Goal: Register for event/course

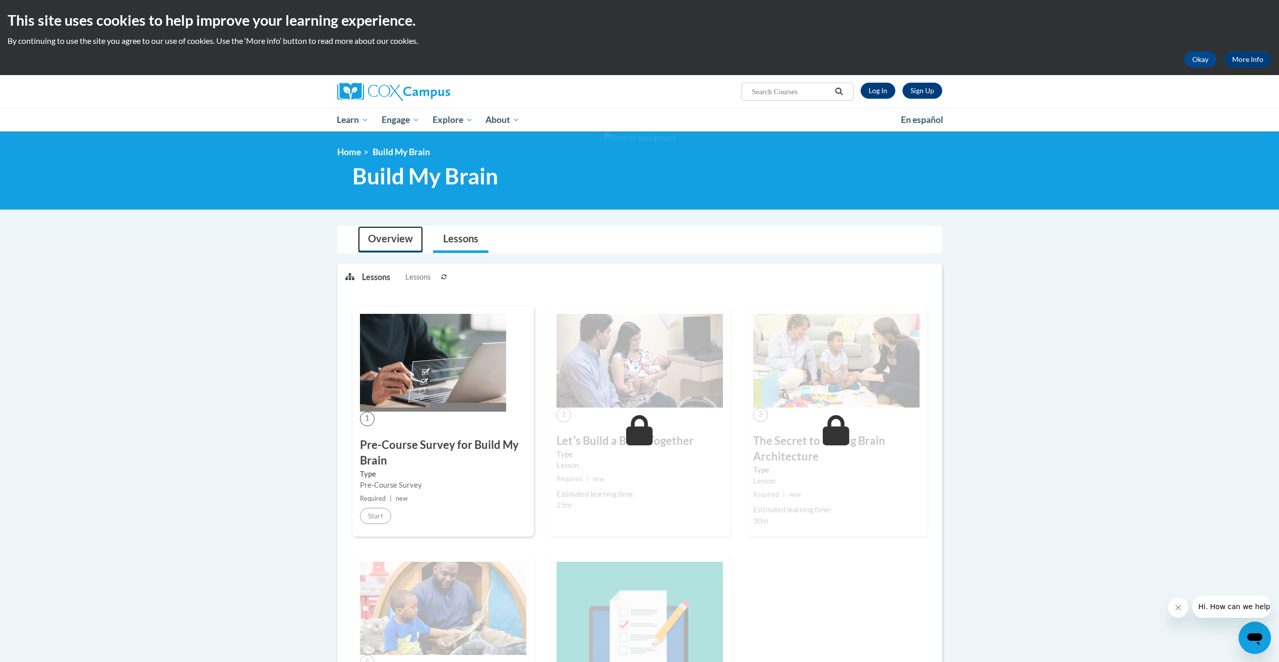
click at [388, 236] on link "Overview" at bounding box center [390, 239] width 65 height 27
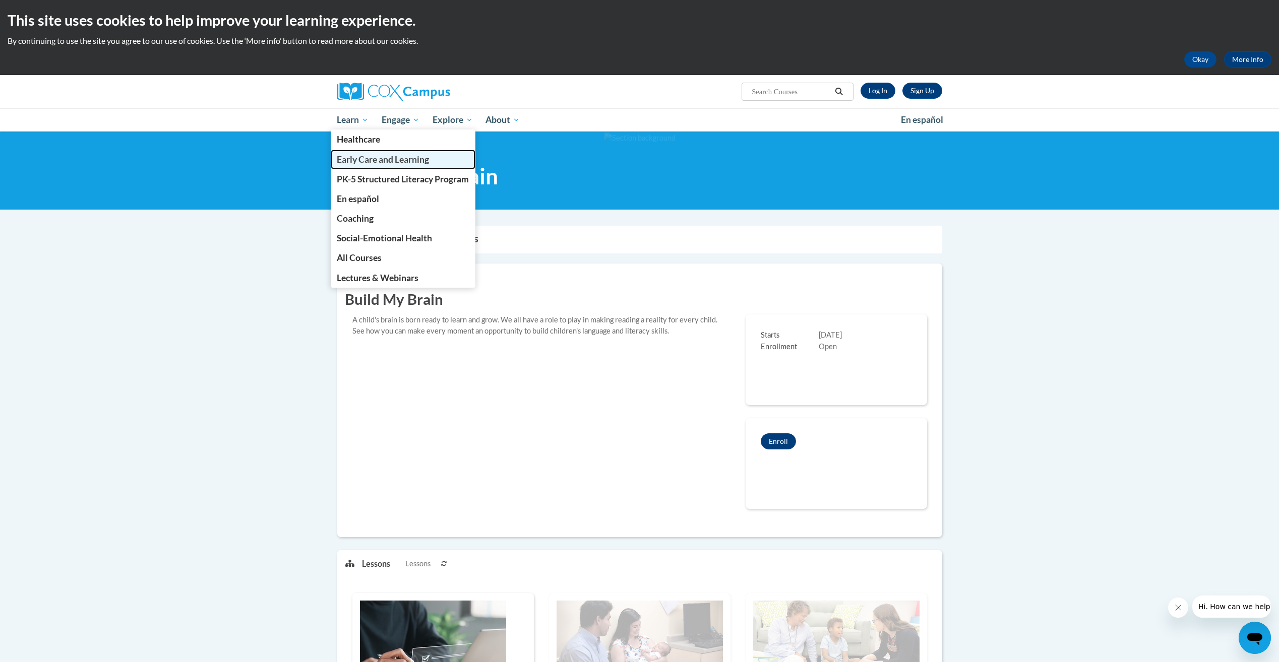
click at [363, 161] on span "Early Care and Learning" at bounding box center [383, 159] width 92 height 11
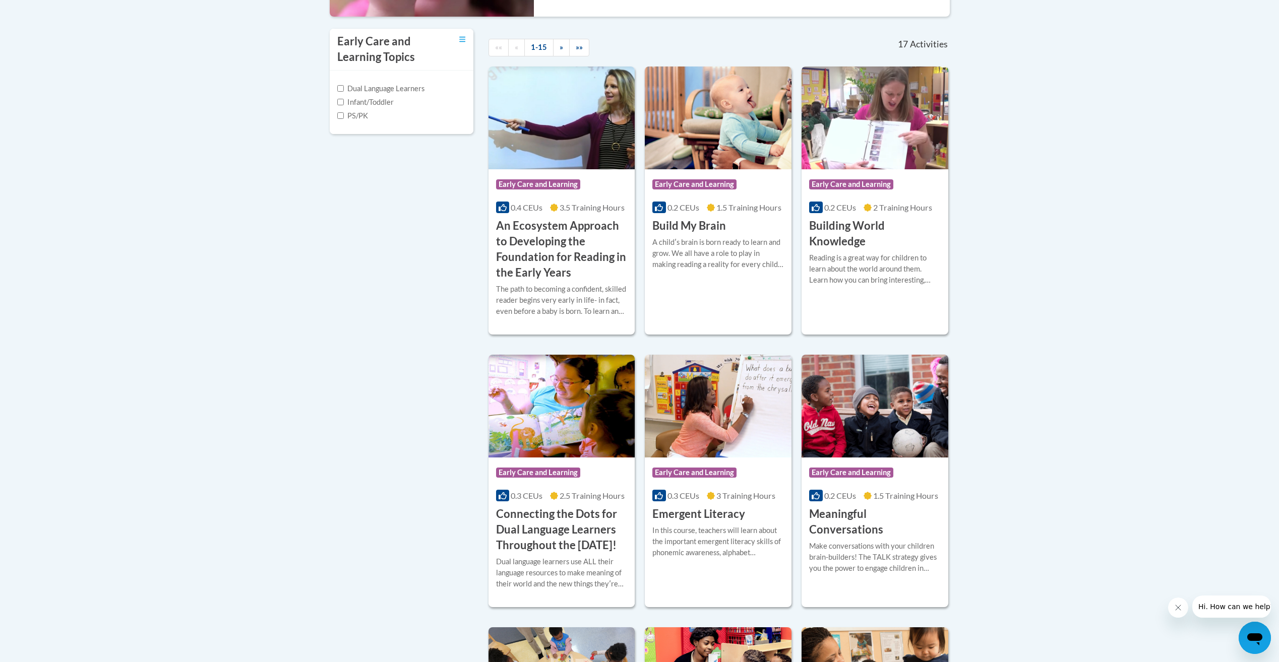
scroll to position [353, 0]
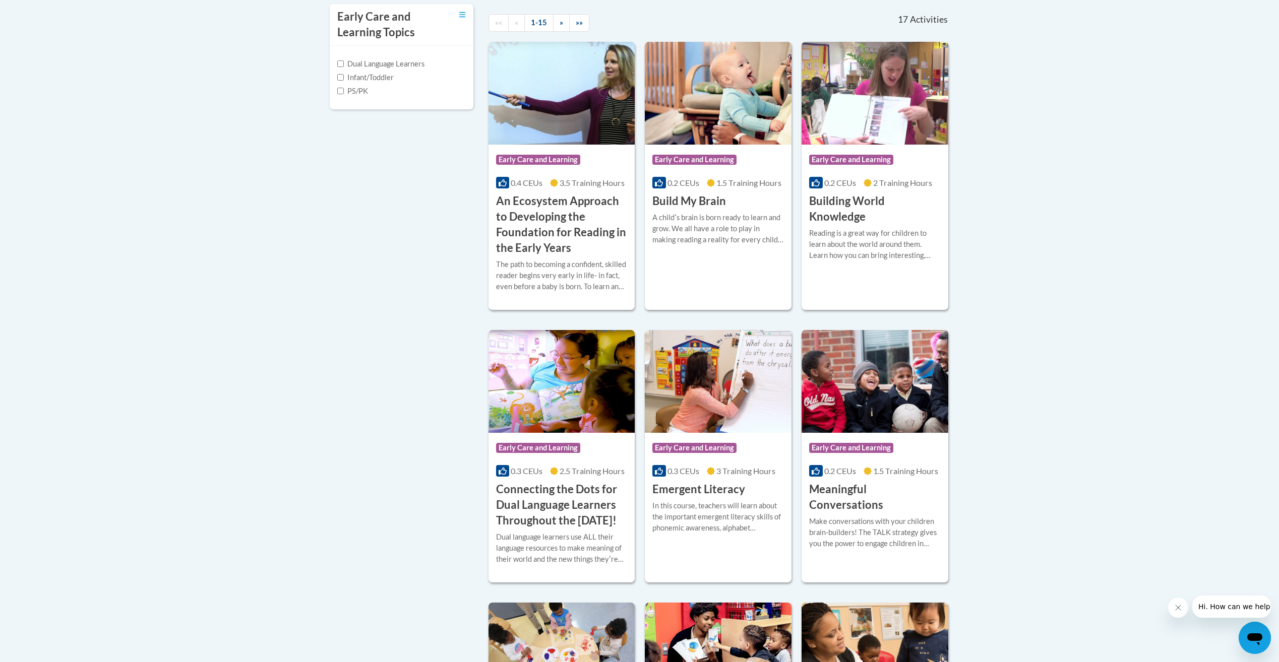
click at [1048, 246] on body "This site uses cookies to help improve your learning experience. By continuing …" at bounding box center [639, 640] width 1279 height 1987
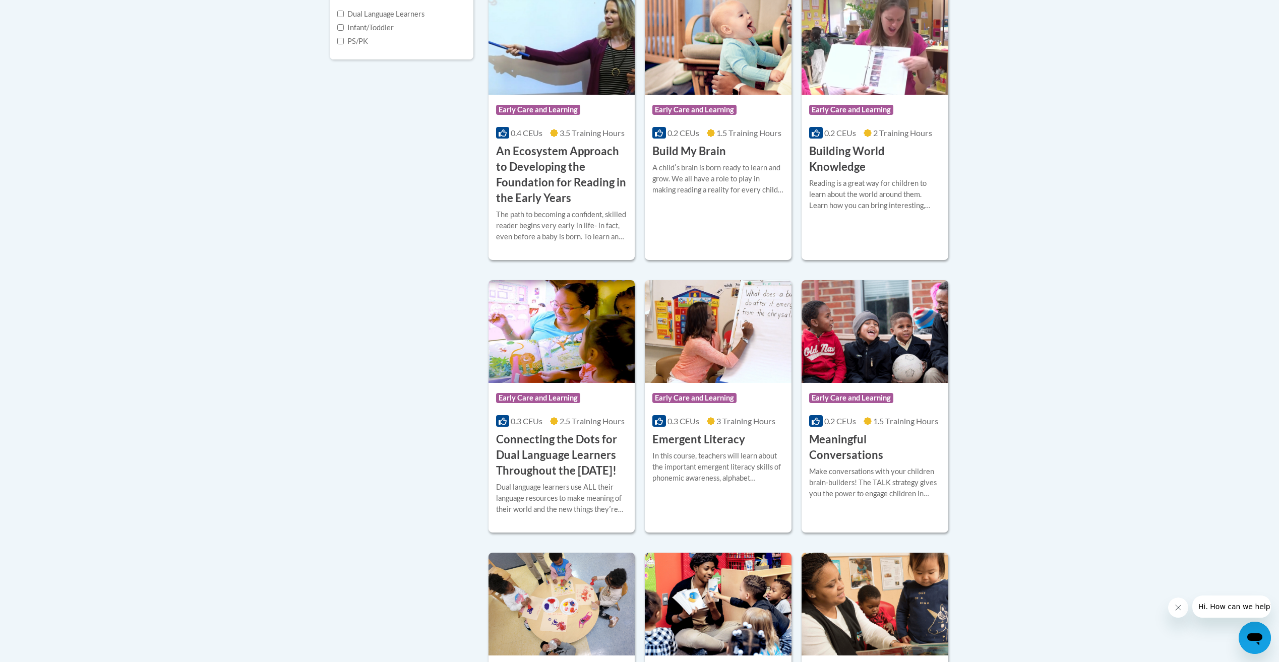
scroll to position [403, 0]
click at [720, 353] on img at bounding box center [718, 331] width 147 height 103
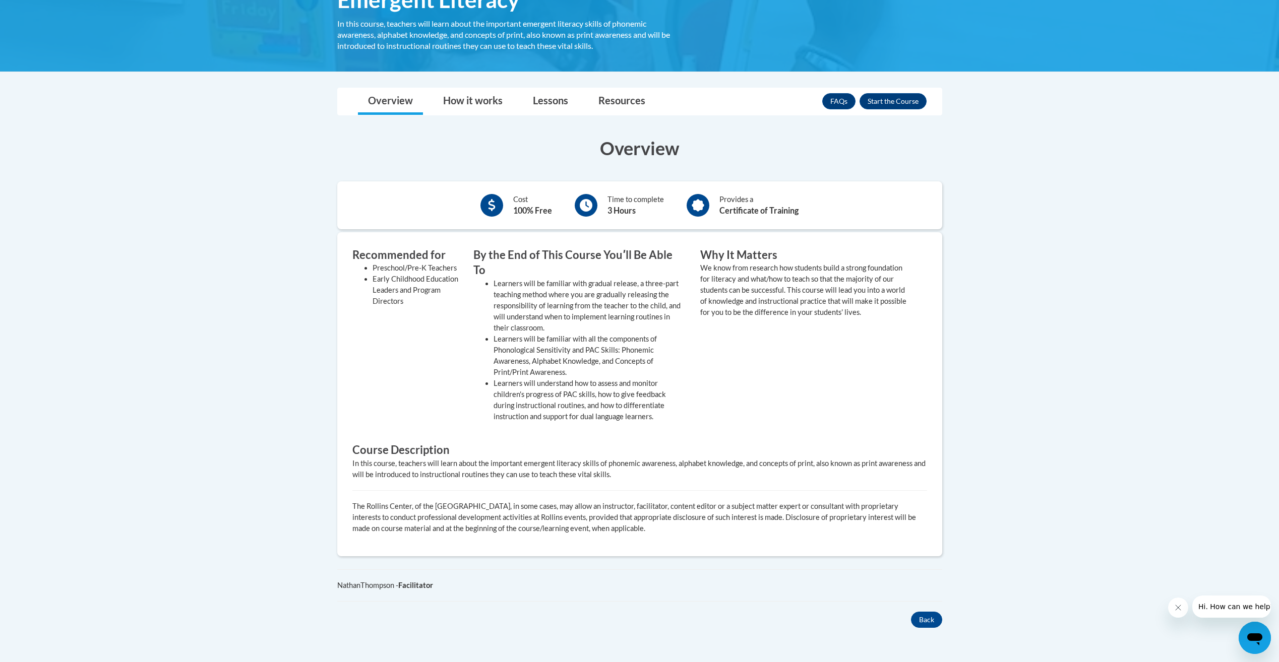
scroll to position [202, 0]
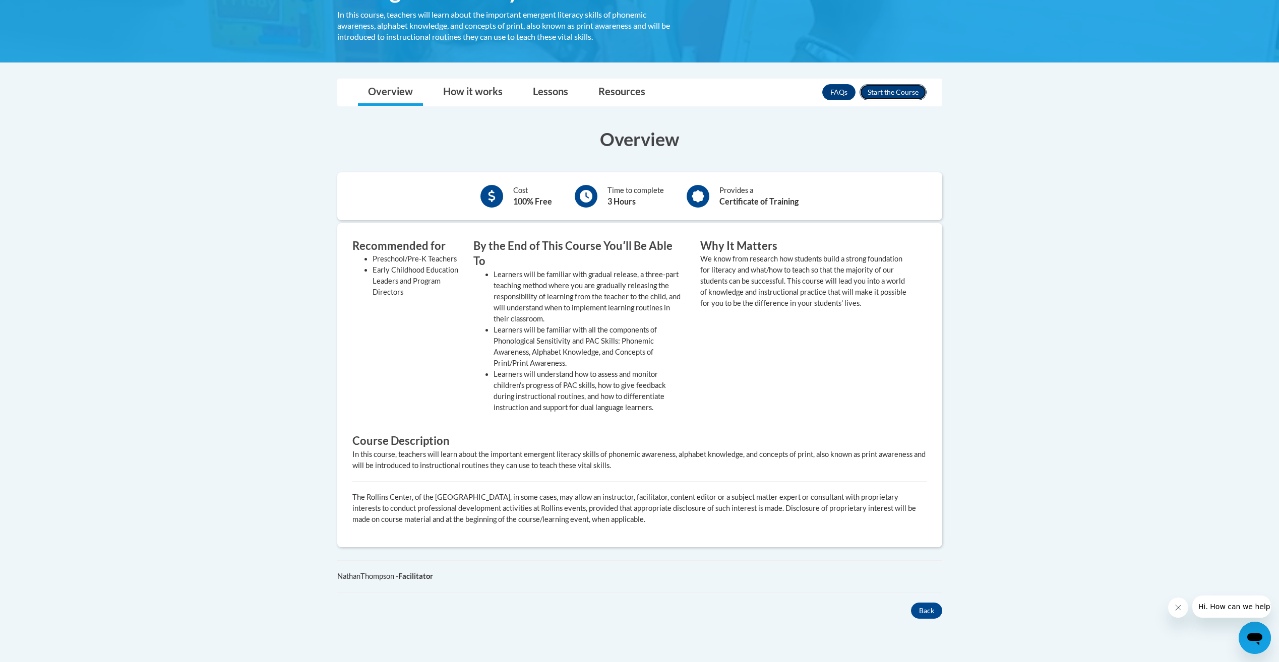
click at [899, 87] on button "Enroll" at bounding box center [892, 92] width 67 height 16
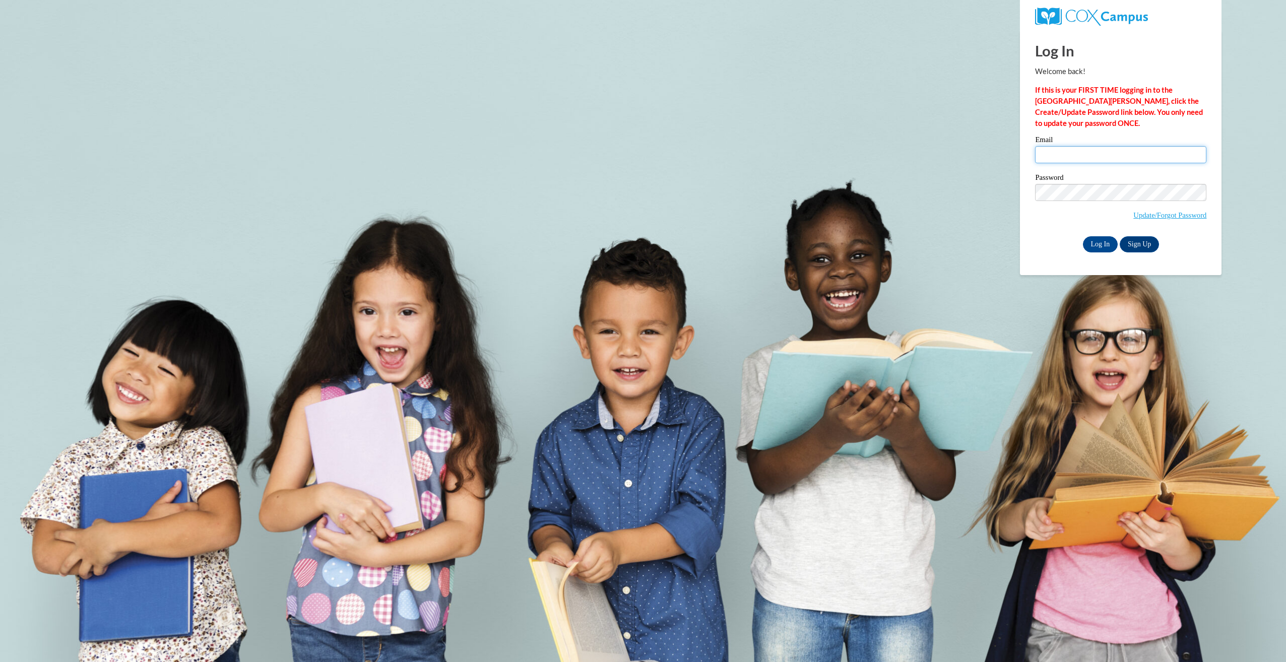
click at [1083, 161] on input "Email" at bounding box center [1120, 154] width 171 height 17
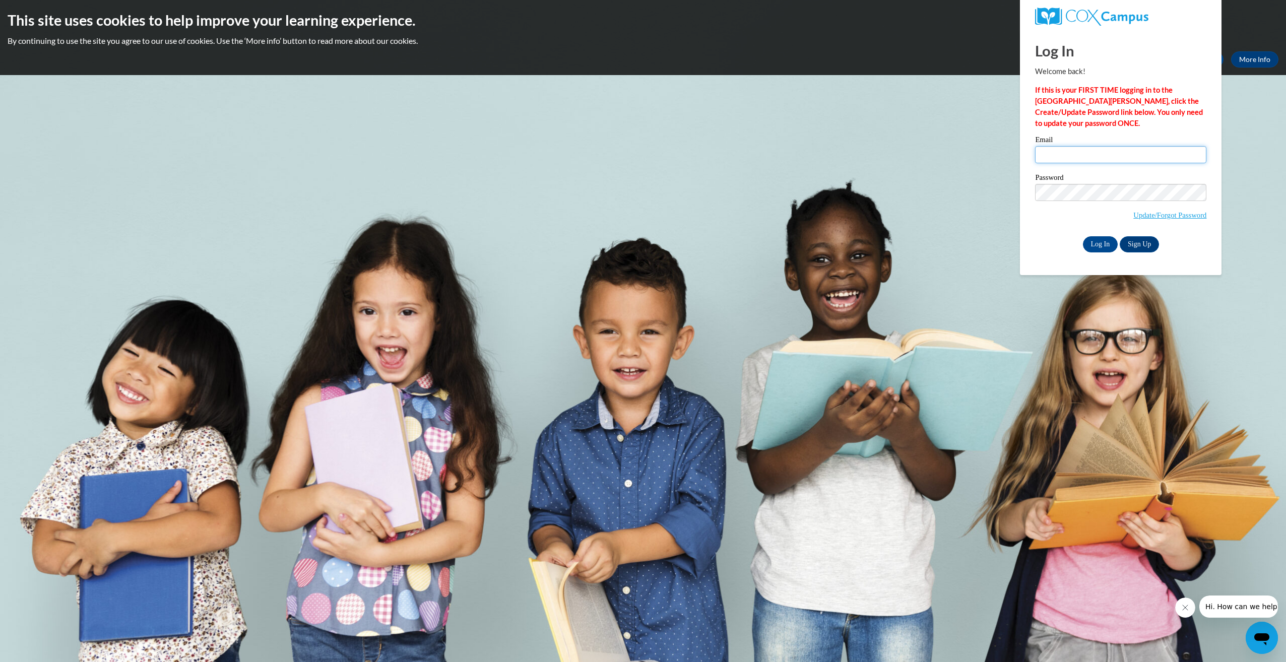
type input "[EMAIL_ADDRESS][DOMAIN_NAME]"
click at [1083, 236] on input "Log In" at bounding box center [1100, 244] width 35 height 16
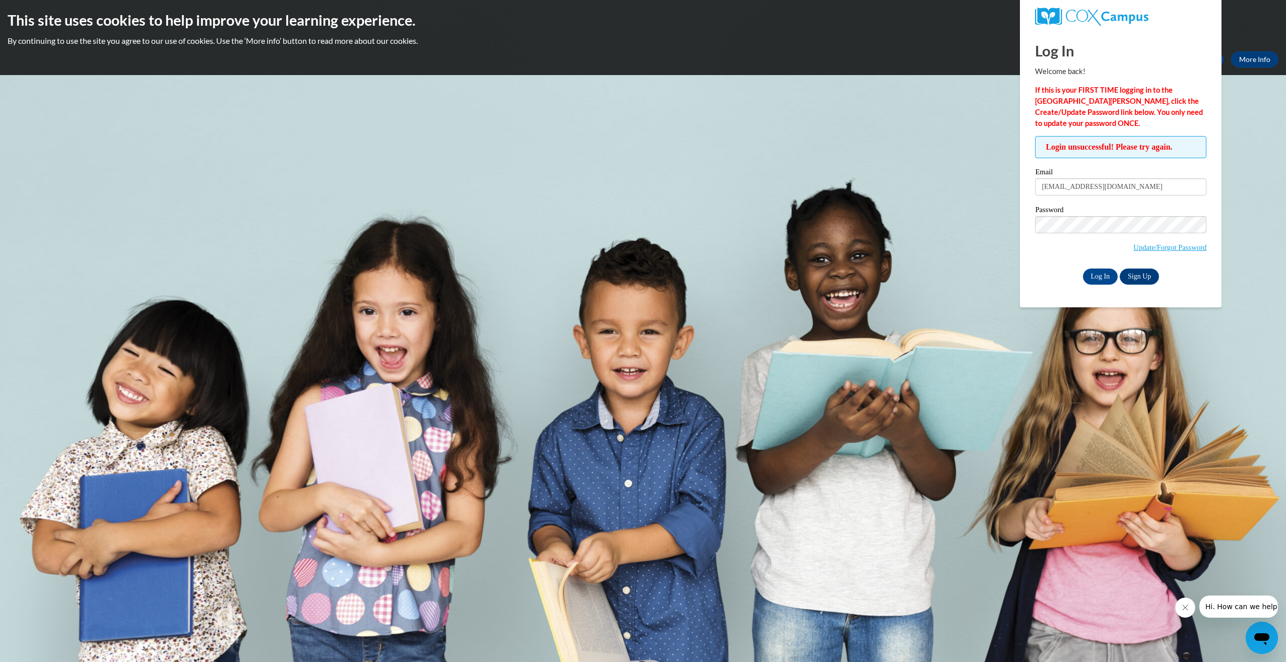
click at [1021, 354] on body "This site uses cookies to help improve your learning experience. By continuing …" at bounding box center [643, 331] width 1286 height 662
click at [1119, 190] on input "[EMAIL_ADDRESS][DOMAIN_NAME]" at bounding box center [1120, 186] width 171 height 17
click at [1083, 269] on input "Log In" at bounding box center [1100, 277] width 35 height 16
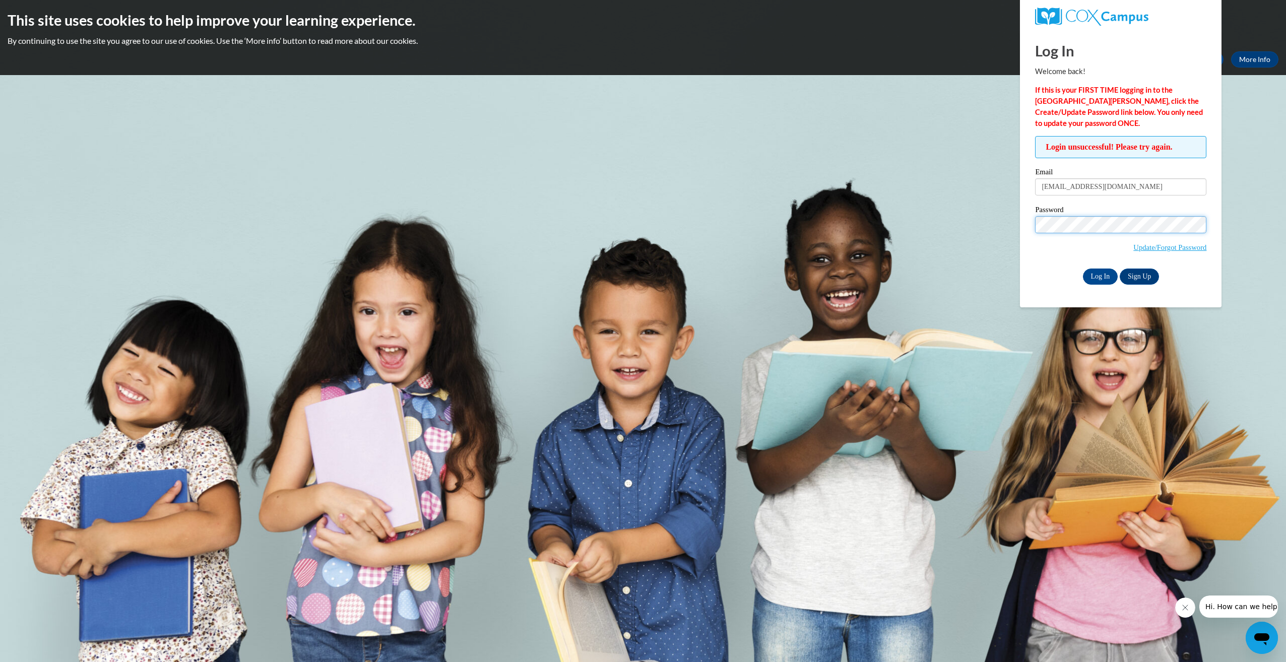
click at [1083, 269] on input "Log In" at bounding box center [1100, 277] width 35 height 16
click at [1117, 170] on label "Email" at bounding box center [1120, 173] width 171 height 10
click at [1117, 178] on input "agibson@esng.org" at bounding box center [1120, 186] width 171 height 17
click at [1114, 181] on input "agibson@esng.org" at bounding box center [1120, 186] width 171 height 17
click at [1116, 180] on input "agibson@esng.org" at bounding box center [1120, 186] width 171 height 17
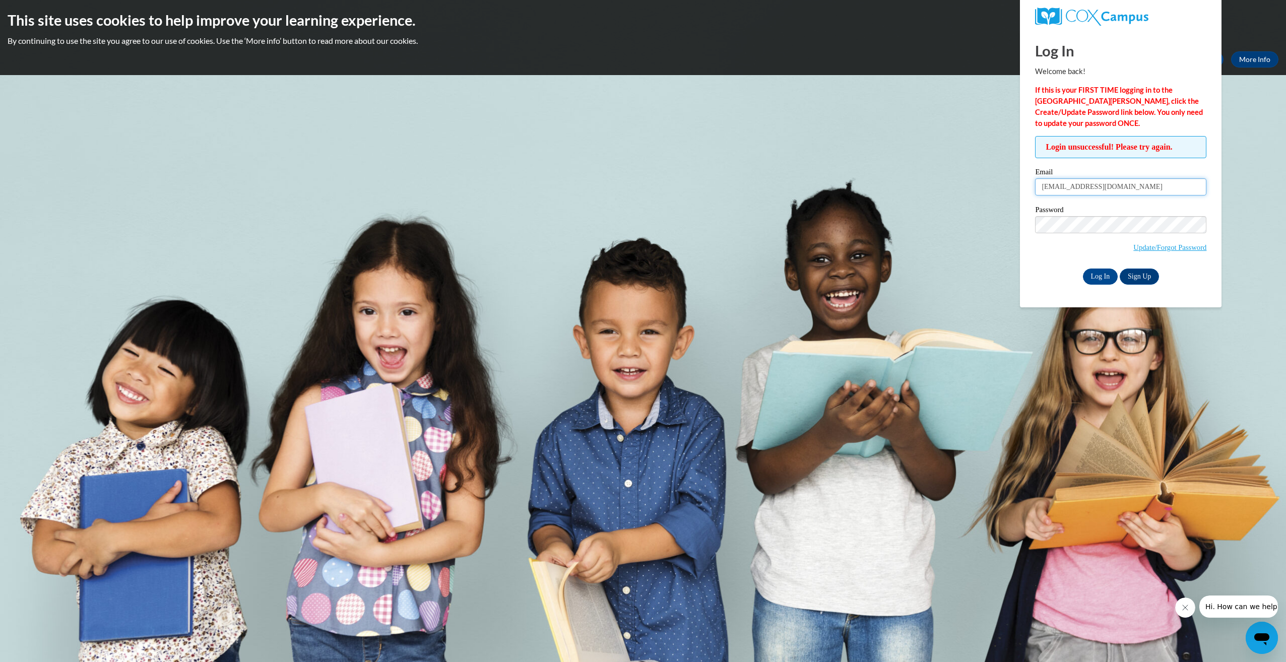
click at [1116, 179] on input "agibson@esng.org" at bounding box center [1120, 186] width 171 height 17
click at [1116, 179] on input "[EMAIL_ADDRESS][DOMAIN_NAME]" at bounding box center [1120, 186] width 171 height 17
click at [1116, 179] on input "Email" at bounding box center [1120, 186] width 171 height 17
type input "arielgibson578@GMAIL.COM"
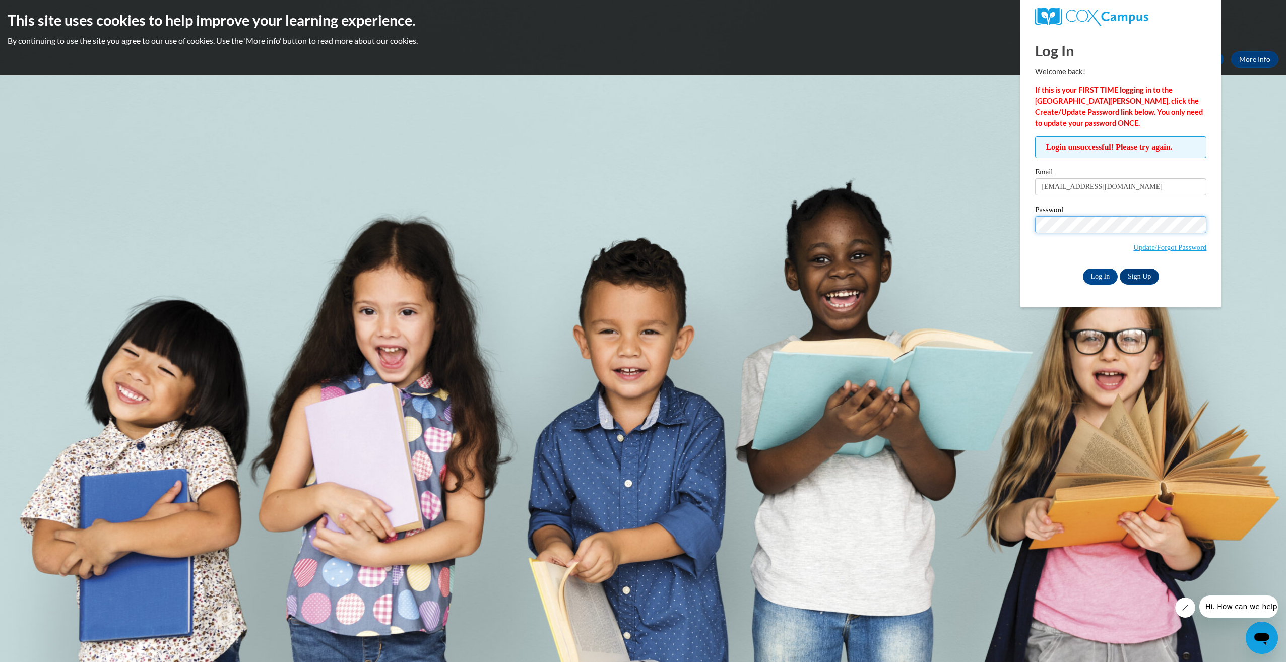
click at [1083, 269] on input "Log In" at bounding box center [1100, 277] width 35 height 16
click at [1200, 387] on body "This site uses cookies to help improve your learning experience. By continuing …" at bounding box center [643, 331] width 1286 height 662
click at [1094, 182] on input "[EMAIL_ADDRESS][DOMAIN_NAME]" at bounding box center [1120, 186] width 171 height 17
click at [1094, 182] on input "arielgibson578@GMAIL.COM" at bounding box center [1120, 186] width 171 height 17
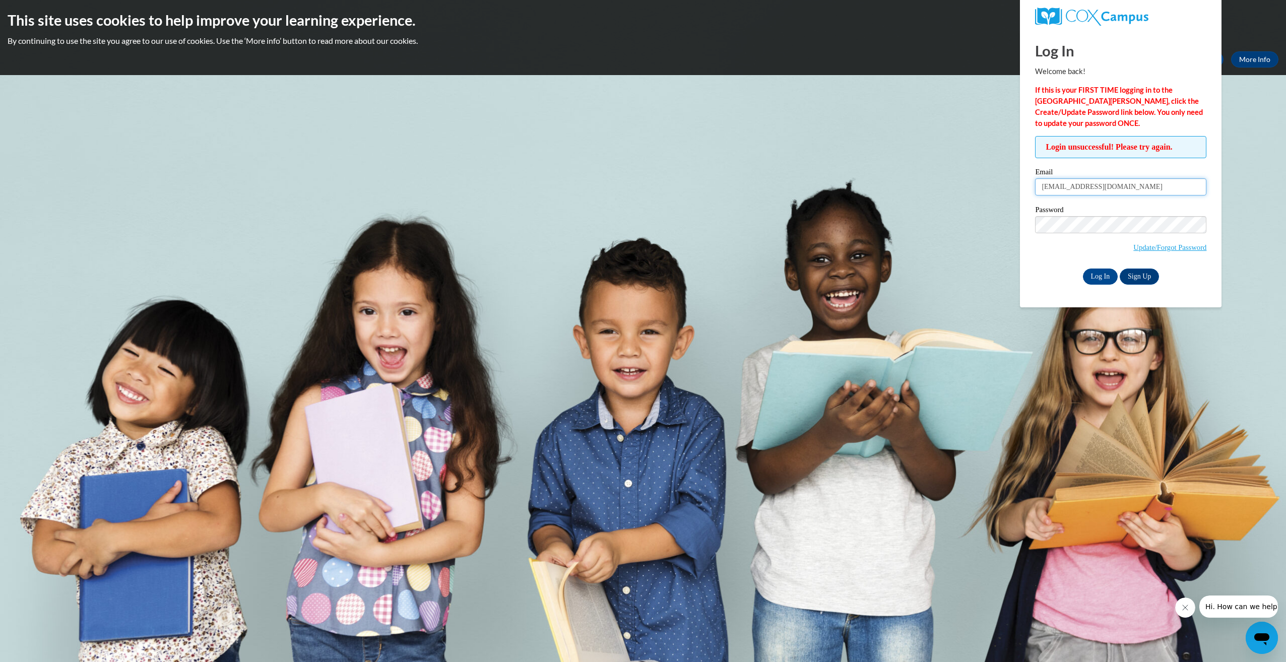
click at [1094, 182] on input "arielgibson578@GMAIL.COM" at bounding box center [1120, 186] width 171 height 17
click at [1108, 185] on input "Email" at bounding box center [1120, 186] width 171 height 17
type input "[EMAIL_ADDRESS][DOMAIN_NAME]"
click at [1083, 269] on input "Log In" at bounding box center [1100, 277] width 35 height 16
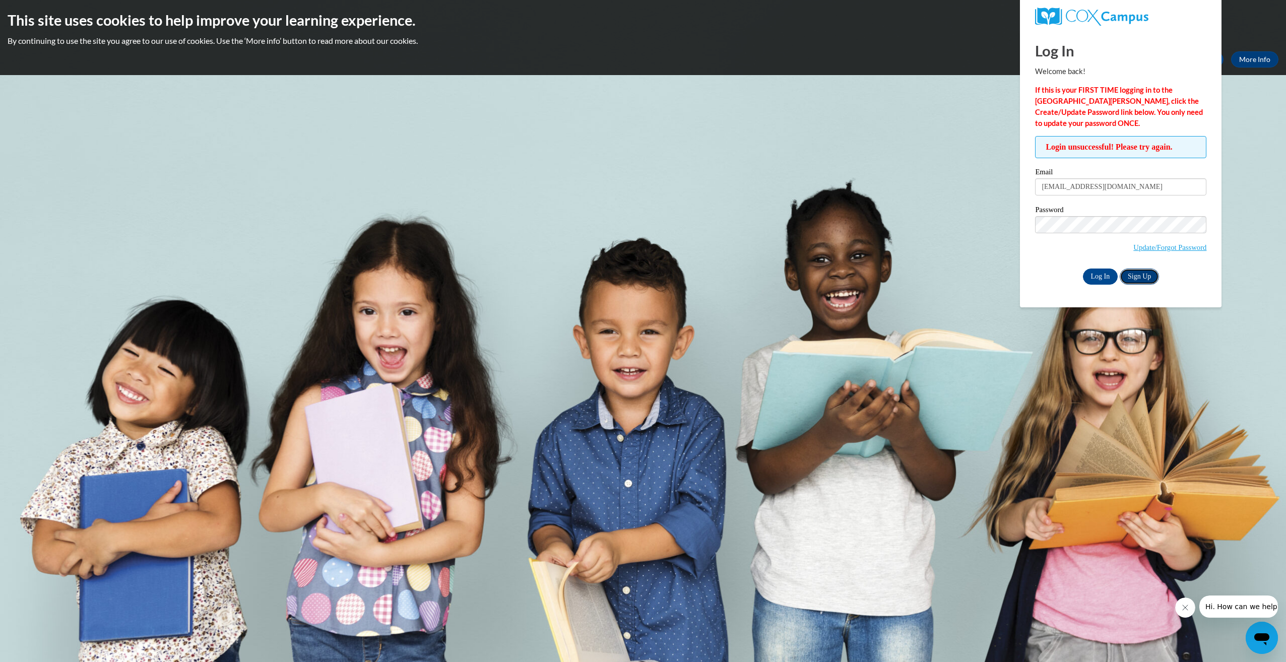
click at [1154, 271] on link "Sign Up" at bounding box center [1139, 277] width 39 height 16
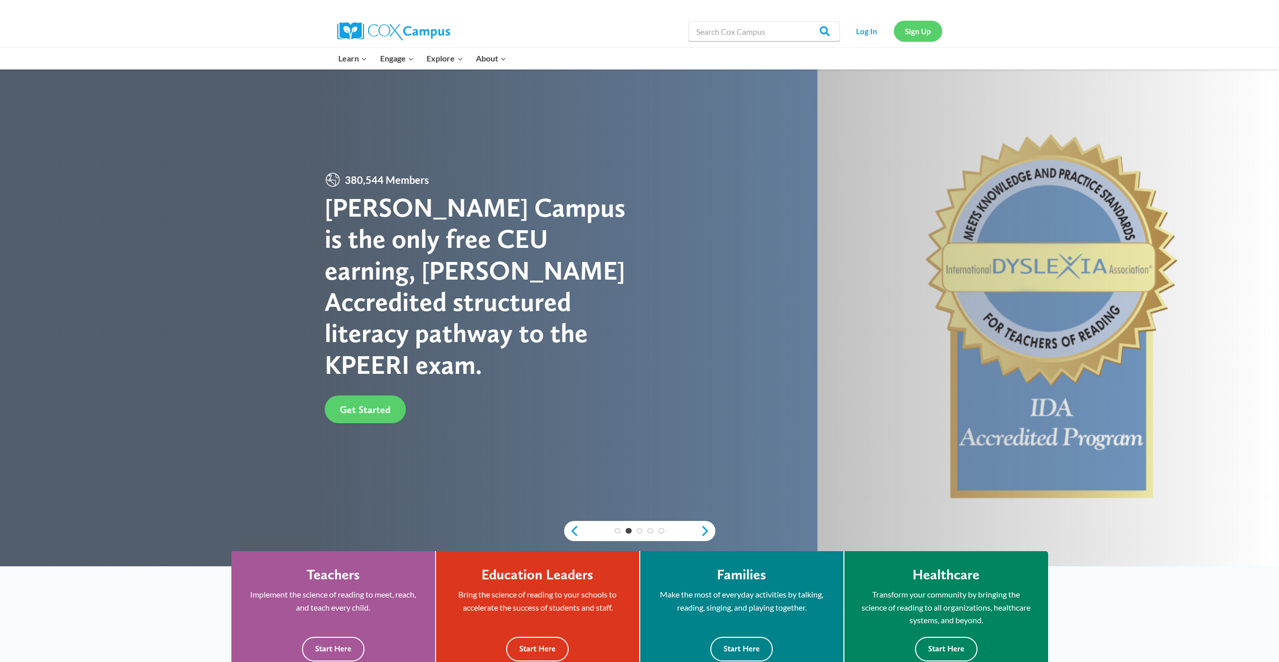
click at [918, 27] on link "Sign Up" at bounding box center [917, 31] width 48 height 21
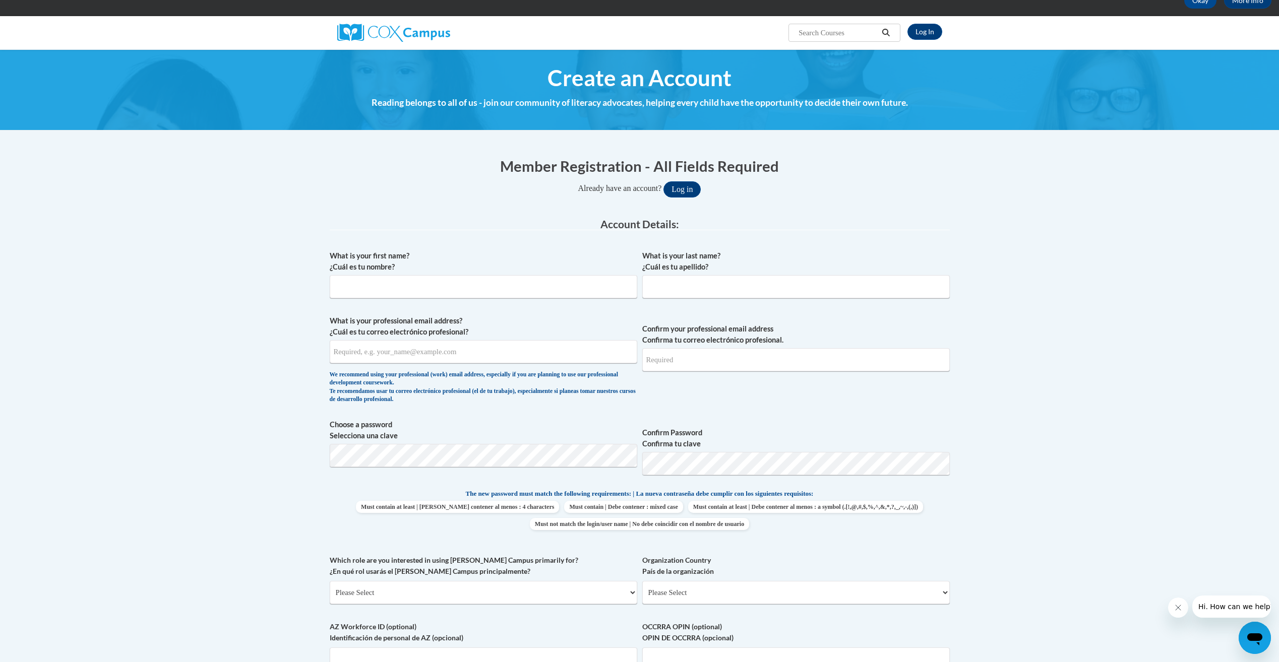
scroll to position [50, 0]
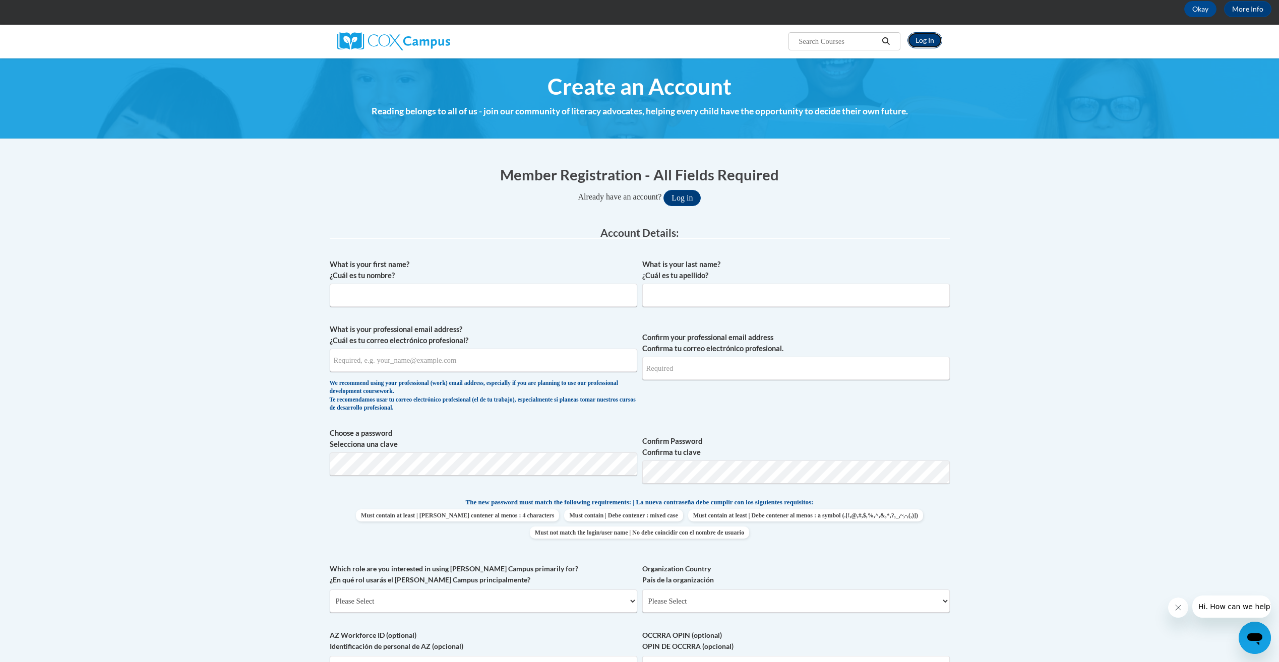
click at [933, 32] on link "Log In" at bounding box center [924, 40] width 35 height 16
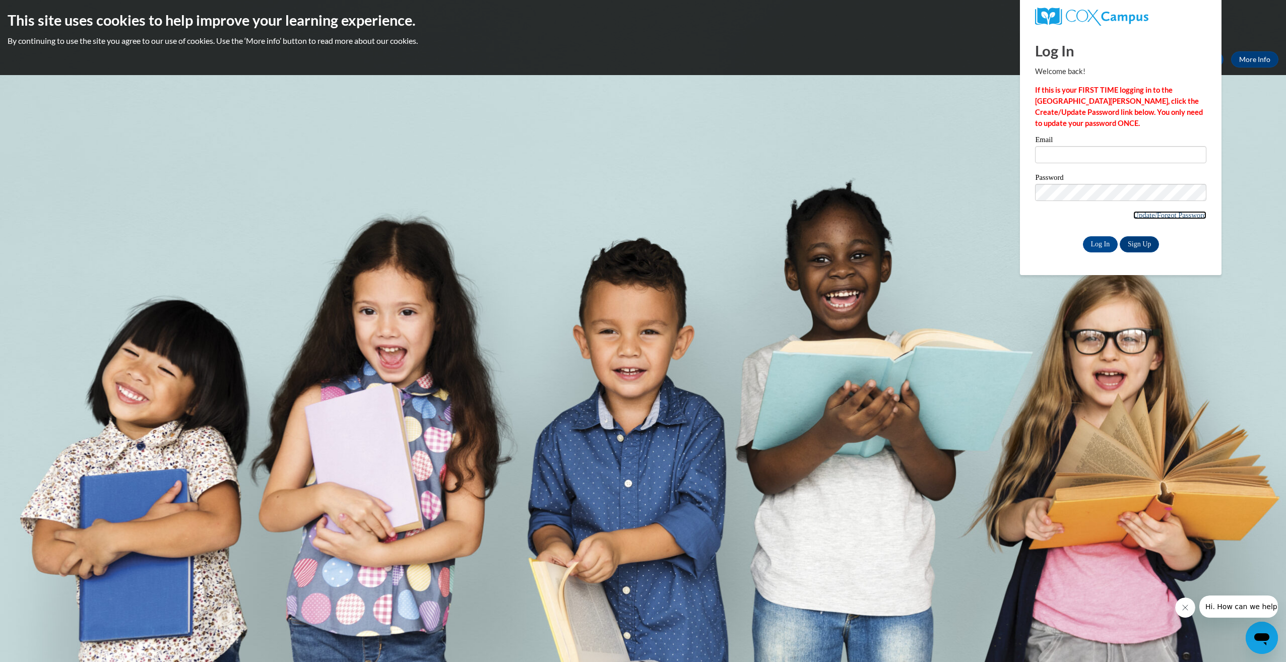
click at [1199, 214] on link "Update/Forgot Password" at bounding box center [1169, 215] width 73 height 8
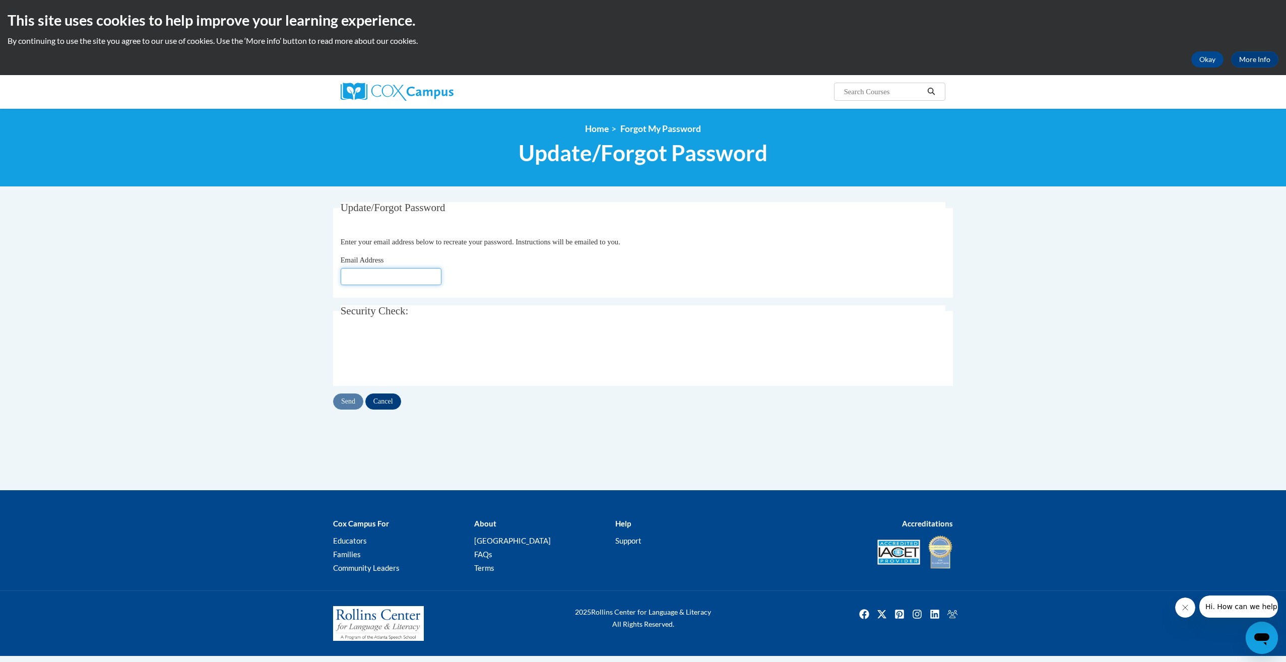
click at [413, 284] on input "Email Address" at bounding box center [391, 276] width 101 height 17
type input "agibson@esng.org"
click at [361, 397] on input "Send" at bounding box center [348, 402] width 30 height 16
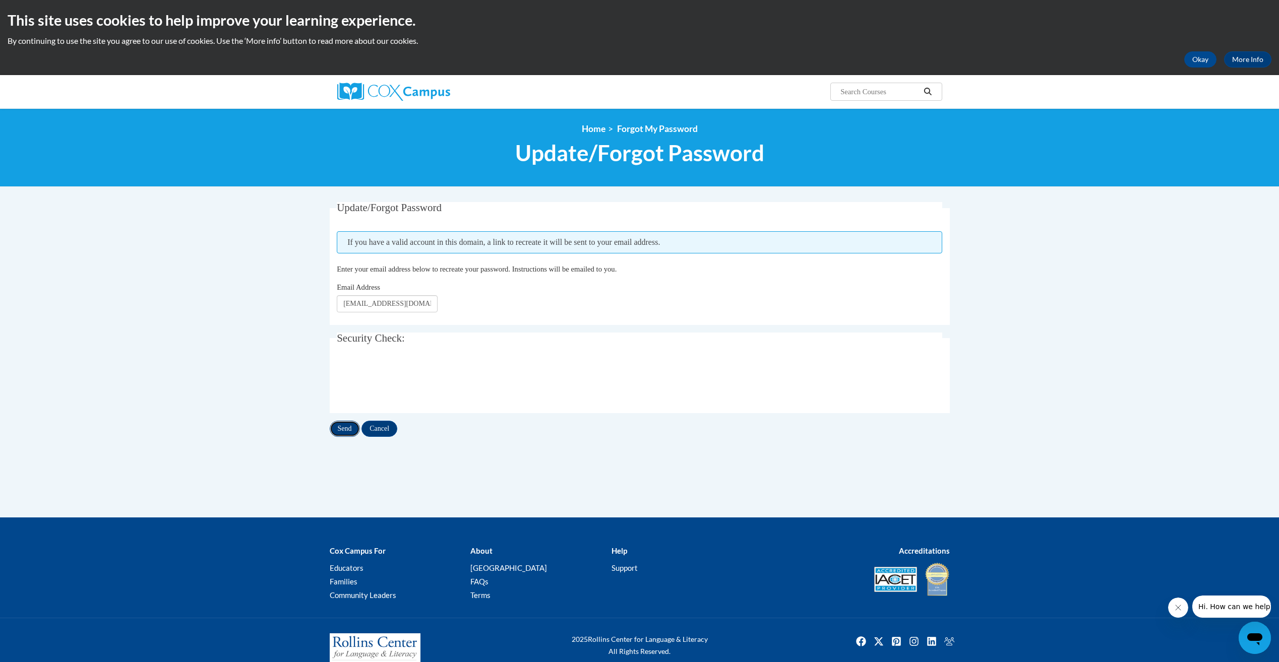
click at [355, 424] on input "Send" at bounding box center [345, 429] width 30 height 16
click at [381, 305] on input "agibson@esng.org" at bounding box center [387, 303] width 101 height 17
type input "arielgibson578@GMAIL.COM"
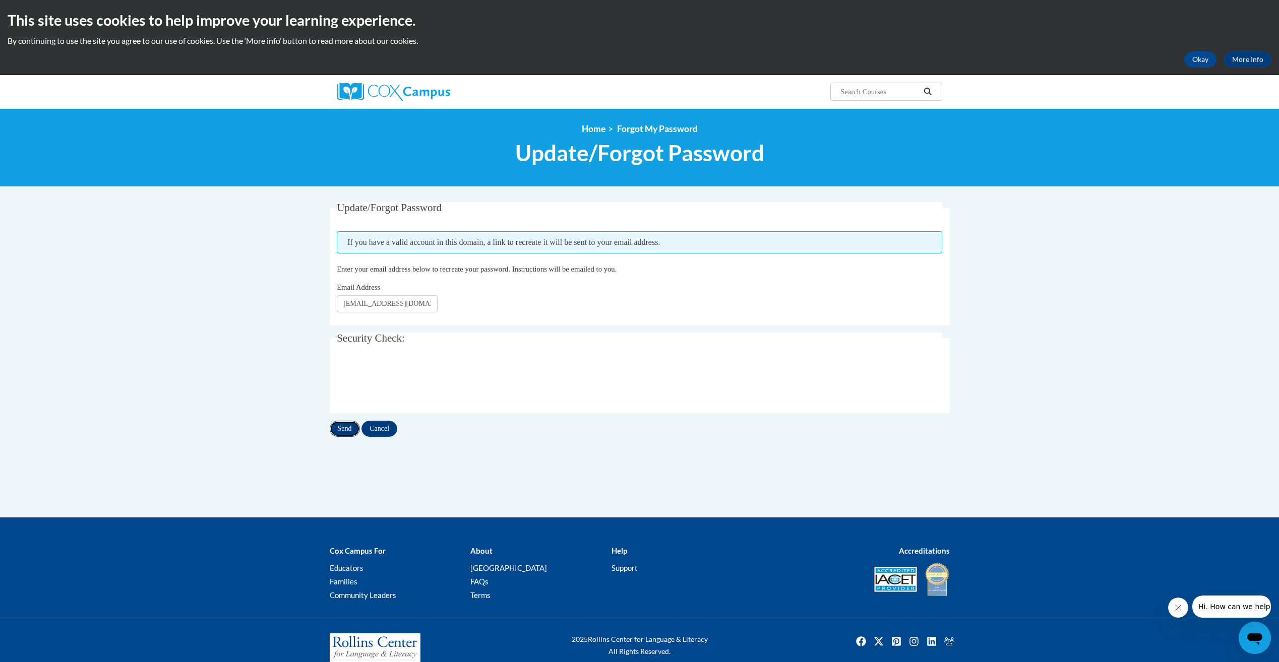
click at [351, 429] on input "Send" at bounding box center [345, 429] width 30 height 16
click at [347, 422] on input "Send" at bounding box center [345, 429] width 30 height 16
click at [666, 128] on span "Forgot My Password" at bounding box center [657, 128] width 81 height 11
click at [433, 247] on span "If you have a valid account in this domain, a link to recreate it will be sent …" at bounding box center [639, 242] width 605 height 22
click at [401, 307] on input "arielgibson578@GMAIL.COM" at bounding box center [387, 303] width 101 height 17
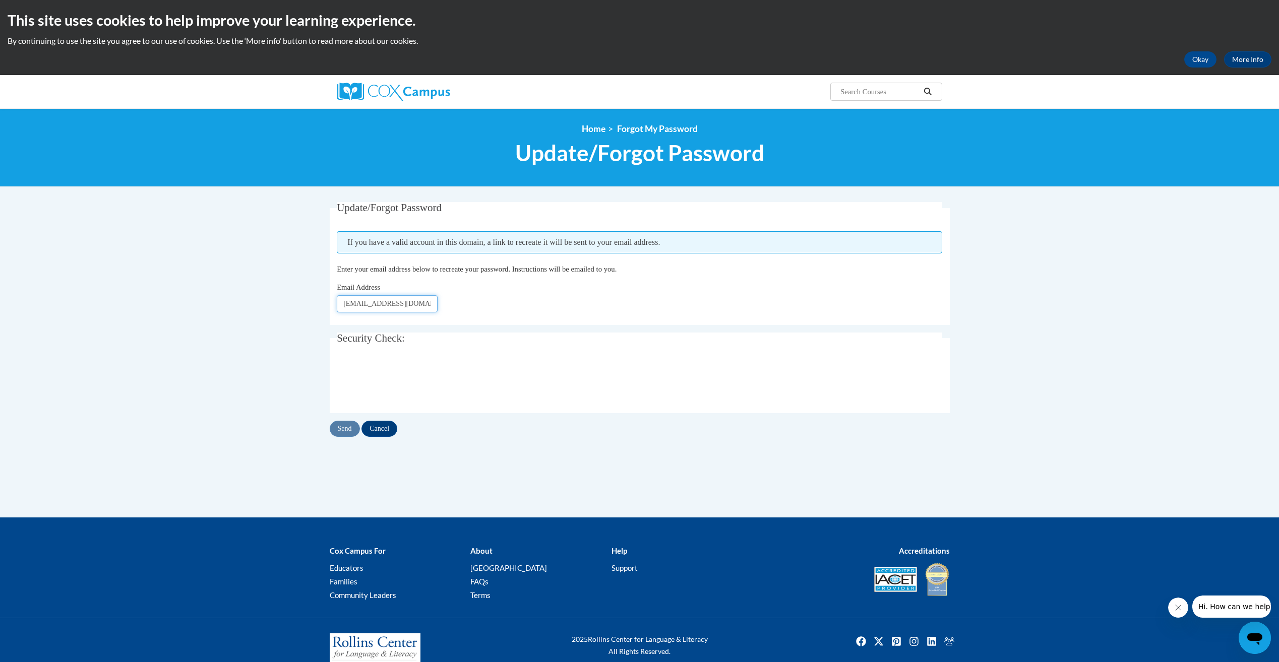
click at [401, 307] on input "arielgibson578@GMAIL.COM" at bounding box center [387, 303] width 101 height 17
click at [371, 306] on input "Email Address" at bounding box center [387, 303] width 101 height 17
click at [368, 304] on input "Email Address" at bounding box center [387, 303] width 101 height 17
drag, startPoint x: 438, startPoint y: 104, endPoint x: 437, endPoint y: 98, distance: 6.6
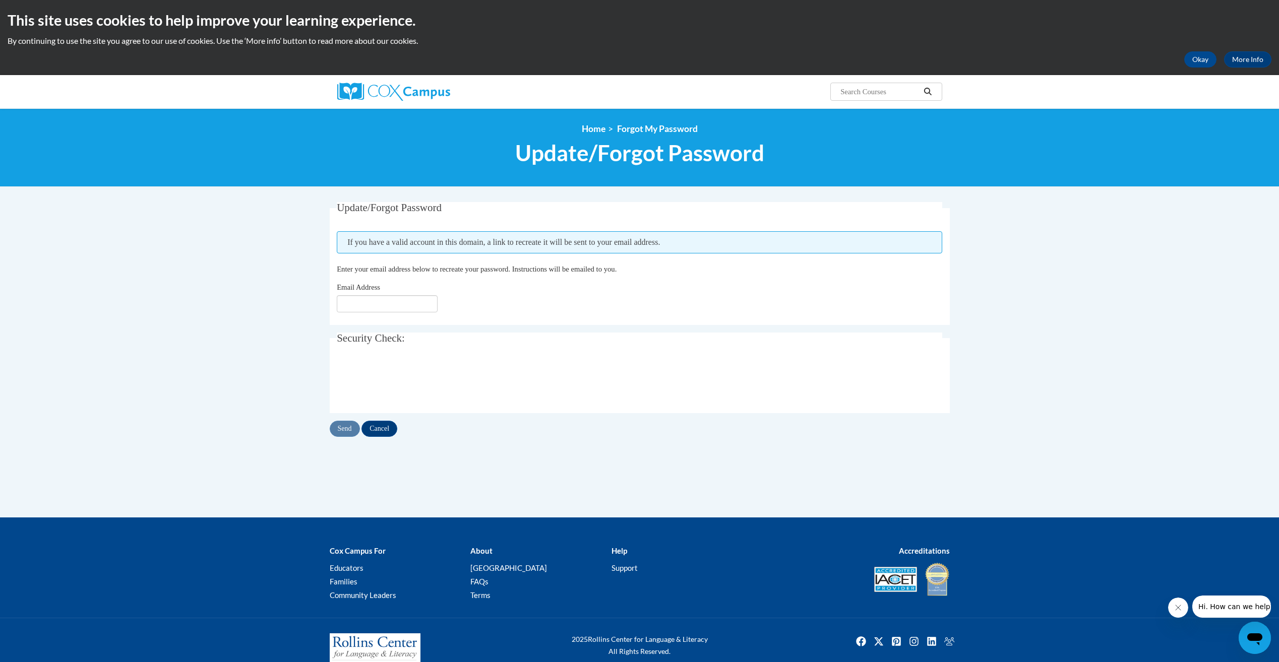
click at [438, 104] on div at bounding box center [433, 91] width 207 height 33
click at [437, 98] on img at bounding box center [393, 92] width 113 height 18
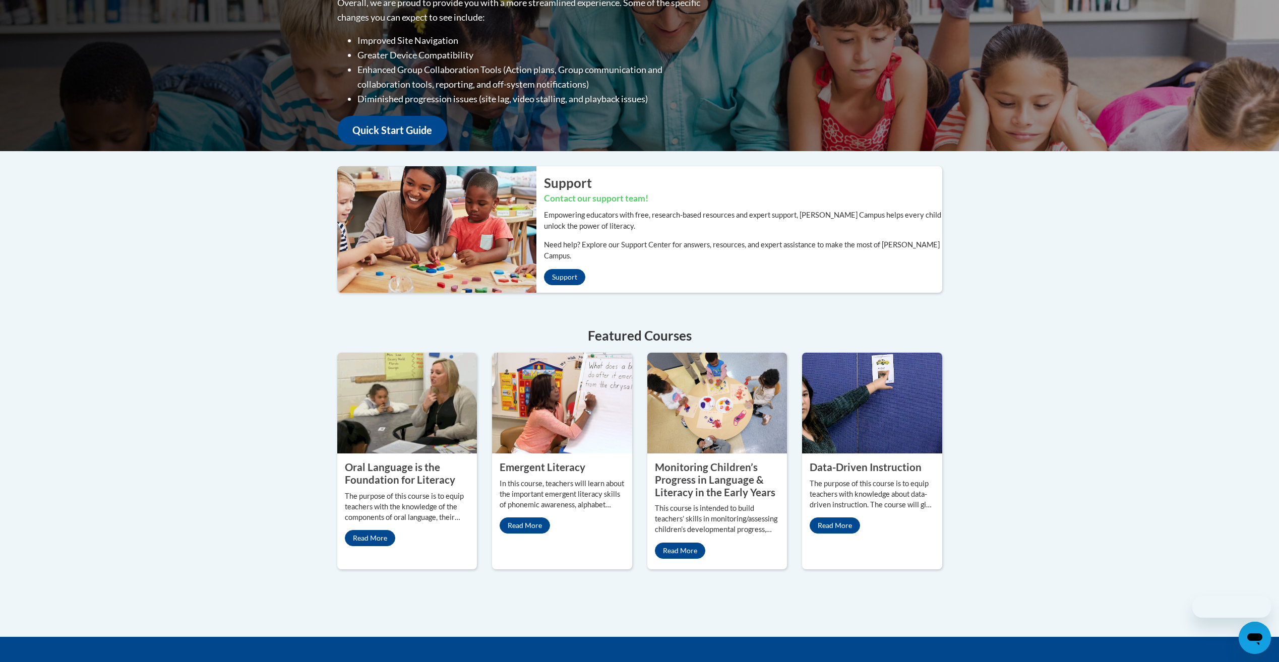
scroll to position [202, 0]
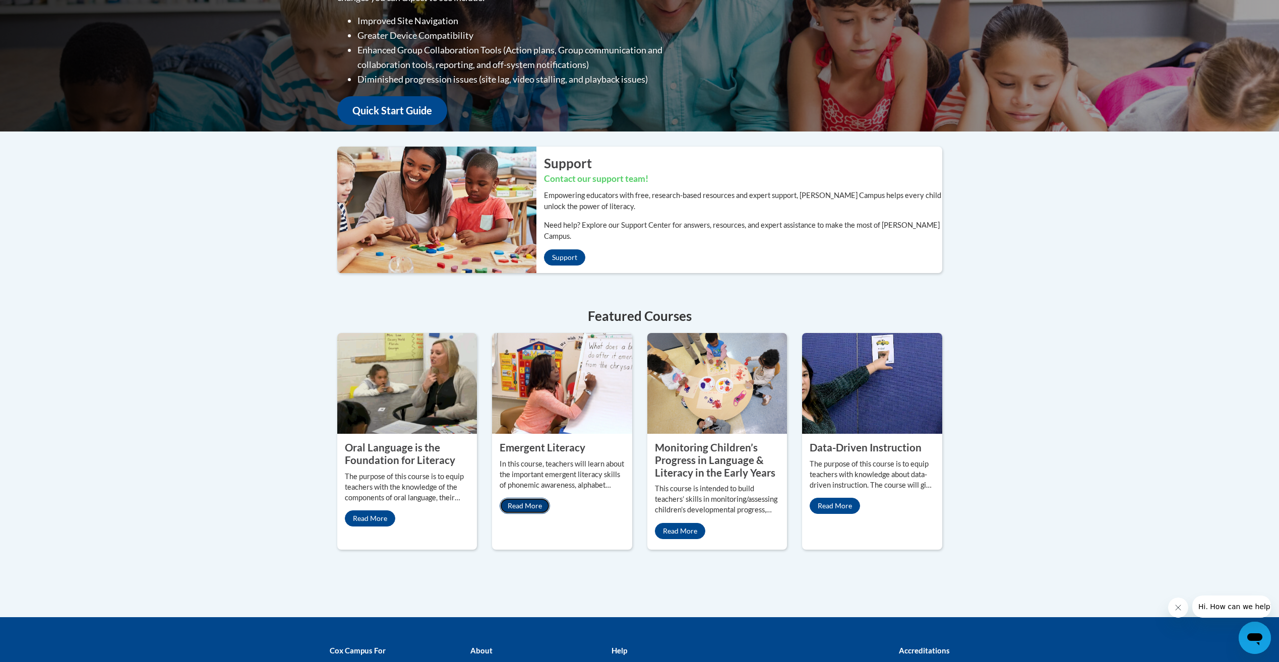
click at [523, 502] on link "Read More" at bounding box center [524, 506] width 50 height 16
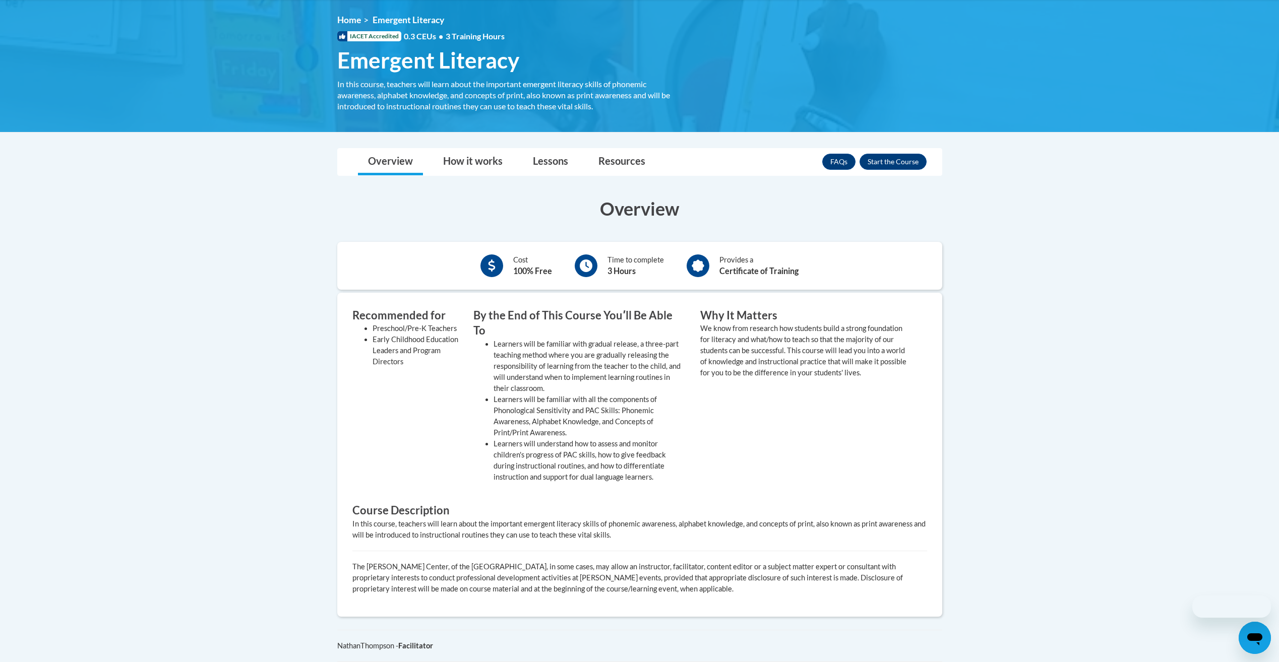
scroll to position [151, 0]
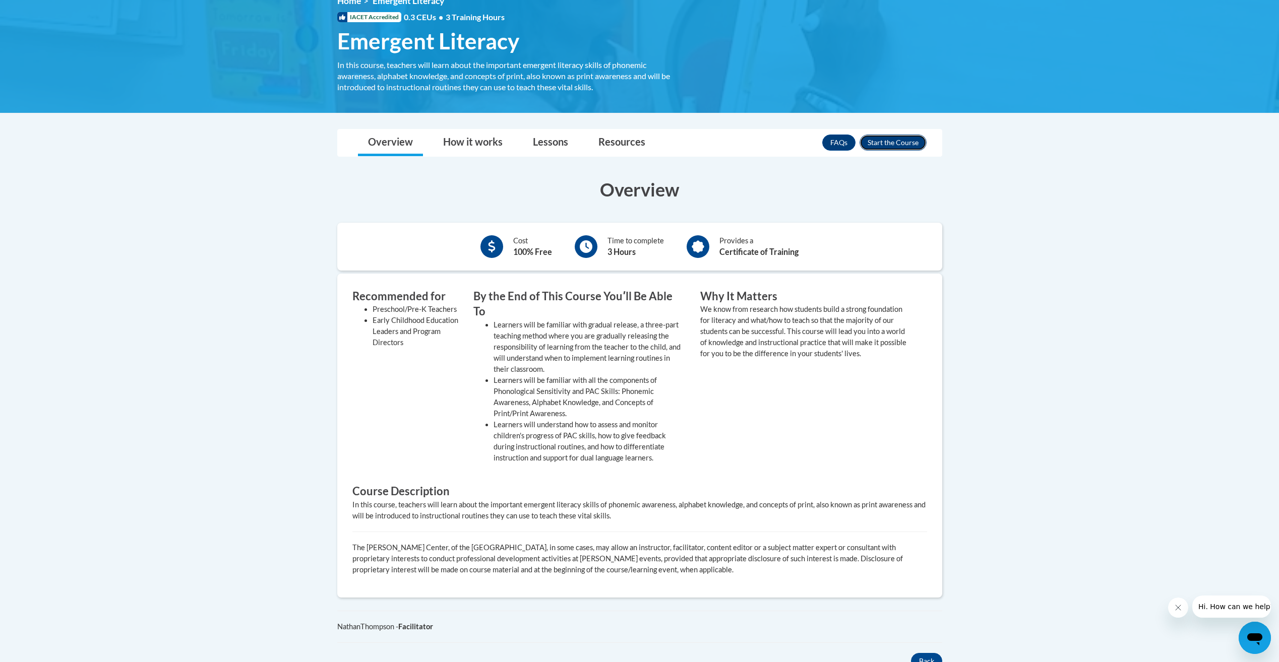
click at [915, 143] on button "Enroll" at bounding box center [892, 143] width 67 height 16
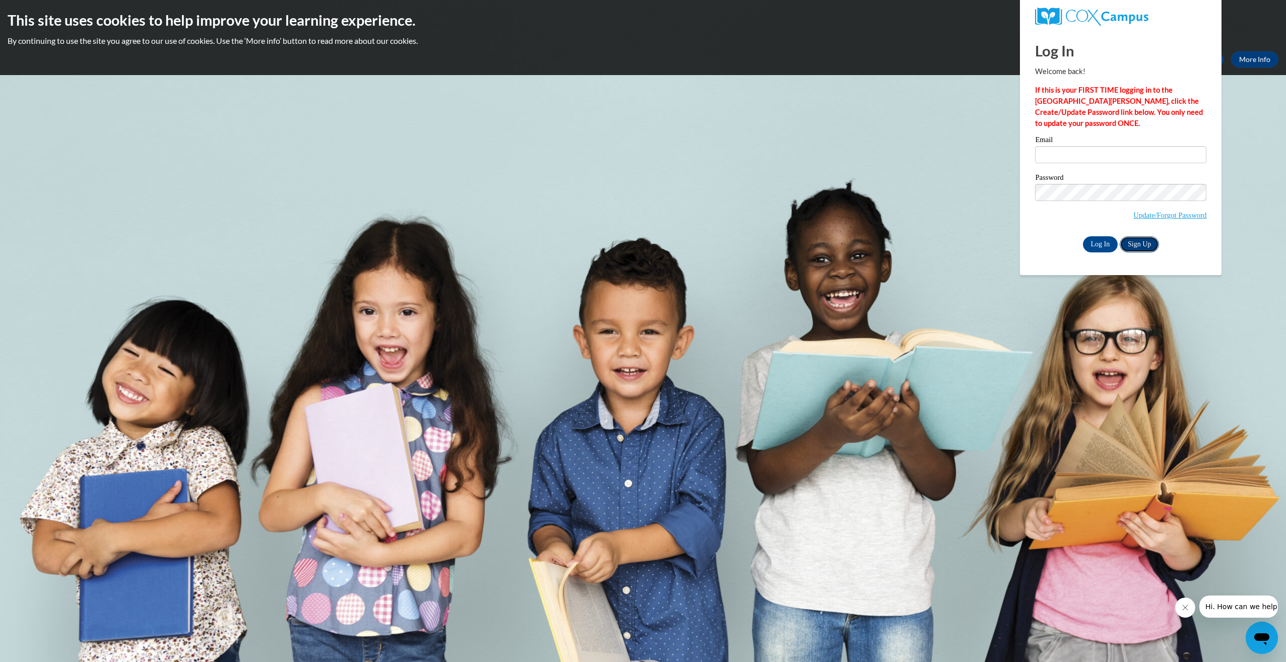
click at [1124, 246] on link "Sign Up" at bounding box center [1139, 244] width 39 height 16
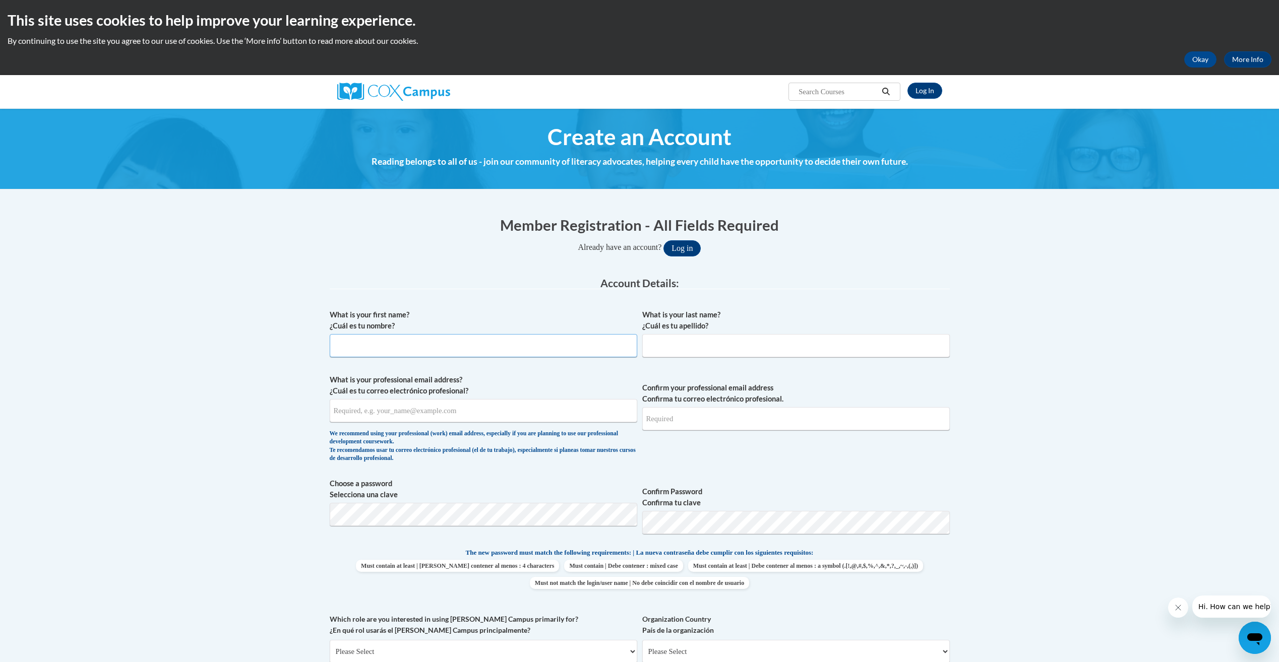
click at [439, 358] on div "What is your first name? ¿Cuál es tu nombre?" at bounding box center [483, 336] width 307 height 55
type input "Ariel"
type input "Gibson"
type input "agibson@esng.org"
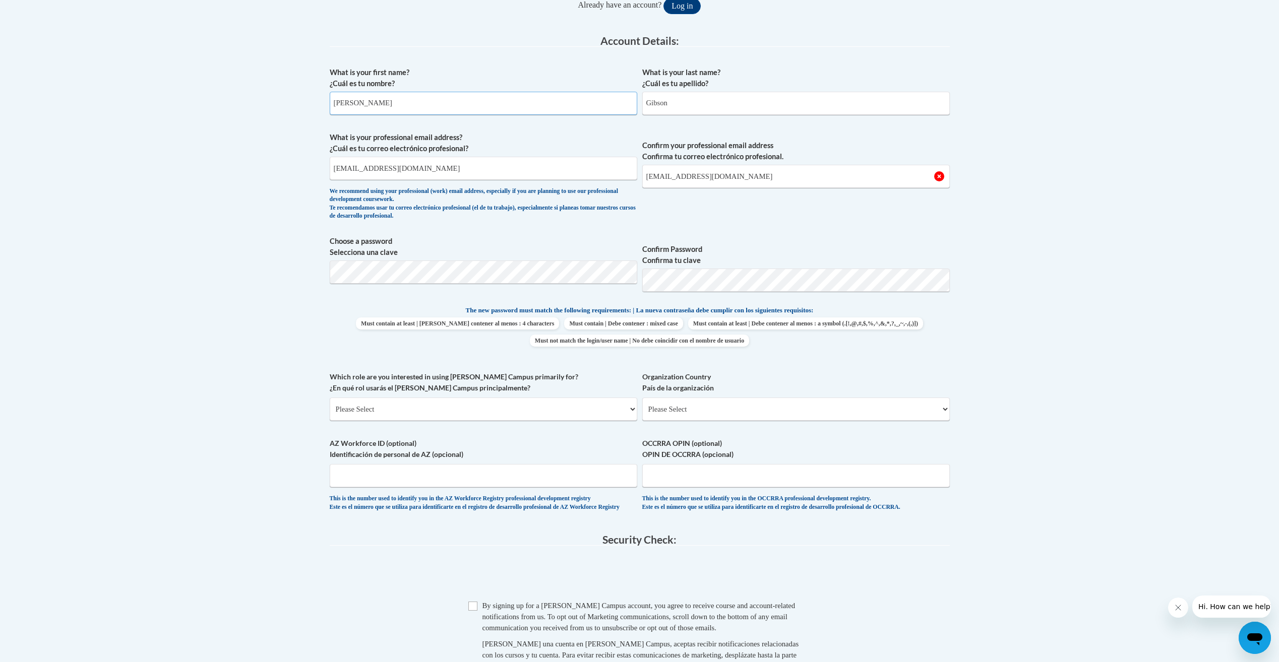
scroll to position [252, 0]
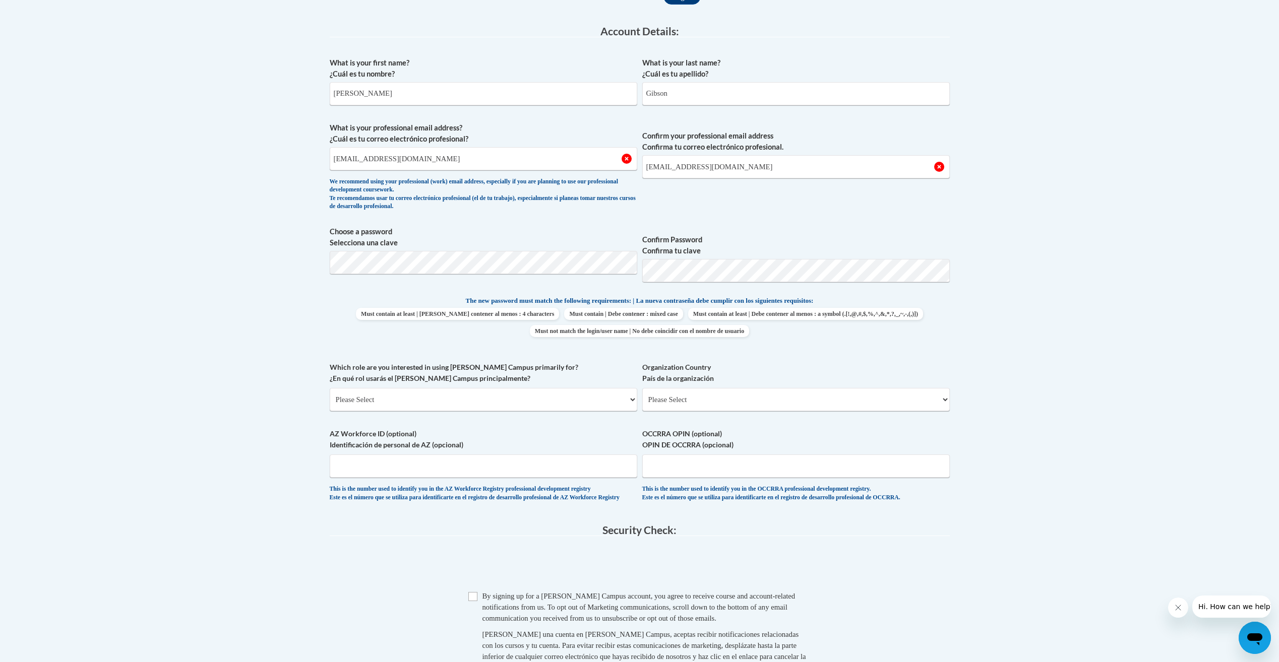
click at [755, 291] on div "What is your first name? ¿Cuál es tu nombre? Ariel What is your last name? ¿Cuá…" at bounding box center [640, 282] width 620 height 460
click at [364, 408] on select "Please Select College/University | Colegio/Universidad Community/Nonprofit Part…" at bounding box center [483, 399] width 307 height 23
select select "fbf2d438-af2f-41f8-98f1-81c410e29de3"
click at [330, 388] on select "Please Select College/University | Colegio/Universidad Community/Nonprofit Part…" at bounding box center [483, 399] width 307 height 23
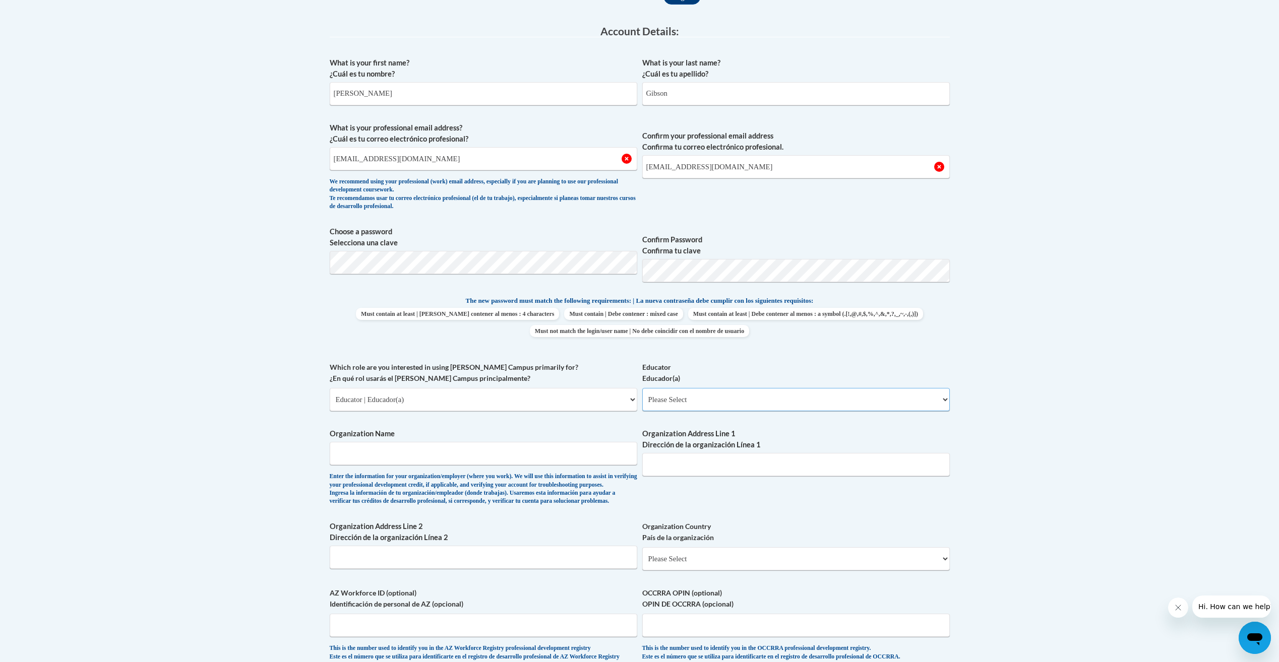
click at [948, 402] on select "Please Select Early Learning/Daycare Teacher/Family Home Care Provider | Maestr…" at bounding box center [795, 399] width 307 height 23
select select "5e2af403-4f2c-4e49-a02f-103e55d7b75b"
click at [642, 388] on select "Please Select Early Learning/Daycare Teacher/Family Home Care Provider | Maestr…" at bounding box center [795, 399] width 307 height 23
click at [433, 449] on input "Organization Name" at bounding box center [483, 453] width 307 height 23
type input "EasterSealsNorthGeorgia"
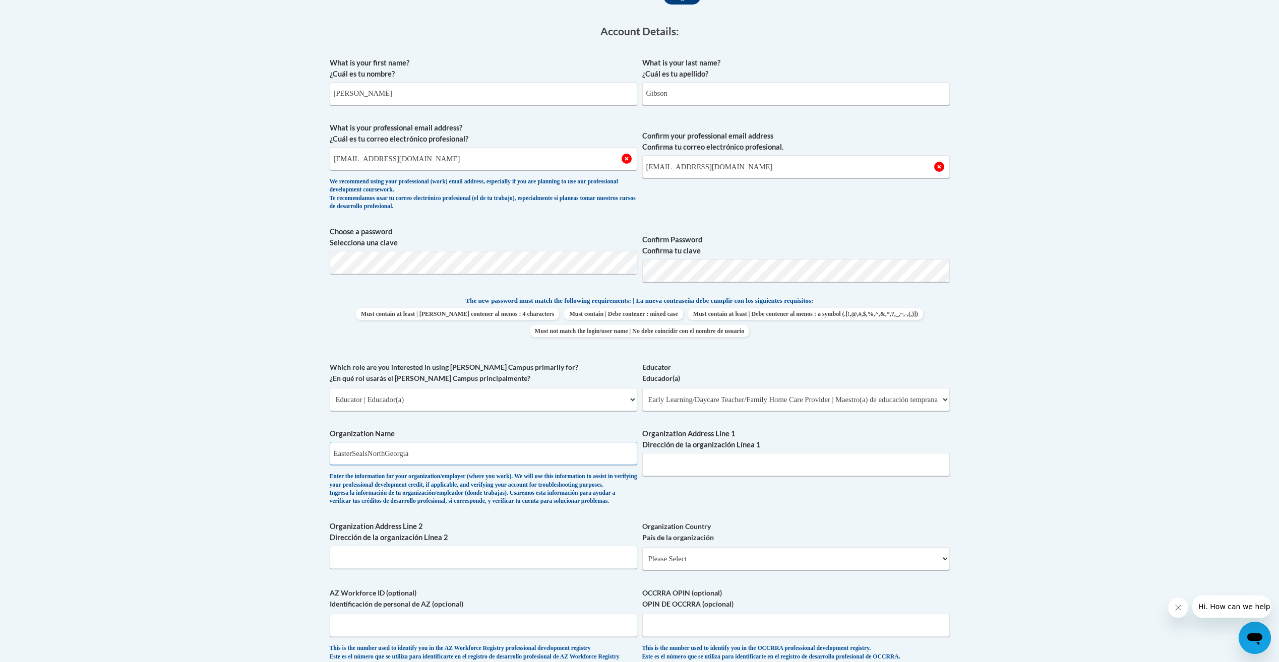
type input "1485 Woodland Ave"
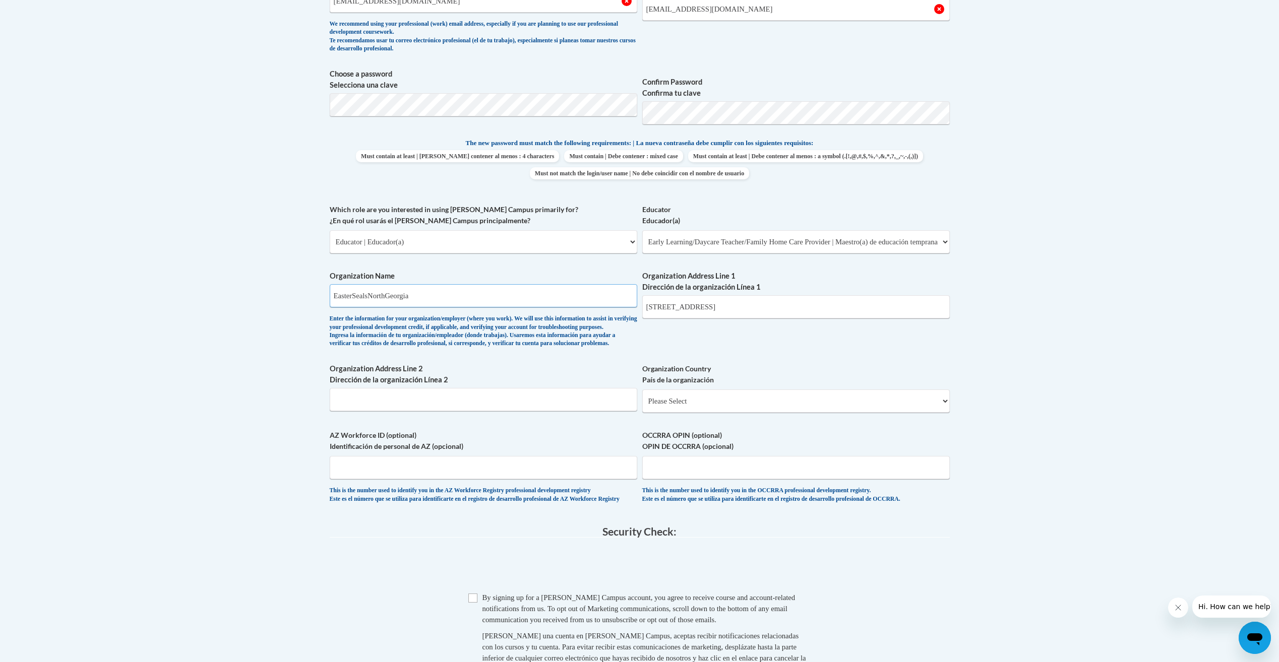
scroll to position [454, 0]
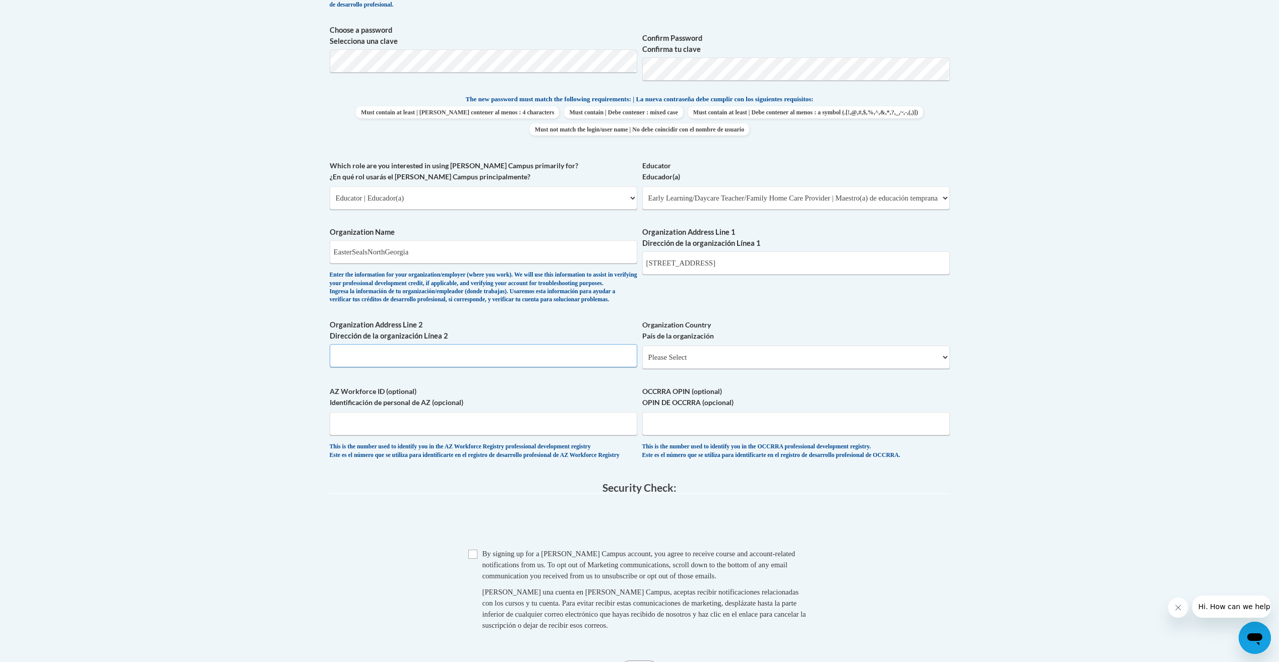
click at [516, 367] on input "Organization Address Line 2 Dirección de la organización Línea 2" at bounding box center [483, 355] width 307 height 23
type input "1485 Woodland Ave"
click at [800, 369] on select "Please Select United States | Estados Unidos Outside of the United States | Fue…" at bounding box center [795, 357] width 307 height 23
select select "ad49bcad-a171-4b2e-b99c-48b446064914"
click at [642, 362] on select "Please Select United States | Estados Unidos Outside of the United States | Fue…" at bounding box center [795, 357] width 307 height 23
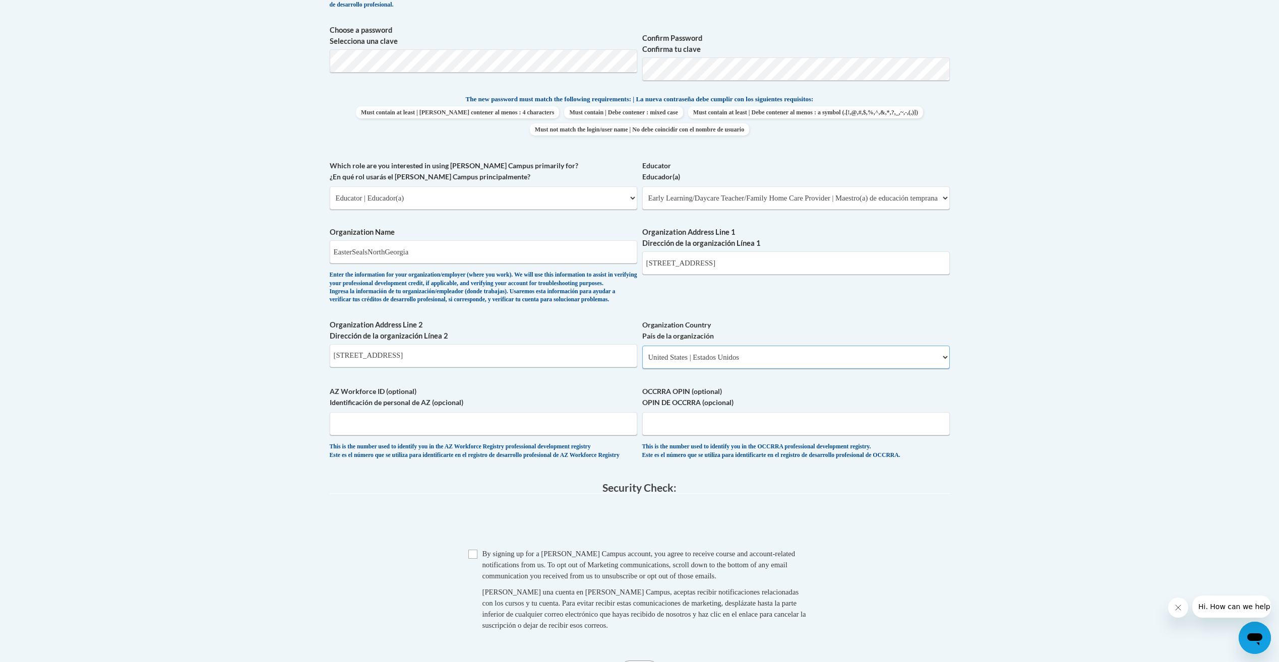
select select
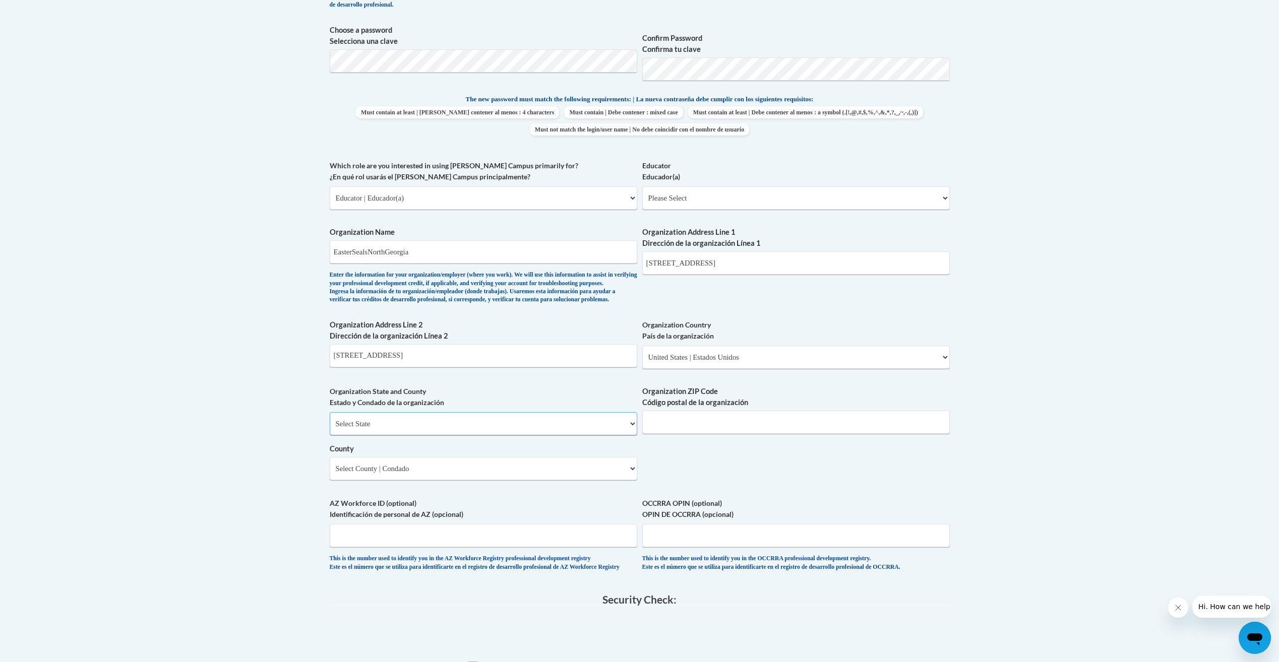
click at [589, 435] on select "Select State Alabama Alaska Arizona Arkansas California Colorado Connecticut De…" at bounding box center [483, 423] width 307 height 23
select select "Georgia"
click at [330, 429] on select "Select State [US_STATE] [US_STATE] [US_STATE] [US_STATE] [US_STATE] [US_STATE] …" at bounding box center [483, 423] width 307 height 23
click at [691, 434] on input "Organization ZIP Code Código postal de la organización" at bounding box center [795, 422] width 307 height 23
type input "30316"
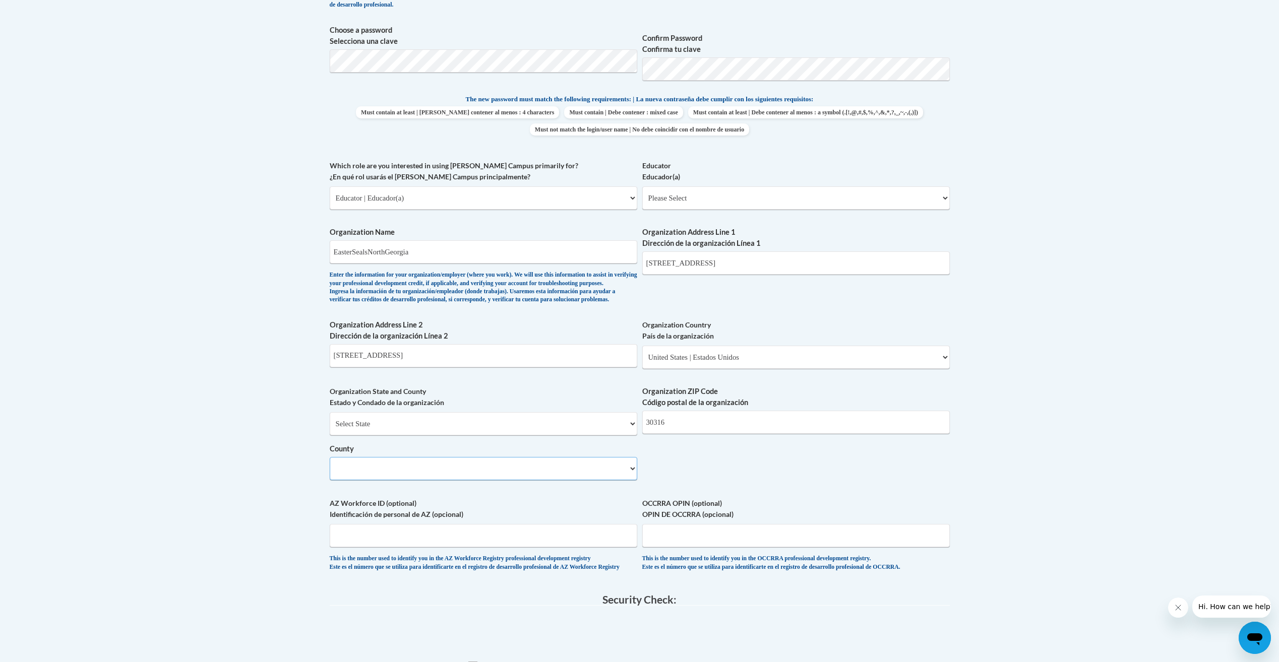
click at [546, 480] on select "Select County Appling [PERSON_NAME] [PERSON_NAME] [PERSON_NAME] [PERSON_NAME] B…" at bounding box center [483, 468] width 307 height 23
select select "[PERSON_NAME]"
click at [330, 474] on select "Select County Appling [PERSON_NAME] [PERSON_NAME] [PERSON_NAME] [PERSON_NAME] B…" at bounding box center [483, 468] width 307 height 23
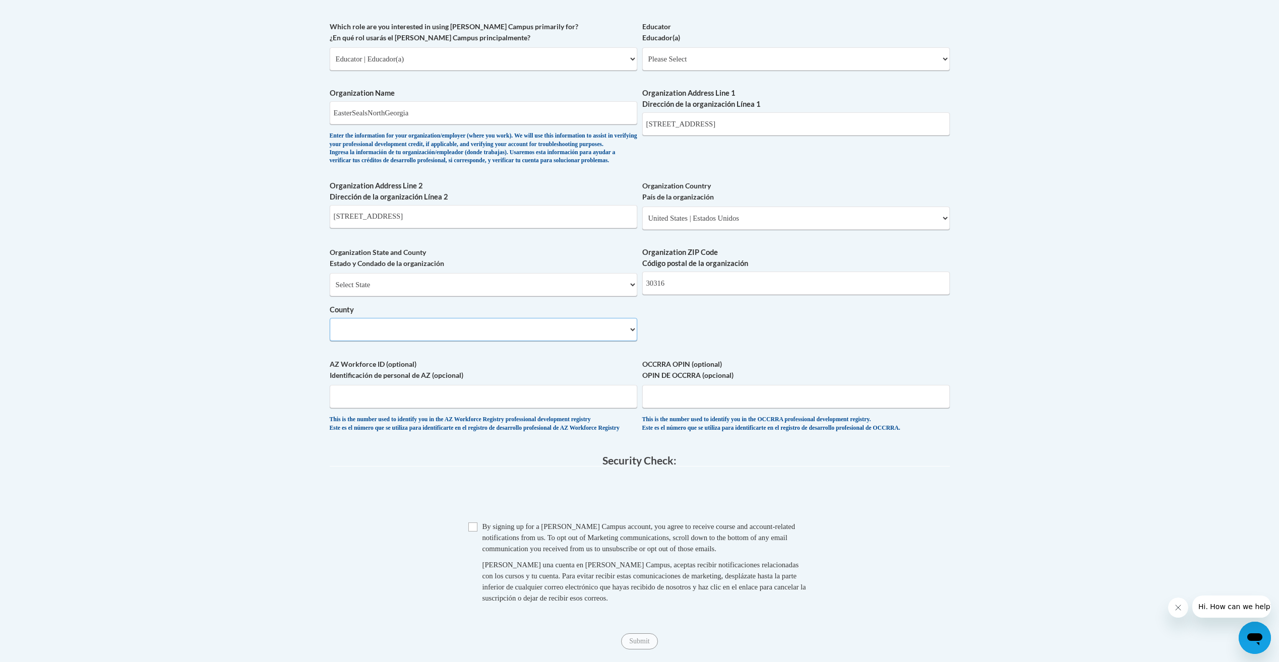
scroll to position [655, 0]
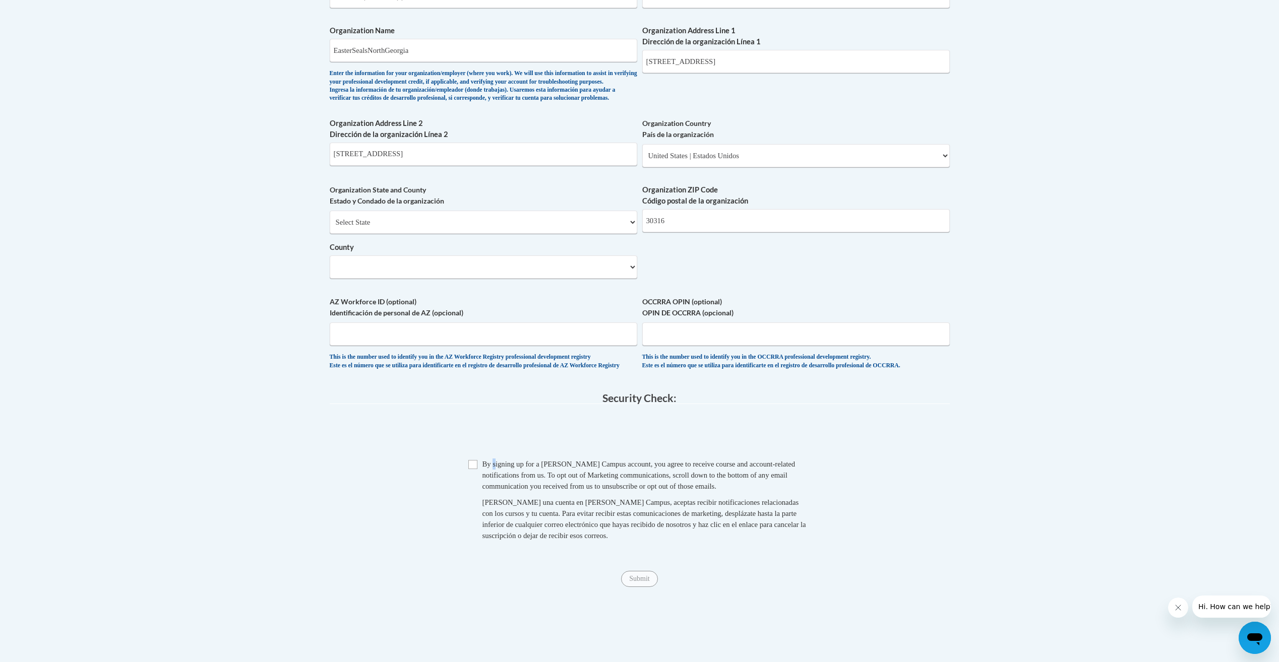
click at [495, 489] on span "By signing up for a [PERSON_NAME] Campus account, you agree to receive course a…" at bounding box center [638, 475] width 313 height 30
drag, startPoint x: 495, startPoint y: 489, endPoint x: 480, endPoint y: 490, distance: 15.2
click at [480, 490] on span "Checkbox By signing up for a [PERSON_NAME] Campus account, you agree to receive…" at bounding box center [639, 505] width 343 height 93
click at [478, 489] on span "Checkbox By signing up for a [PERSON_NAME] Campus account, you agree to receive…" at bounding box center [639, 505] width 343 height 93
click at [477, 489] on span "Checkbox By signing up for a [PERSON_NAME] Campus account, you agree to receive…" at bounding box center [639, 505] width 343 height 93
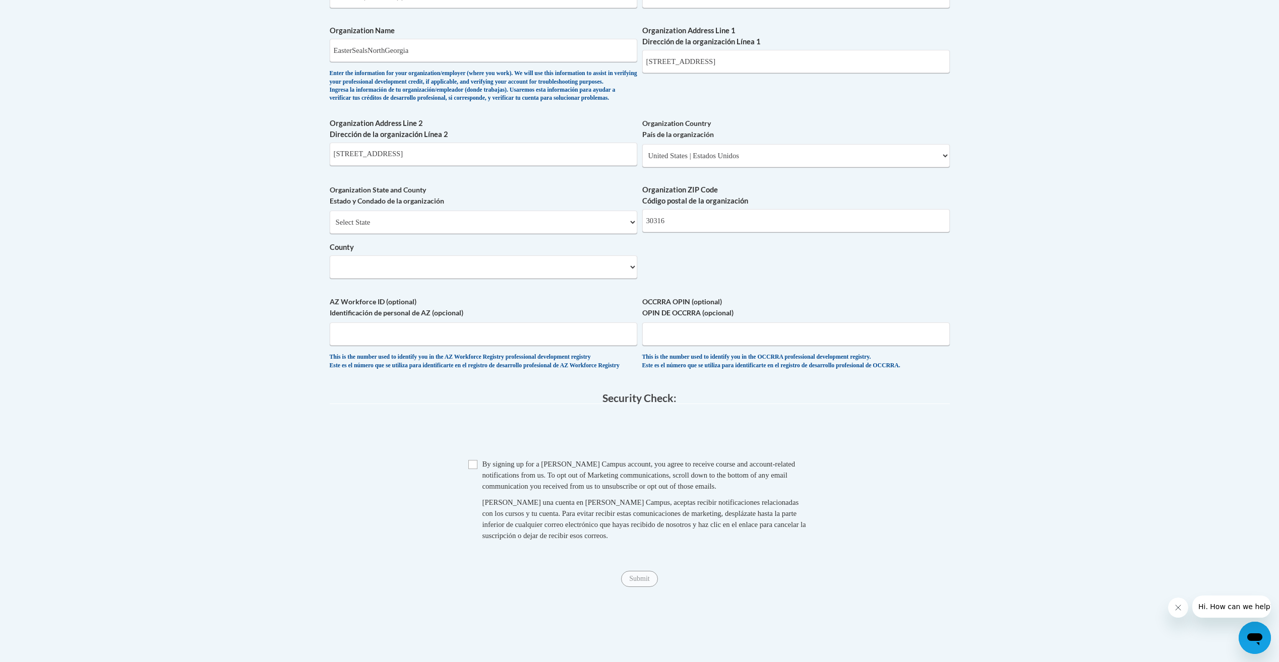
click at [477, 492] on span "Checkbox By signing up for a [PERSON_NAME] Campus account, you agree to receive…" at bounding box center [639, 505] width 343 height 93
click at [477, 469] on input "Checkbox" at bounding box center [472, 464] width 9 height 9
checkbox input "true"
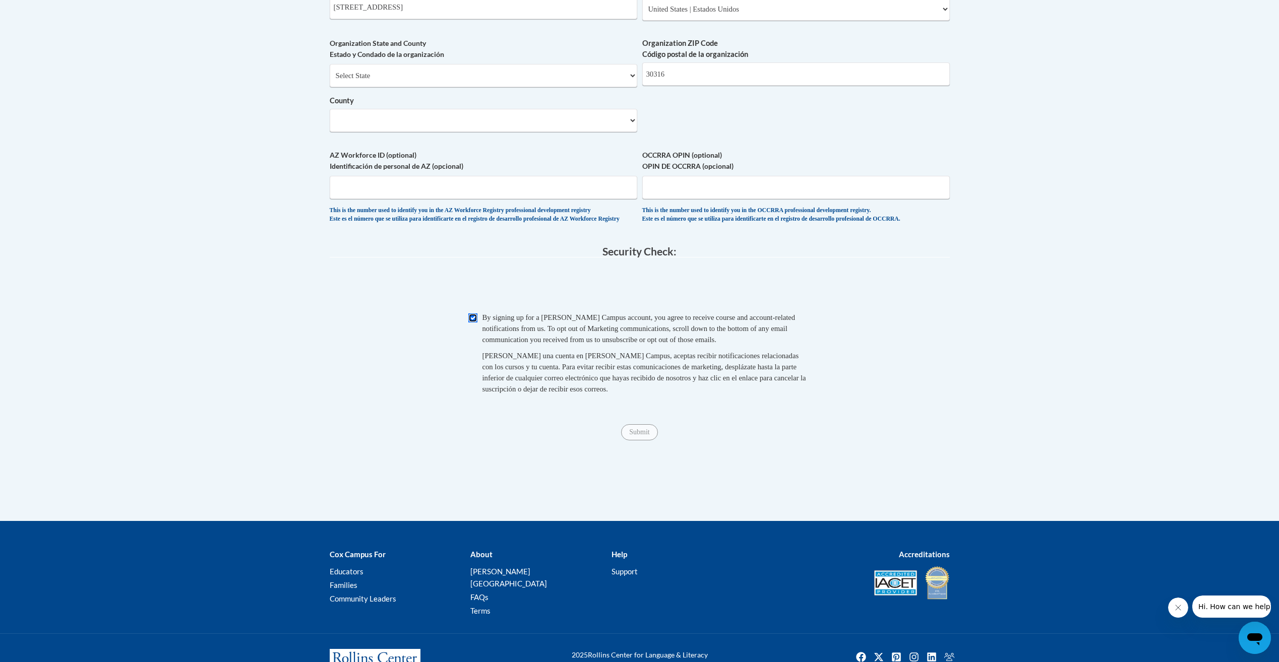
scroll to position [852, 0]
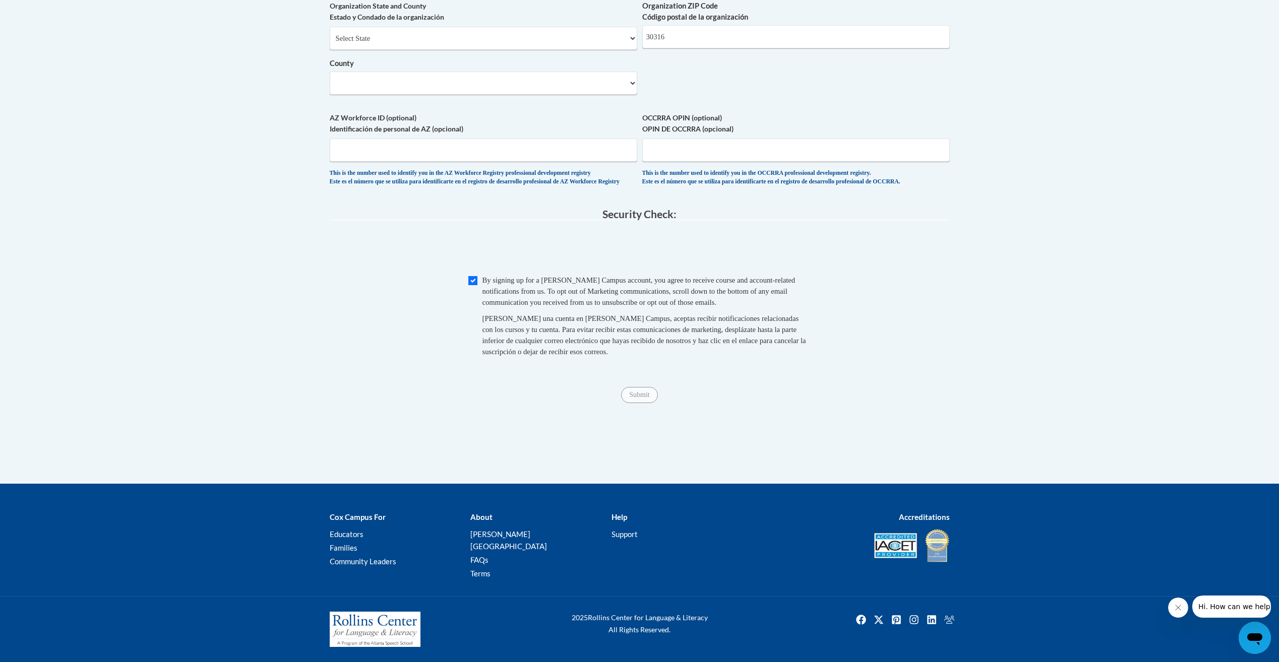
click at [646, 398] on span "Submit" at bounding box center [639, 394] width 36 height 8
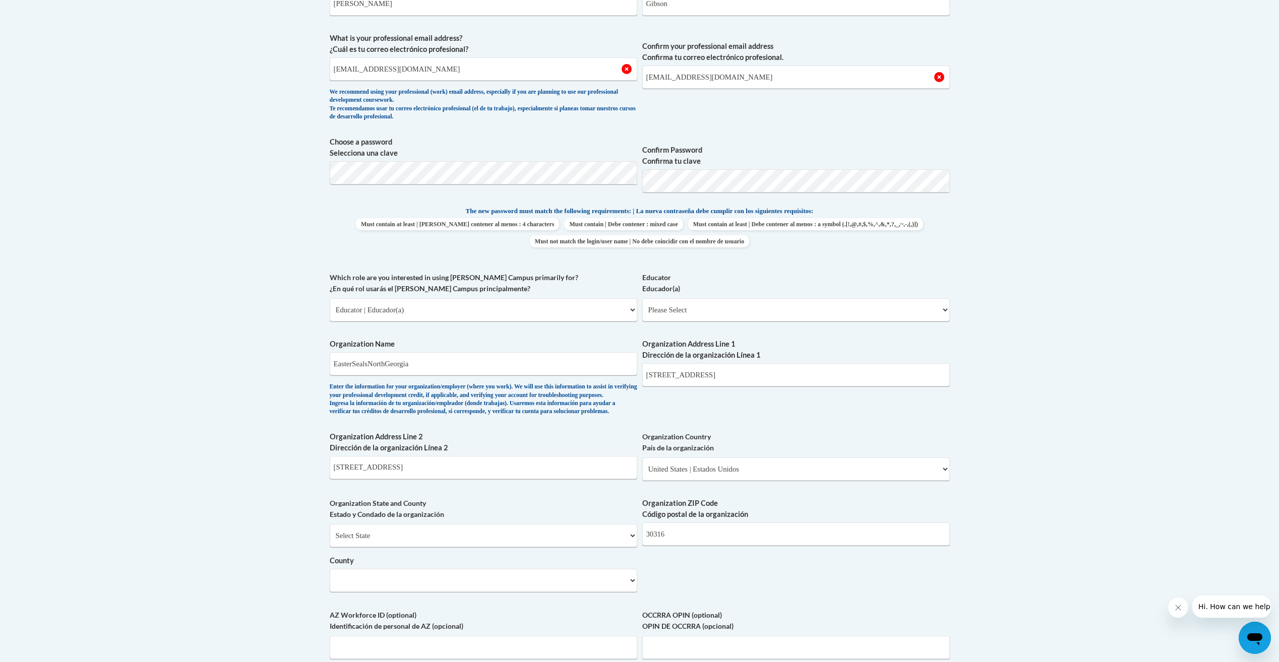
scroll to position [297, 0]
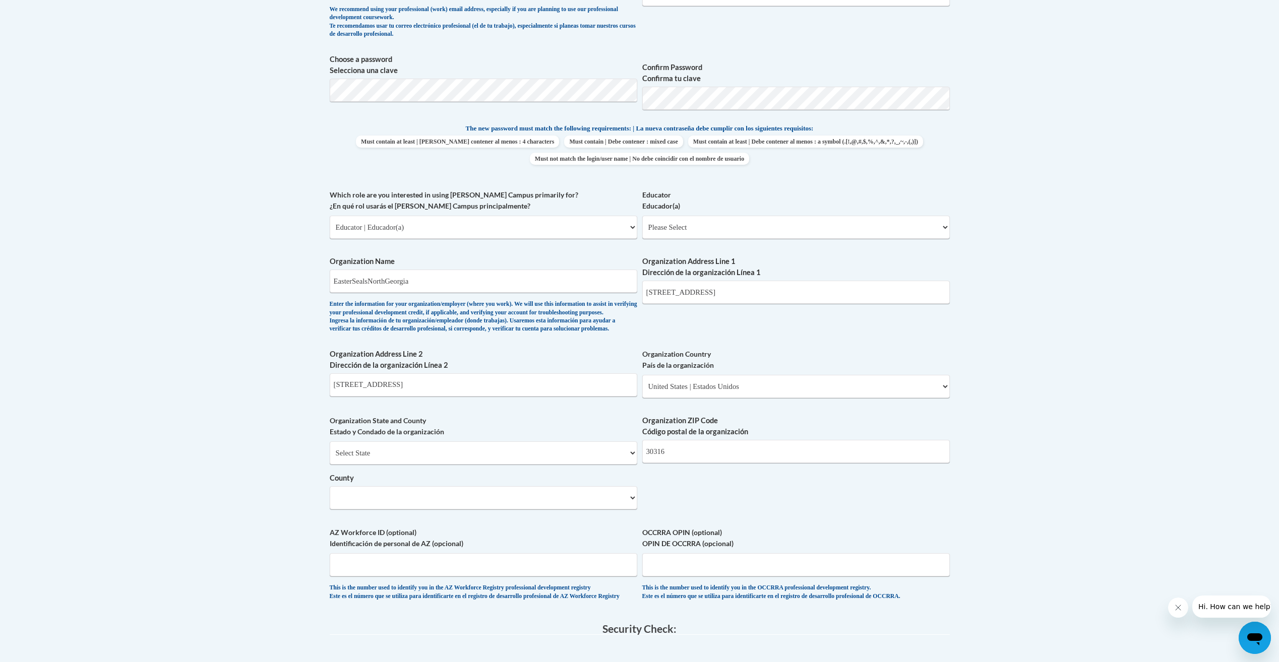
drag, startPoint x: 566, startPoint y: 244, endPoint x: 579, endPoint y: 278, distance: 36.5
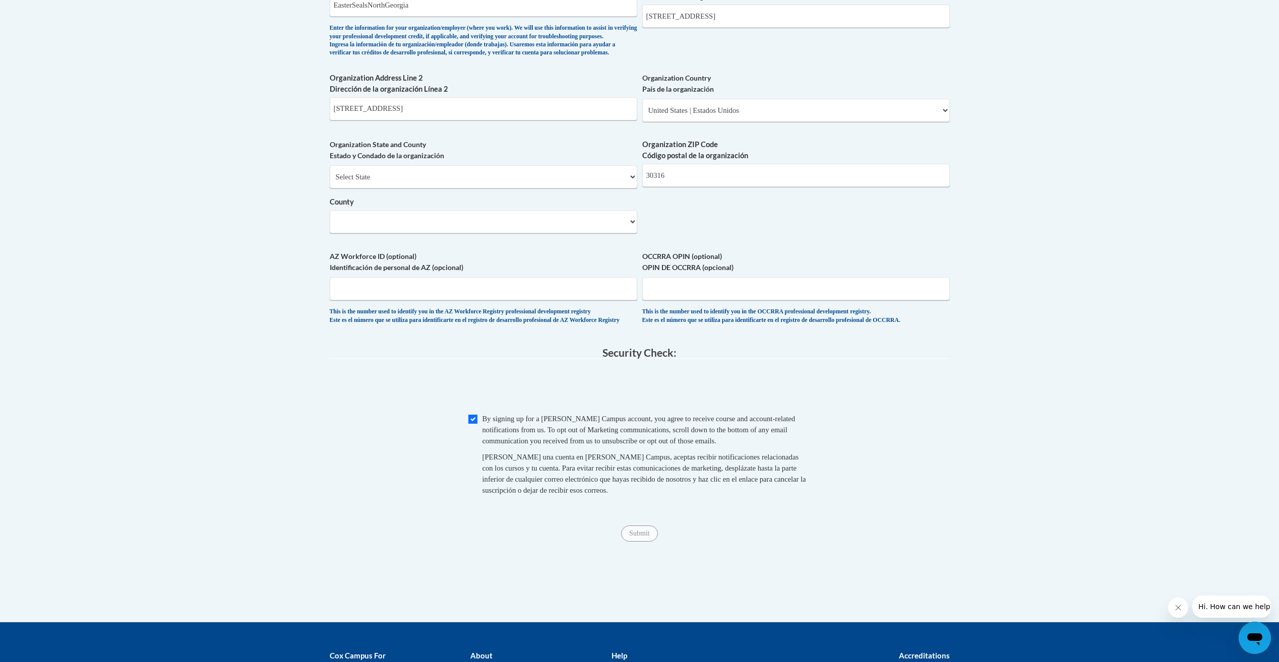
drag, startPoint x: 579, startPoint y: 278, endPoint x: 464, endPoint y: 381, distance: 154.9
click at [464, 359] on legend "Security Check:" at bounding box center [640, 353] width 620 height 12
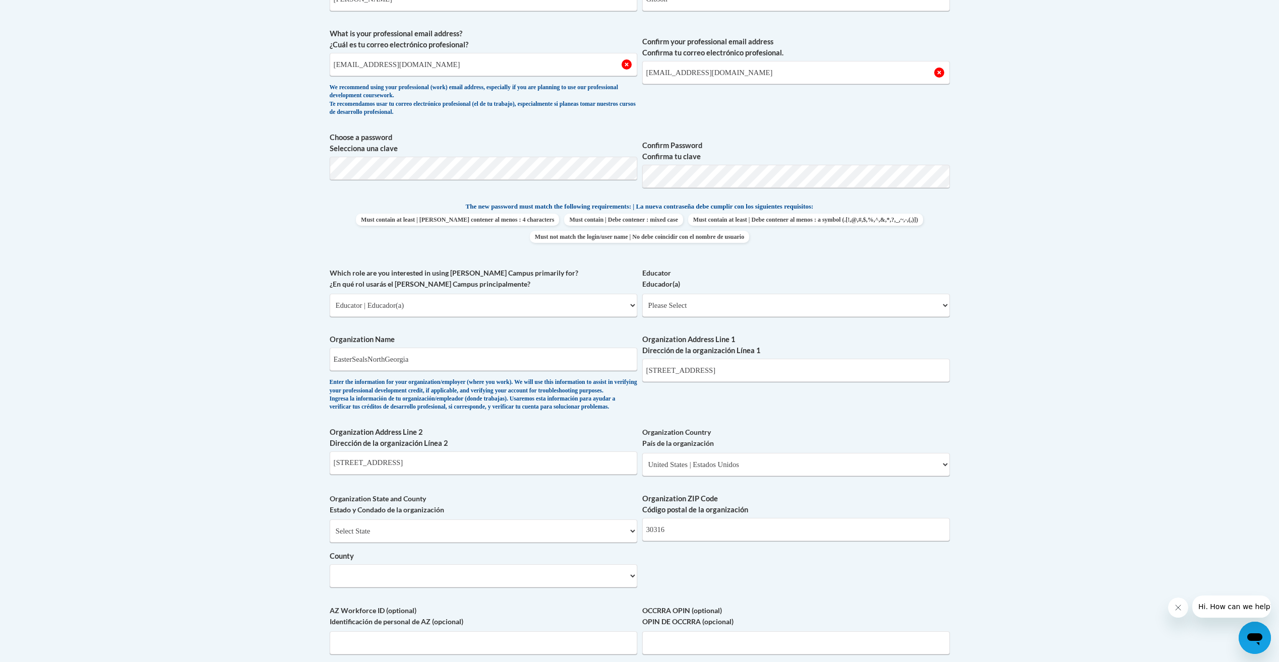
scroll to position [297, 0]
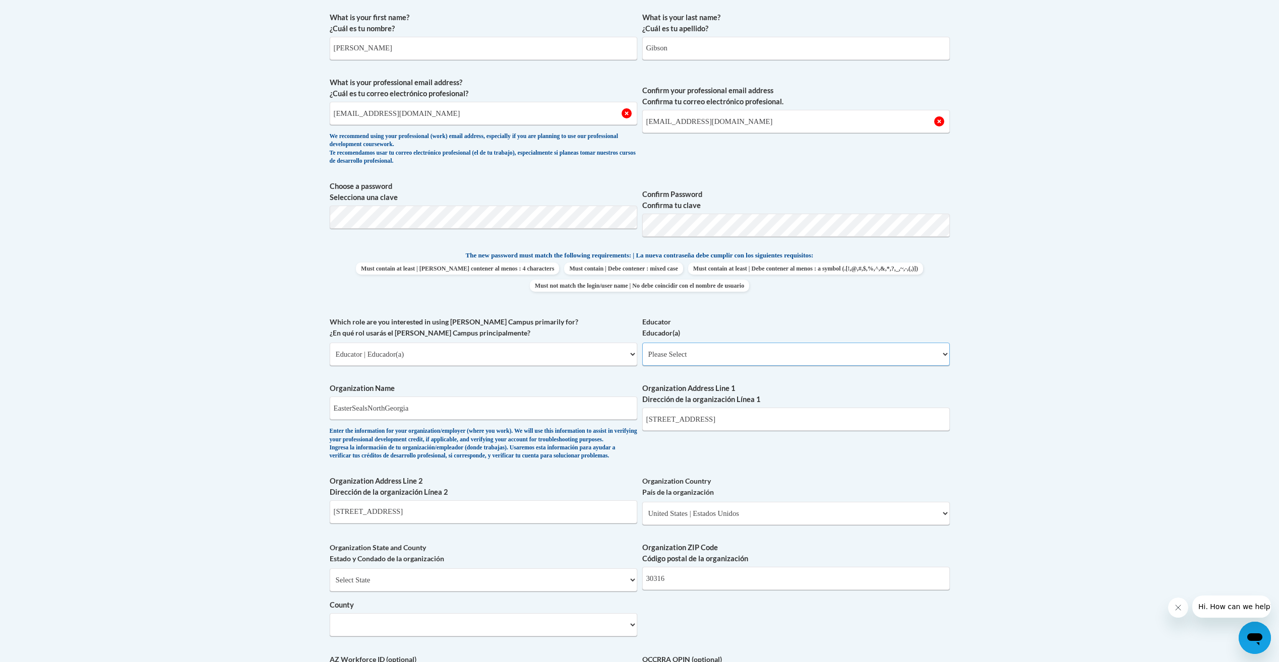
click at [698, 356] on select "Please Select Early Learning/Daycare Teacher/Family Home Care Provider | Maestr…" at bounding box center [795, 354] width 307 height 23
select select "5e2af403-4f2c-4e49-a02f-103e55d7b75b"
click at [642, 343] on select "Please Select Early Learning/Daycare Teacher/Family Home Care Provider | Maestr…" at bounding box center [795, 354] width 307 height 23
select select "null"
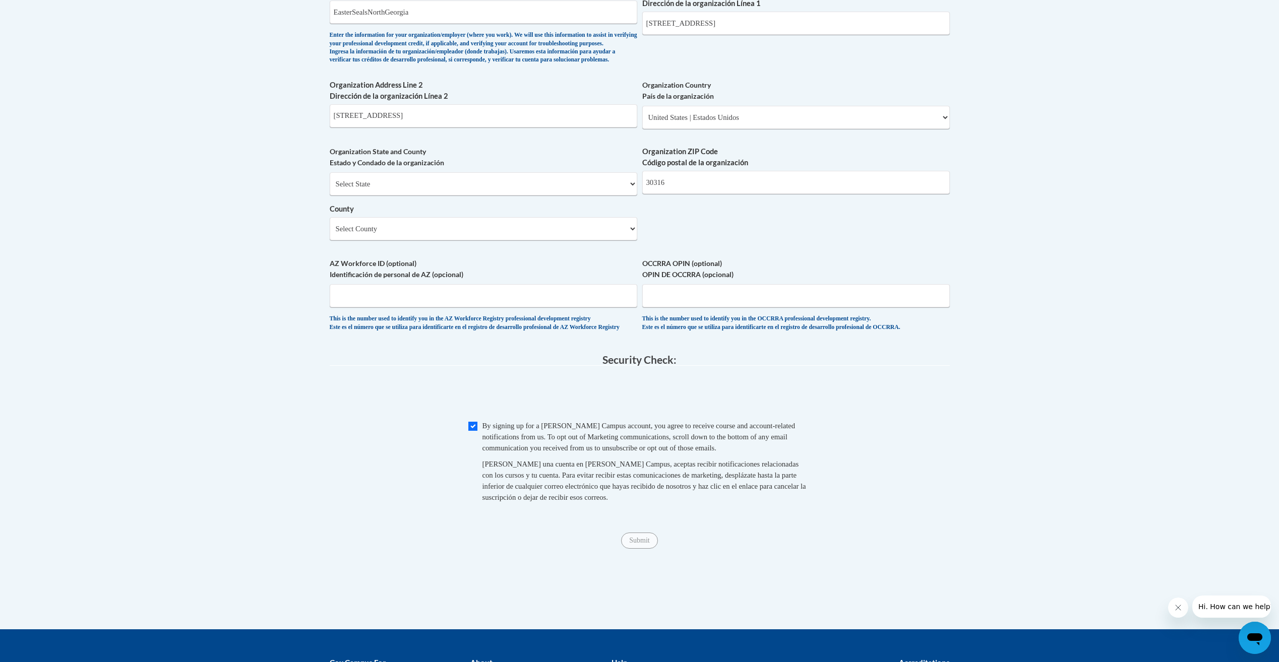
scroll to position [700, 0]
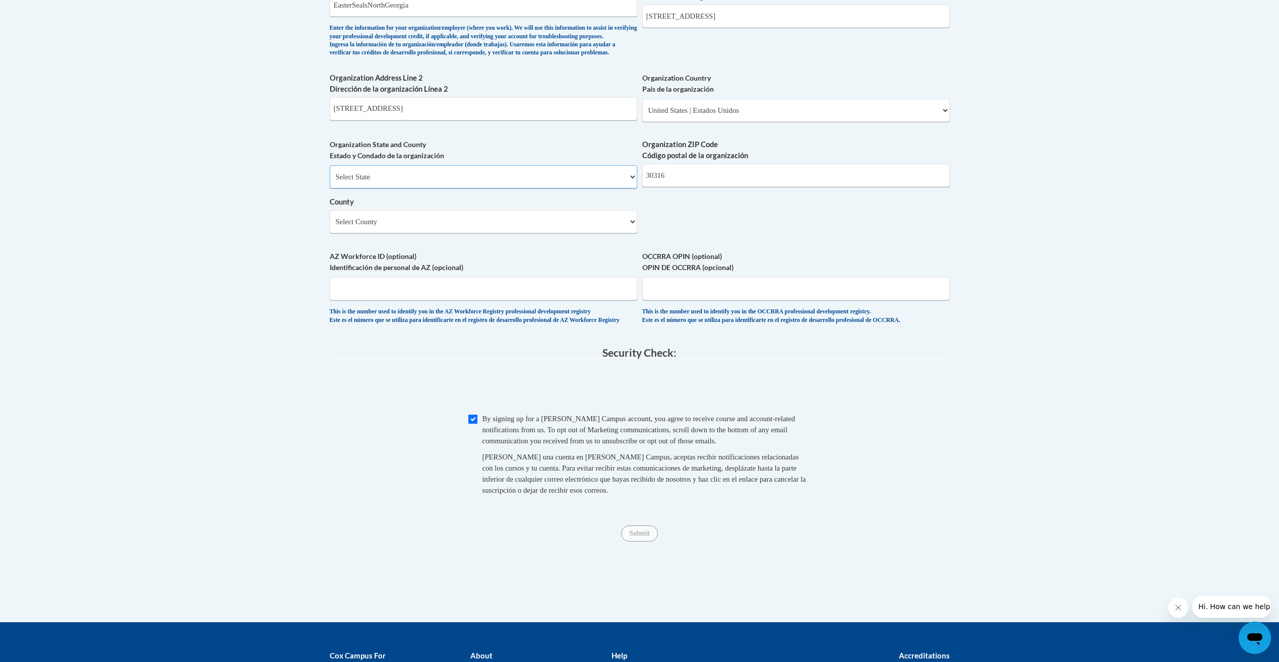
click at [491, 188] on select "Select State Alabama Alaska Arizona Arkansas California Colorado Connecticut De…" at bounding box center [483, 176] width 307 height 23
select select "Georgia"
click at [330, 182] on select "Select State Alabama Alaska Arizona Arkansas California Colorado Connecticut De…" at bounding box center [483, 176] width 307 height 23
click at [628, 537] on span "Submit" at bounding box center [639, 533] width 36 height 8
click at [685, 187] on input "30316" at bounding box center [795, 175] width 307 height 23
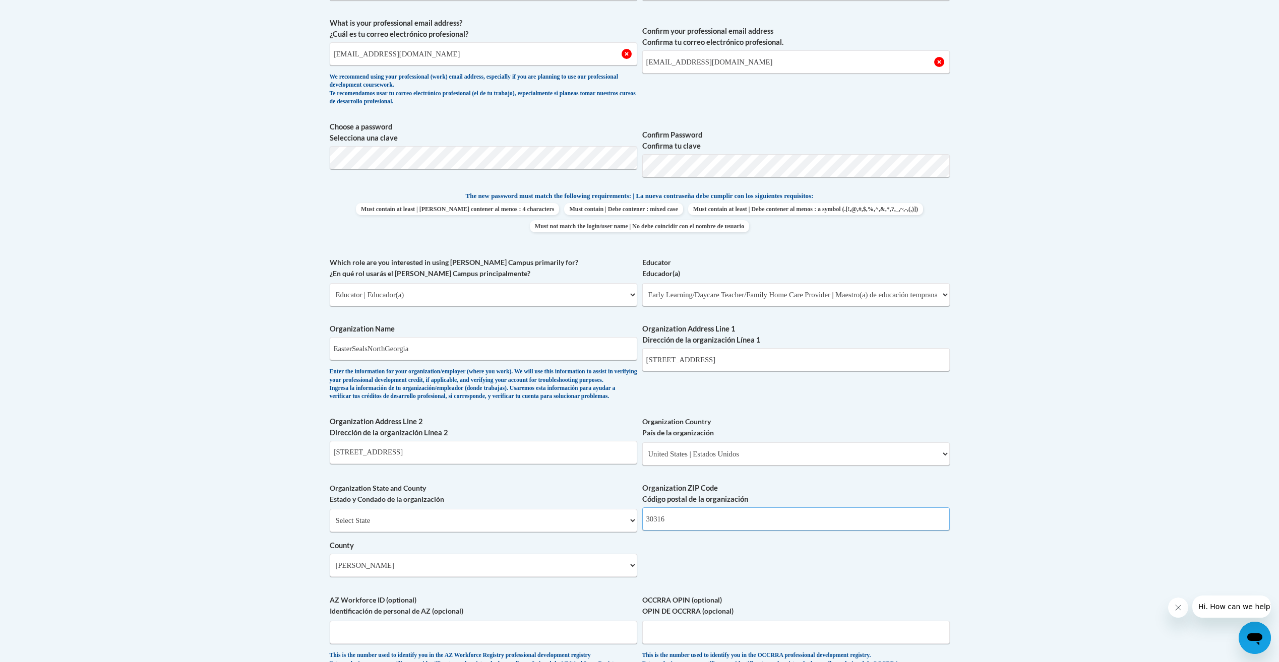
scroll to position [297, 0]
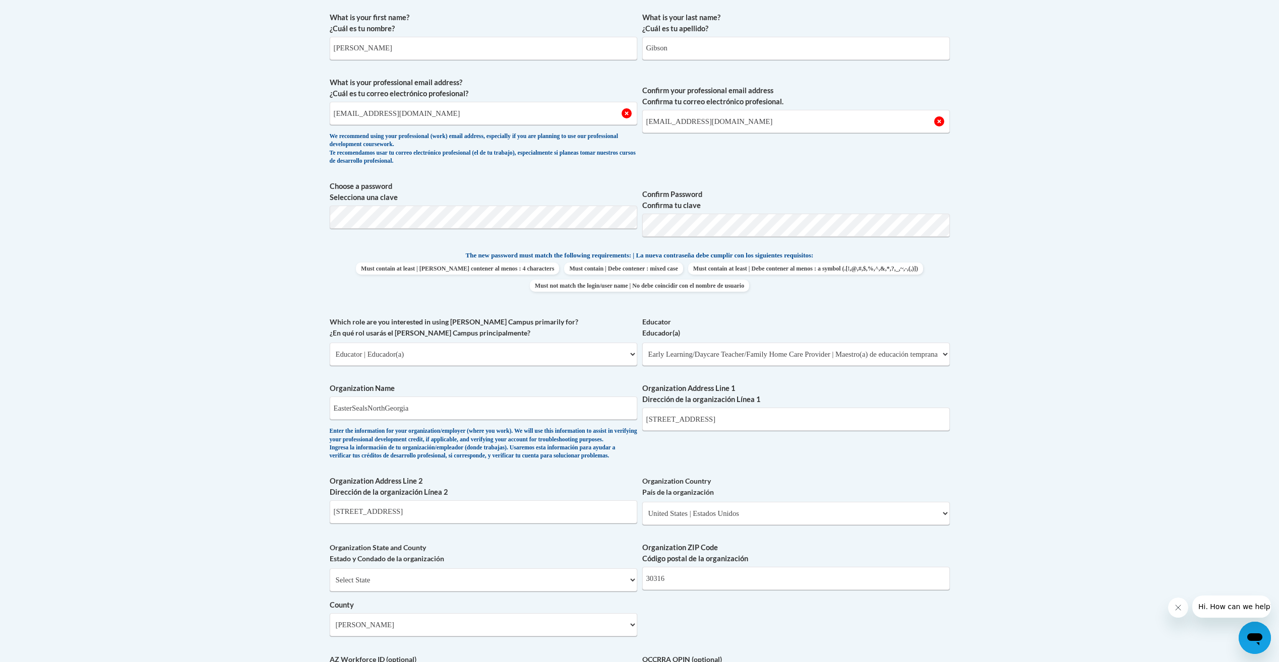
click at [706, 239] on span "Confirm Password Confirma tu clave" at bounding box center [795, 213] width 307 height 64
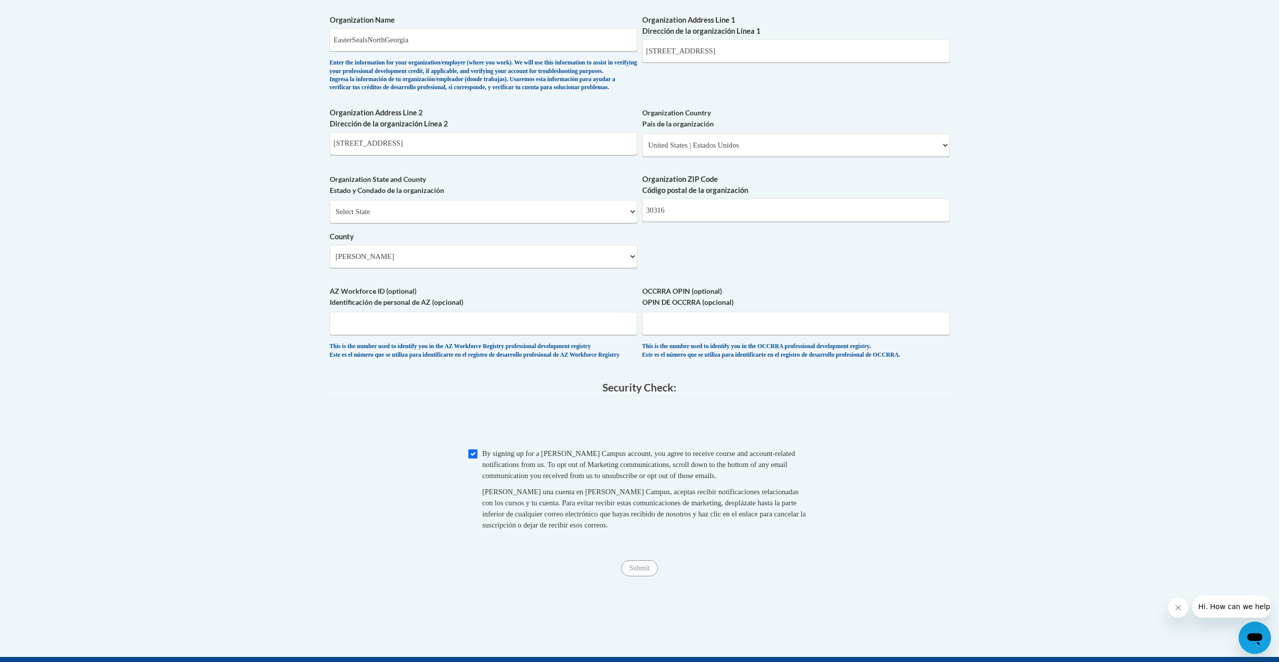
scroll to position [736, 0]
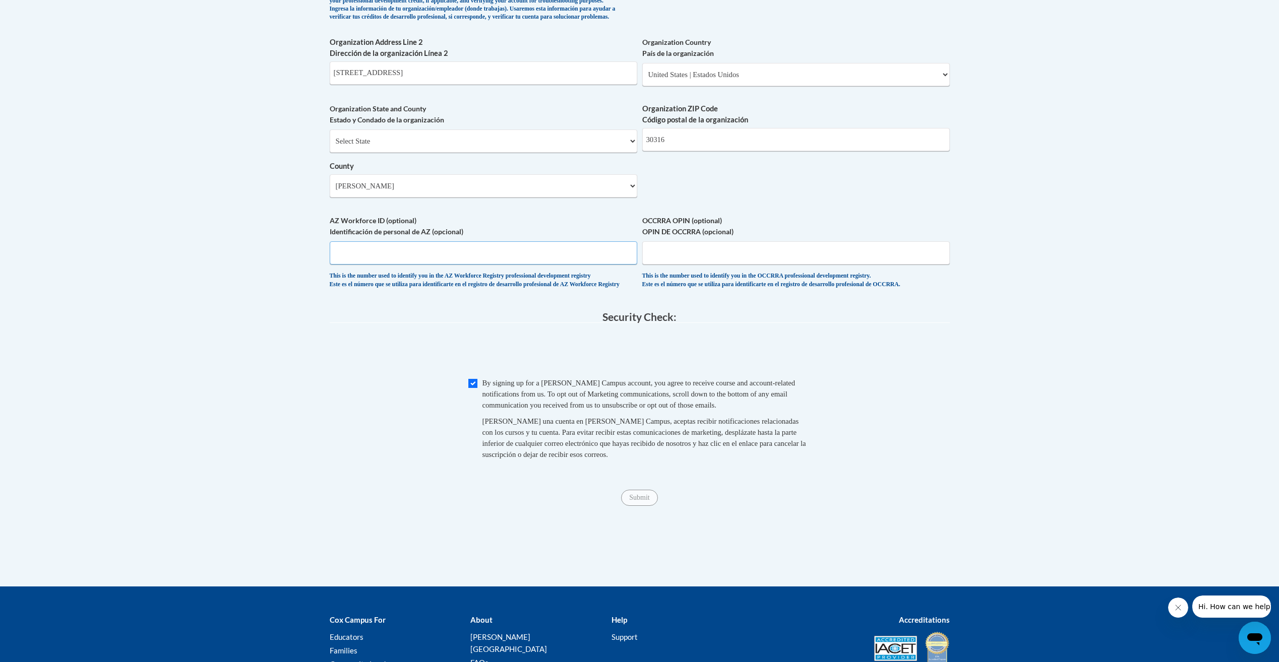
click at [514, 265] on input "AZ Workforce ID (optional) Identificación de personal de AZ (opcional)" at bounding box center [483, 252] width 307 height 23
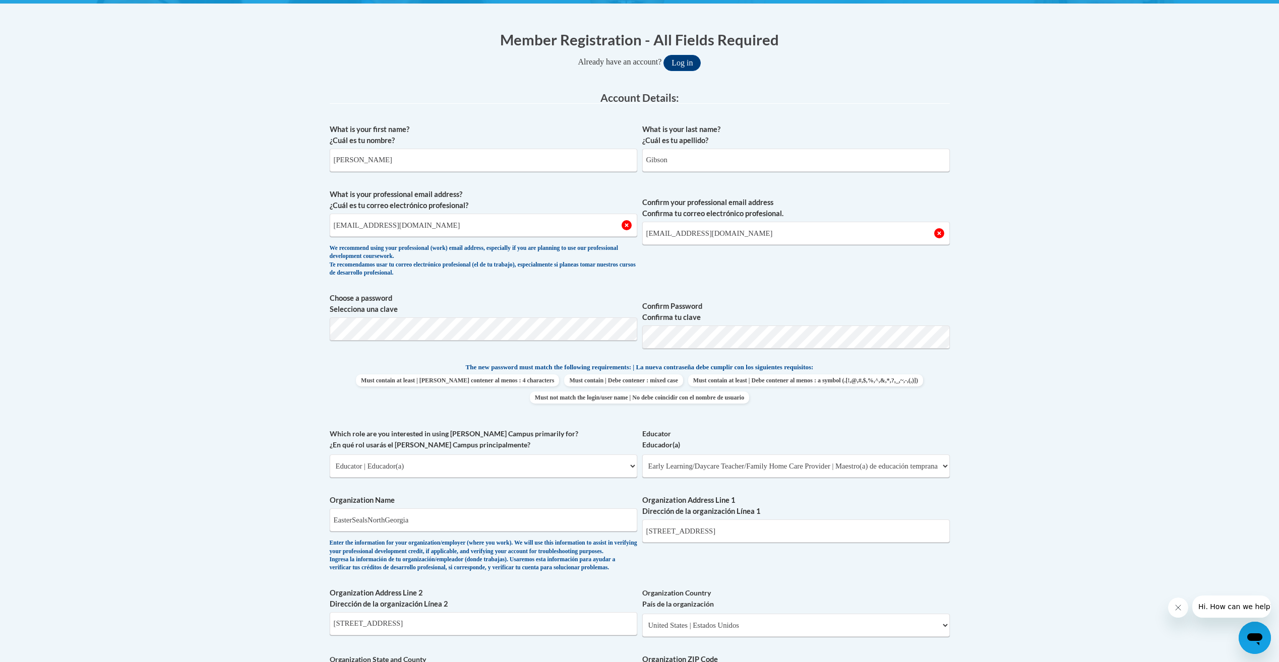
scroll to position [182, 0]
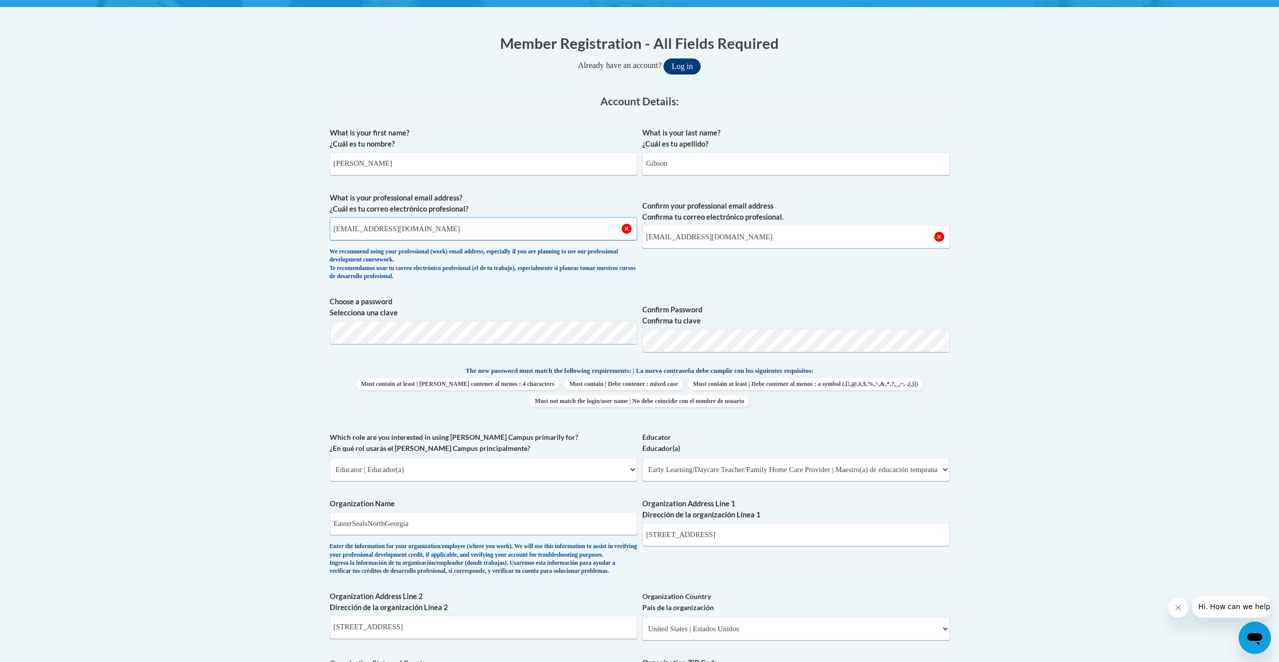
click at [476, 226] on input "agibson@esng.org" at bounding box center [483, 228] width 307 height 23
click at [623, 262] on div "We recommend using your professional (work) email address, especially if you ar…" at bounding box center [483, 264] width 307 height 33
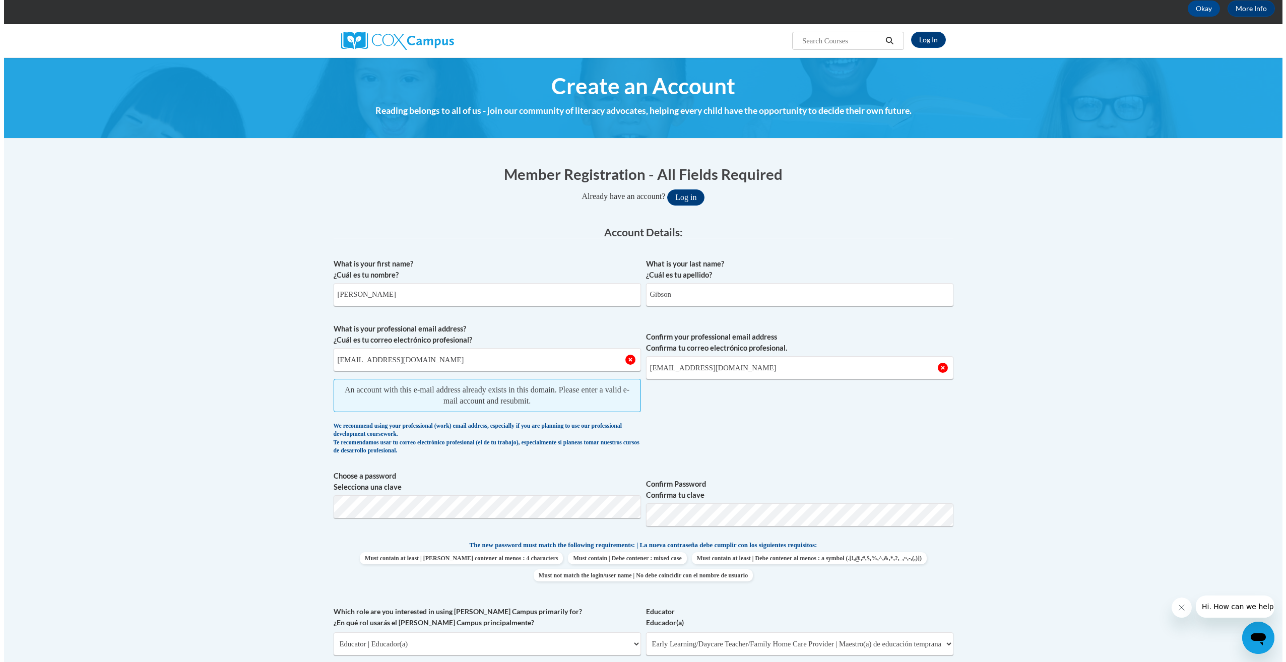
scroll to position [31, 0]
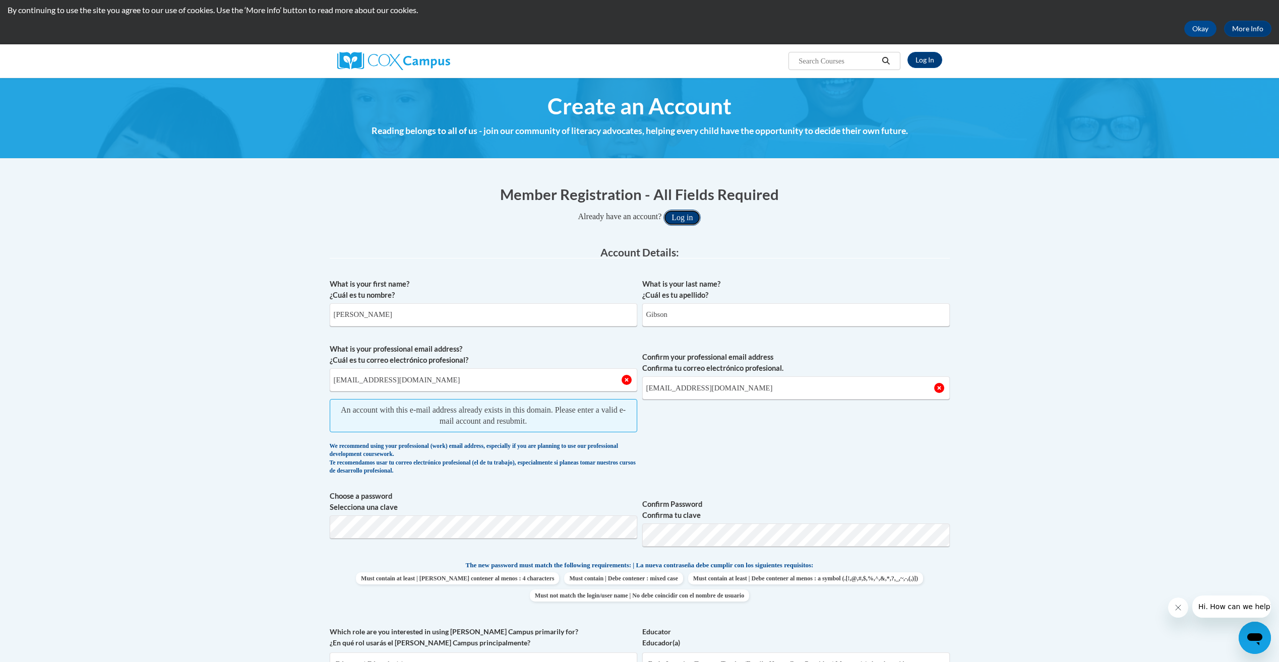
click at [679, 218] on button "Log in" at bounding box center [681, 218] width 37 height 16
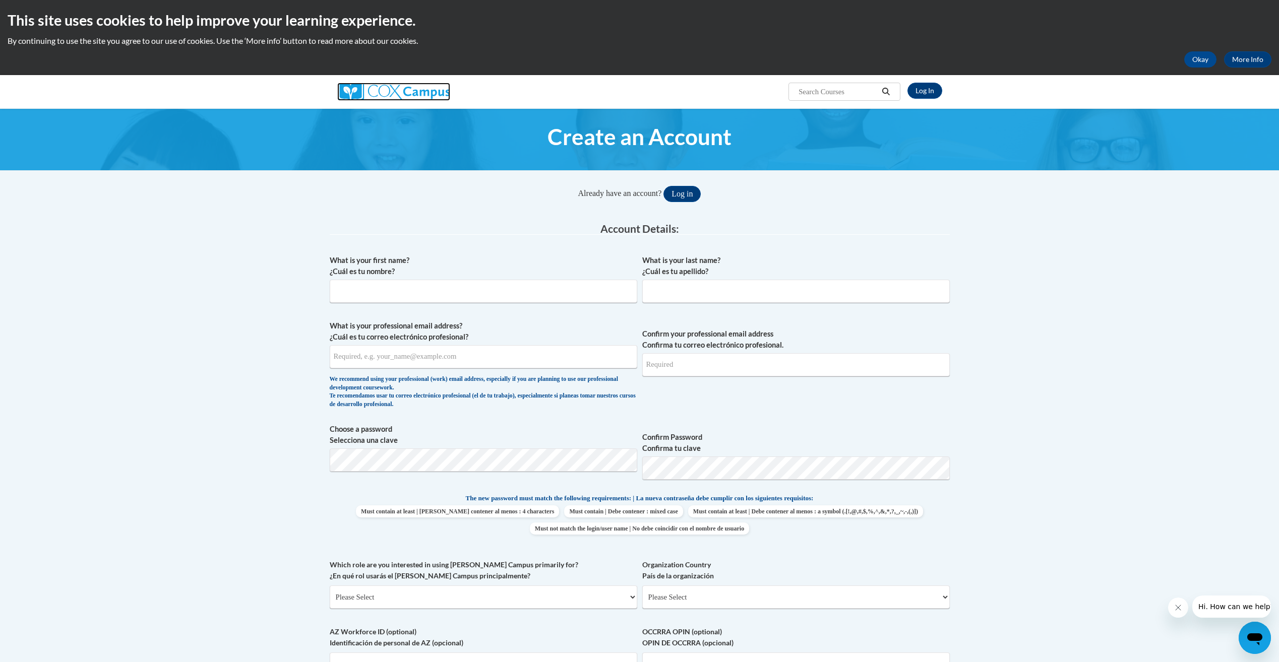
click at [368, 90] on img at bounding box center [393, 92] width 113 height 18
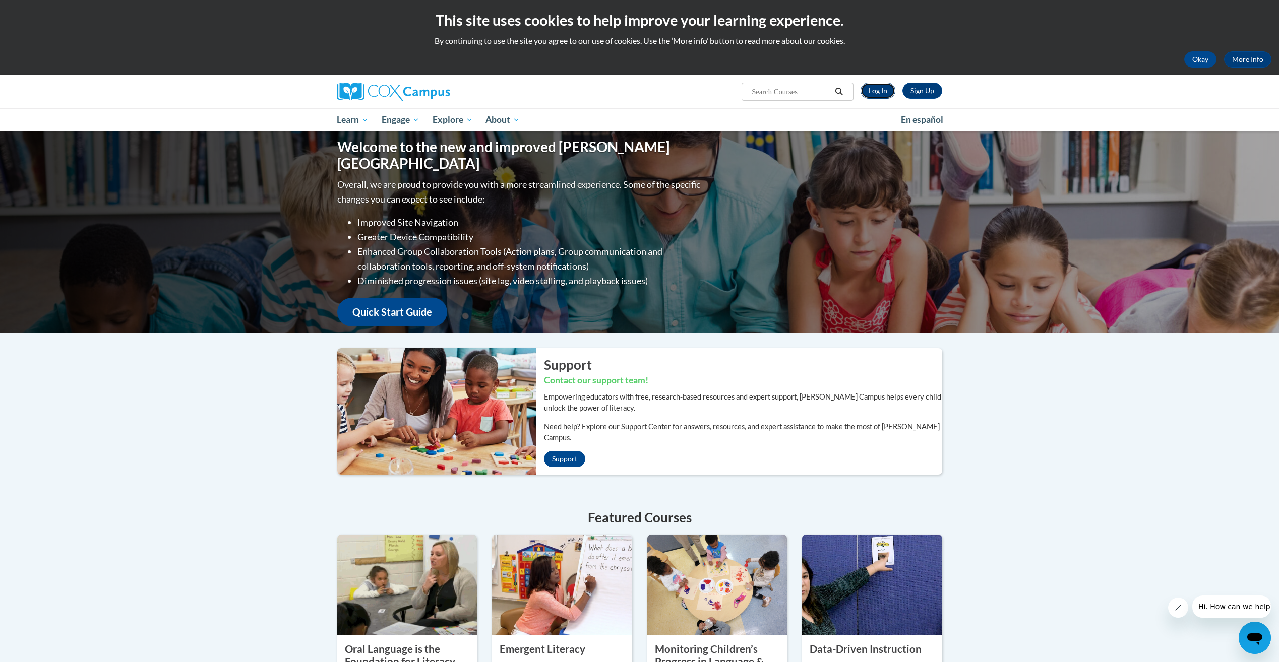
click at [887, 88] on link "Log In" at bounding box center [877, 91] width 35 height 16
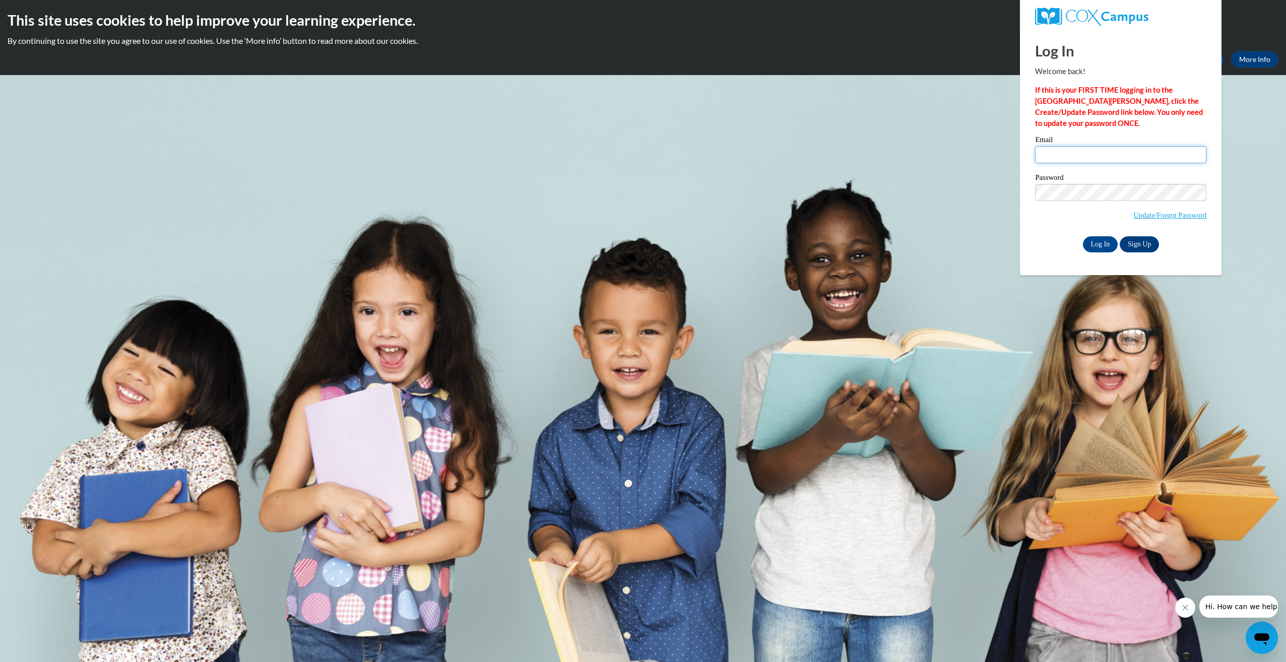
click at [1142, 158] on input "Email" at bounding box center [1120, 154] width 171 height 17
type input "agibson@esng.org"
click at [1083, 236] on input "Log In" at bounding box center [1100, 244] width 35 height 16
click at [1107, 247] on input "Log In" at bounding box center [1100, 244] width 35 height 16
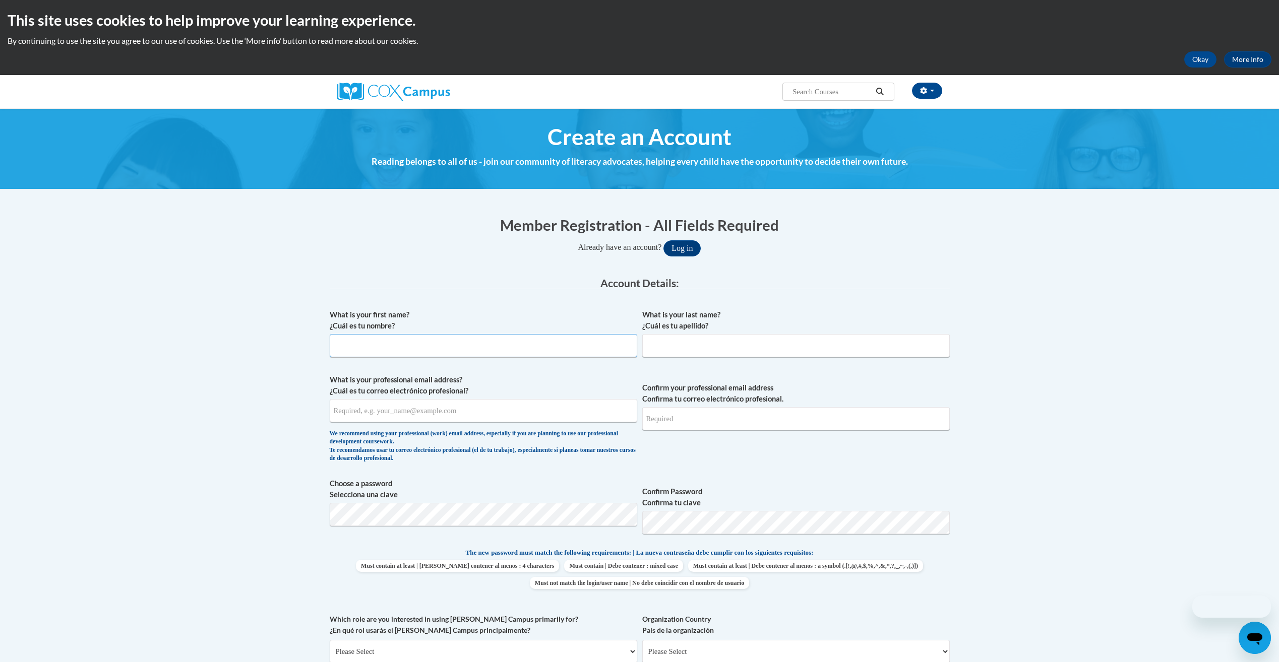
click at [464, 347] on input "What is your first name? ¿Cuál es tu nombre?" at bounding box center [483, 345] width 307 height 23
click at [480, 338] on input "What is your first name? ¿Cuál es tu nombre?" at bounding box center [483, 345] width 307 height 23
type input "[PERSON_NAME]"
type input "Gibson"
type input "[EMAIL_ADDRESS][DOMAIN_NAME]"
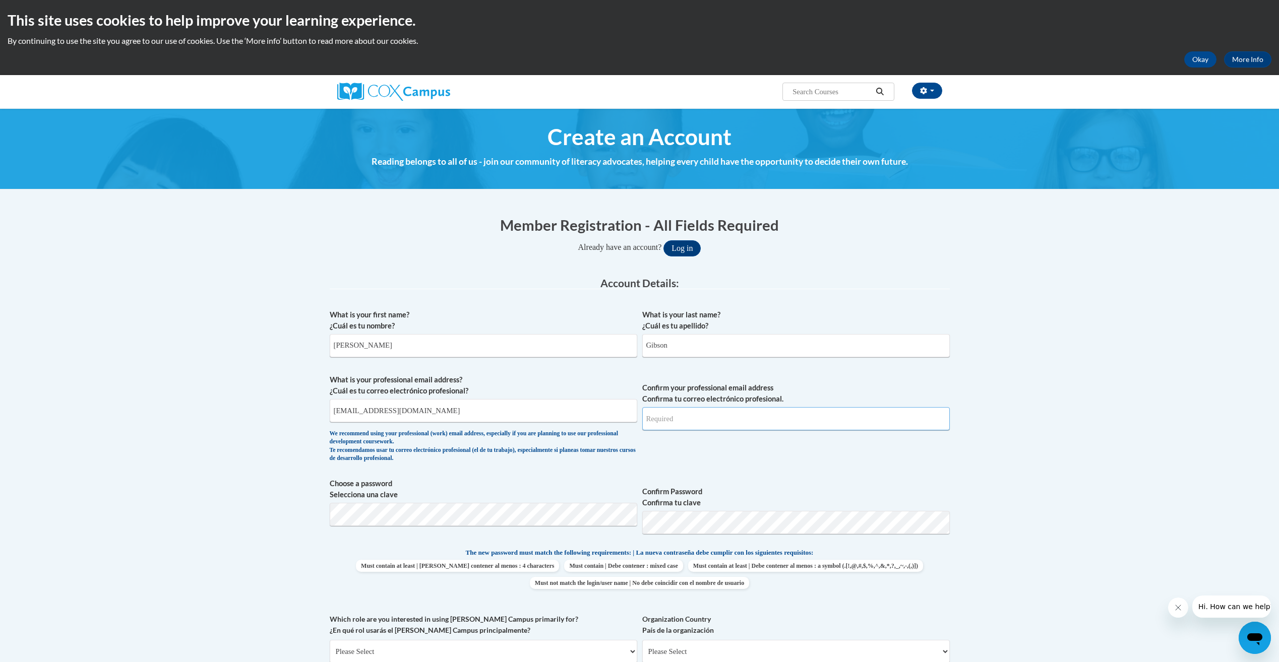
type input "[EMAIL_ADDRESS][DOMAIN_NAME]"
click at [412, 402] on input "[EMAIL_ADDRESS][DOMAIN_NAME]" at bounding box center [483, 410] width 307 height 23
click at [412, 402] on input "agibson@esng.org" at bounding box center [483, 410] width 307 height 23
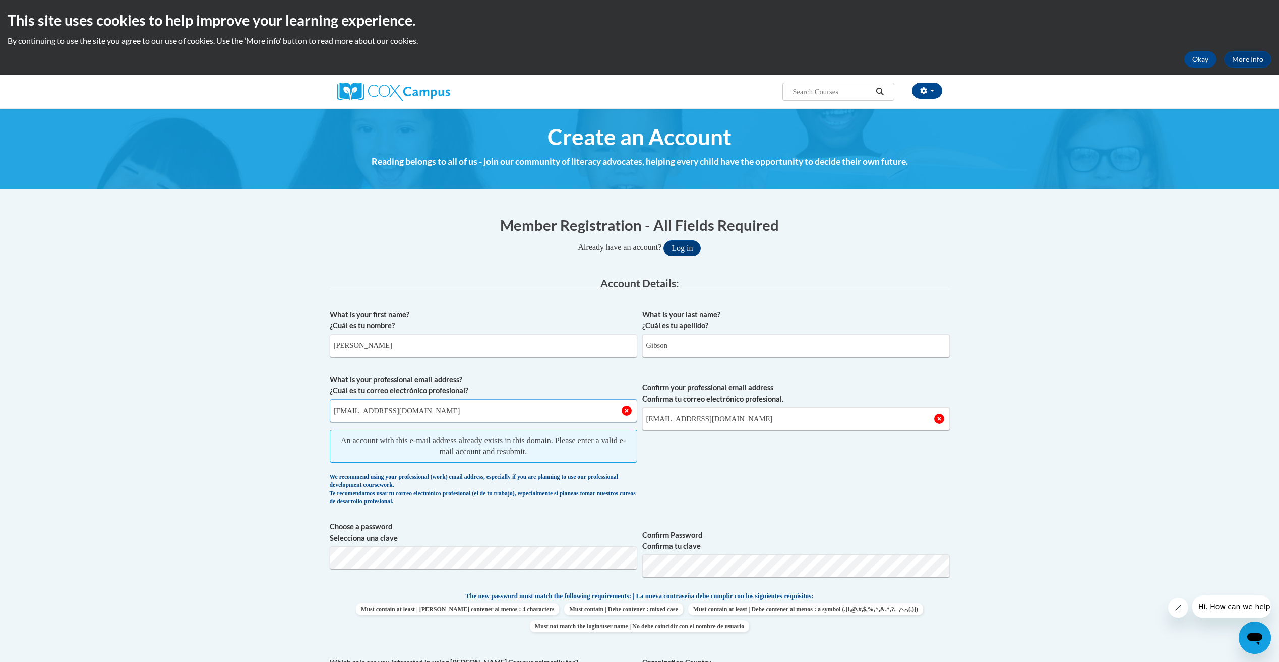
click at [412, 403] on input "agibson@esng.org" at bounding box center [483, 410] width 307 height 23
type input "arielgibson578@GMAIL.COM"
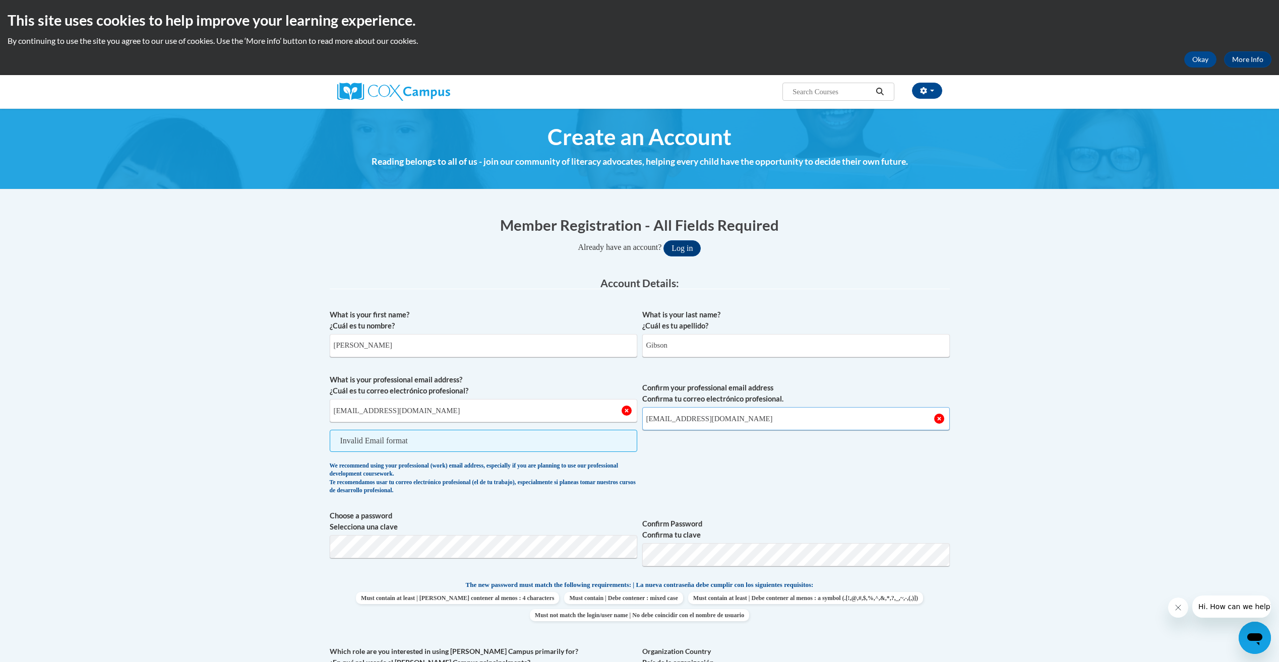
click at [788, 426] on input "agibson@esng.org" at bounding box center [795, 418] width 307 height 23
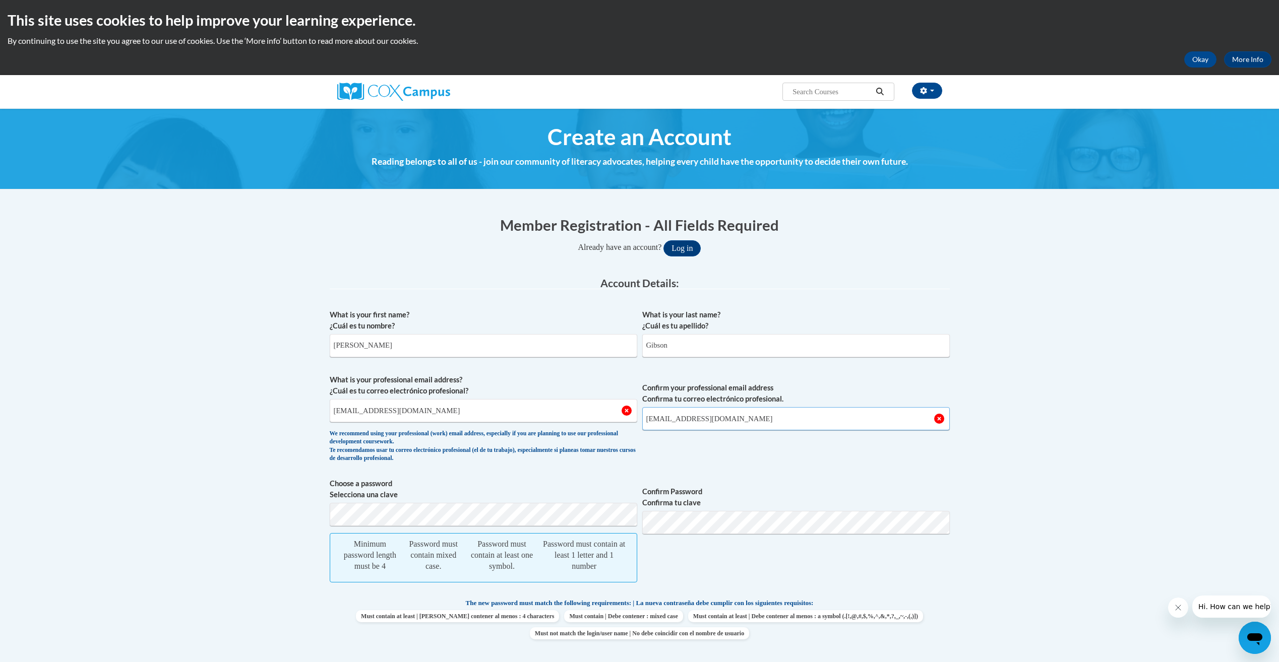
click at [788, 426] on input "agibson@esng.org" at bounding box center [795, 418] width 307 height 23
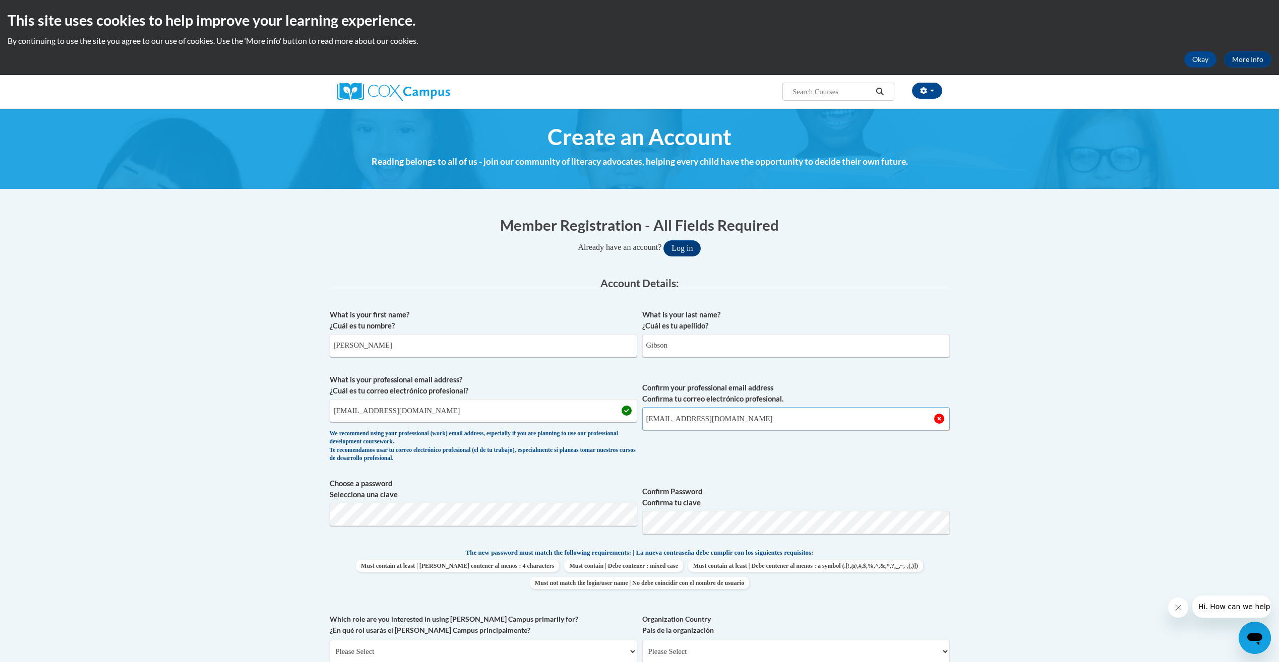
click at [788, 426] on input "agibson@esng.org" at bounding box center [795, 418] width 307 height 23
type input "arielgibson578@GMAIL.COM"
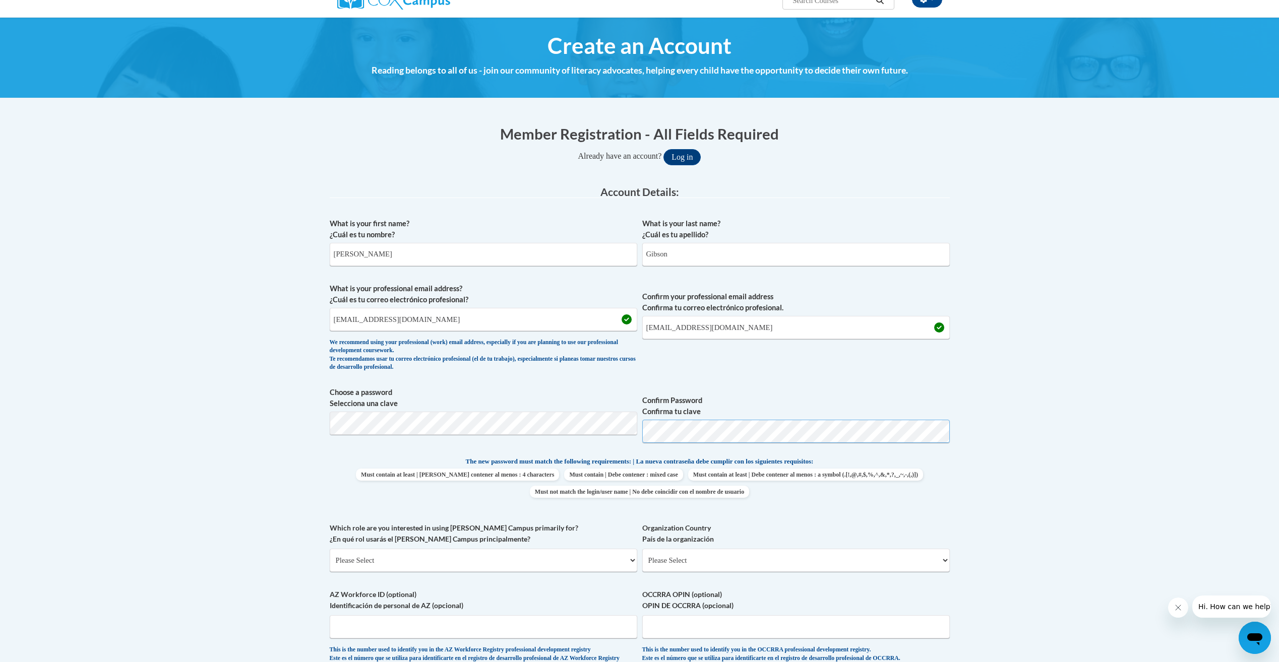
scroll to position [202, 0]
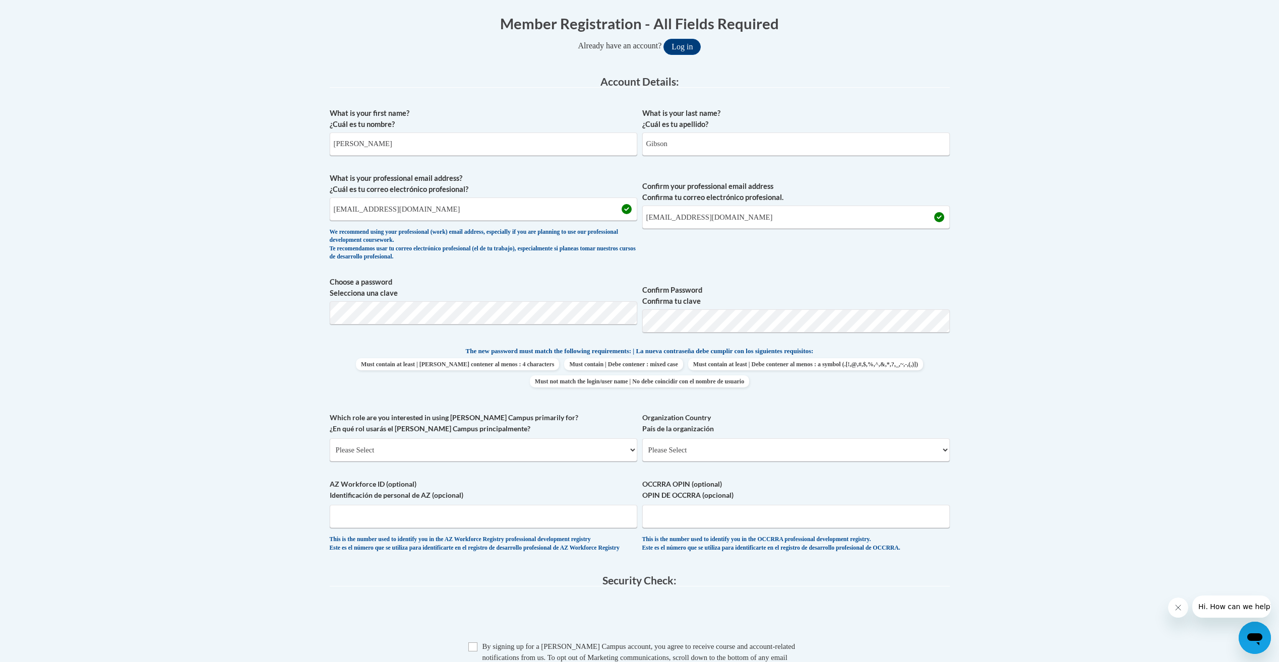
click at [524, 462] on div "Which role are you interested in using Cox Campus primarily for? ¿En qué rol us…" at bounding box center [483, 440] width 307 height 57
drag, startPoint x: 524, startPoint y: 462, endPoint x: 519, endPoint y: 448, distance: 14.5
click at [519, 448] on select "Please Select College/University | Colegio/Universidad Community/Nonprofit Part…" at bounding box center [483, 449] width 307 height 23
select select "fbf2d438-af2f-41f8-98f1-81c410e29de3"
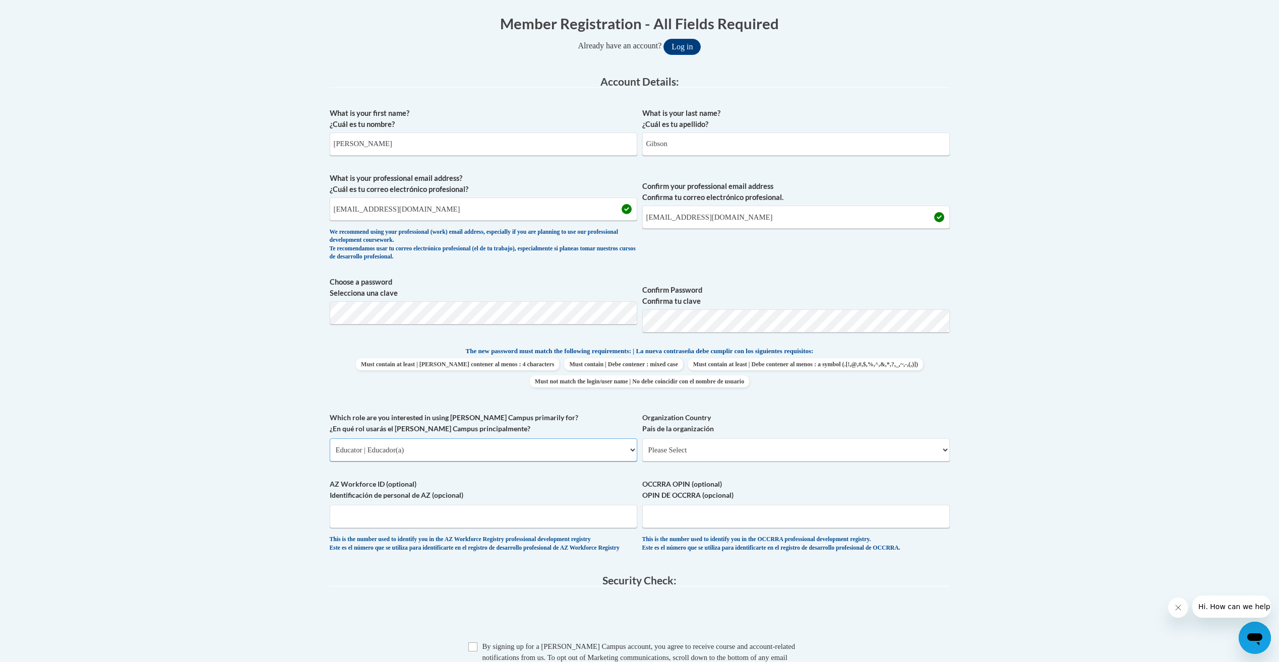
click at [330, 438] on select "Please Select College/University | Colegio/Universidad Community/Nonprofit Part…" at bounding box center [483, 449] width 307 height 23
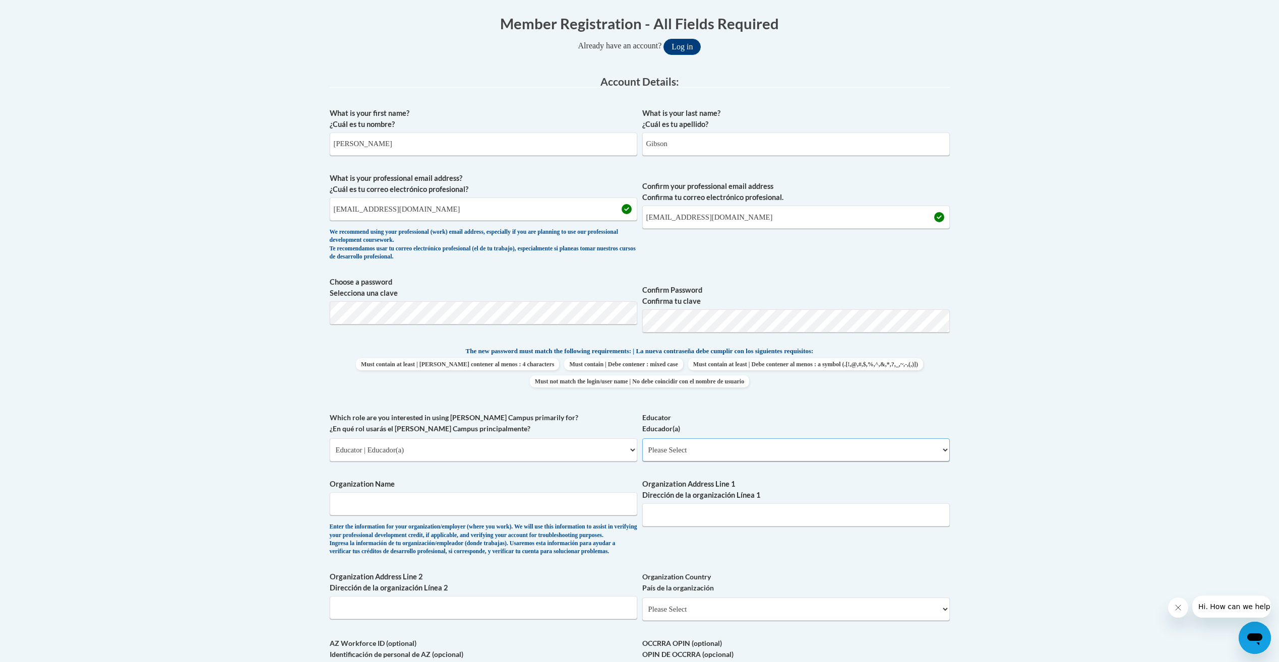
click at [690, 456] on select "Please Select Early Learning/Daycare Teacher/Family Home Care Provider | Maestr…" at bounding box center [795, 449] width 307 height 23
select select "5e2af403-4f2c-4e49-a02f-103e55d7b75b"
click at [642, 438] on select "Please Select Early Learning/Daycare Teacher/Family Home Care Provider | Maestr…" at bounding box center [795, 449] width 307 height 23
click at [530, 512] on input "Organization Name" at bounding box center [483, 503] width 307 height 23
type input "EasterSealsNorthGeorgia"
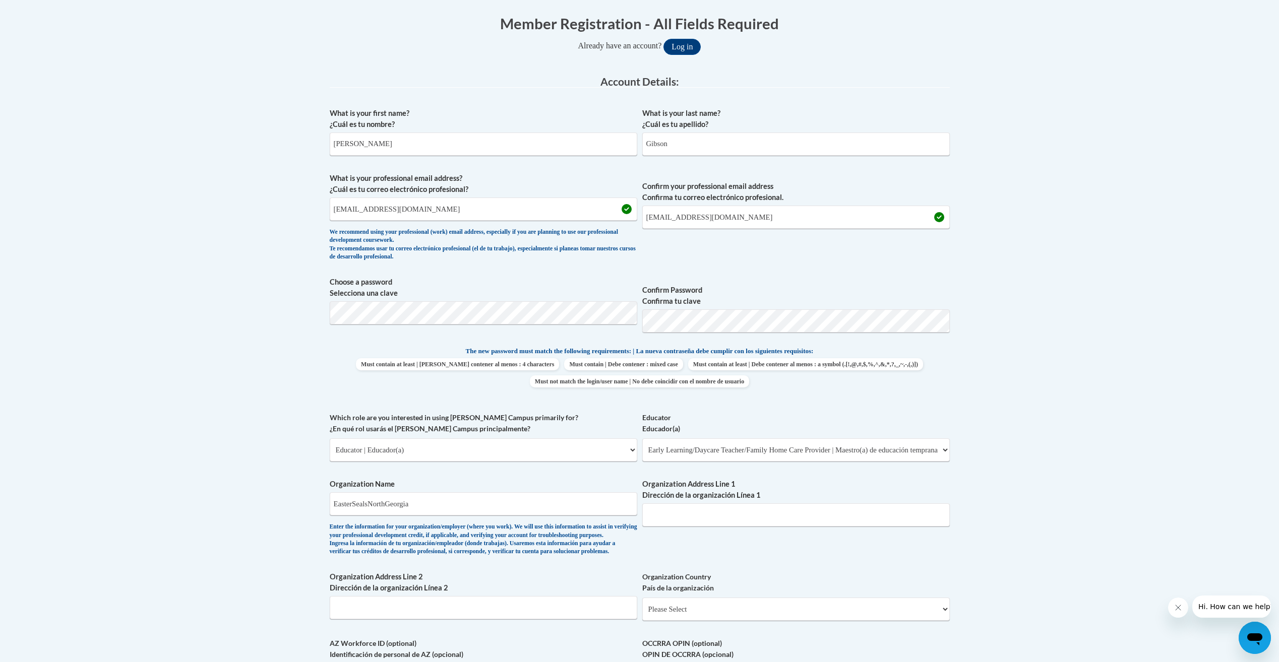
type input "1485 Woodland Ave"
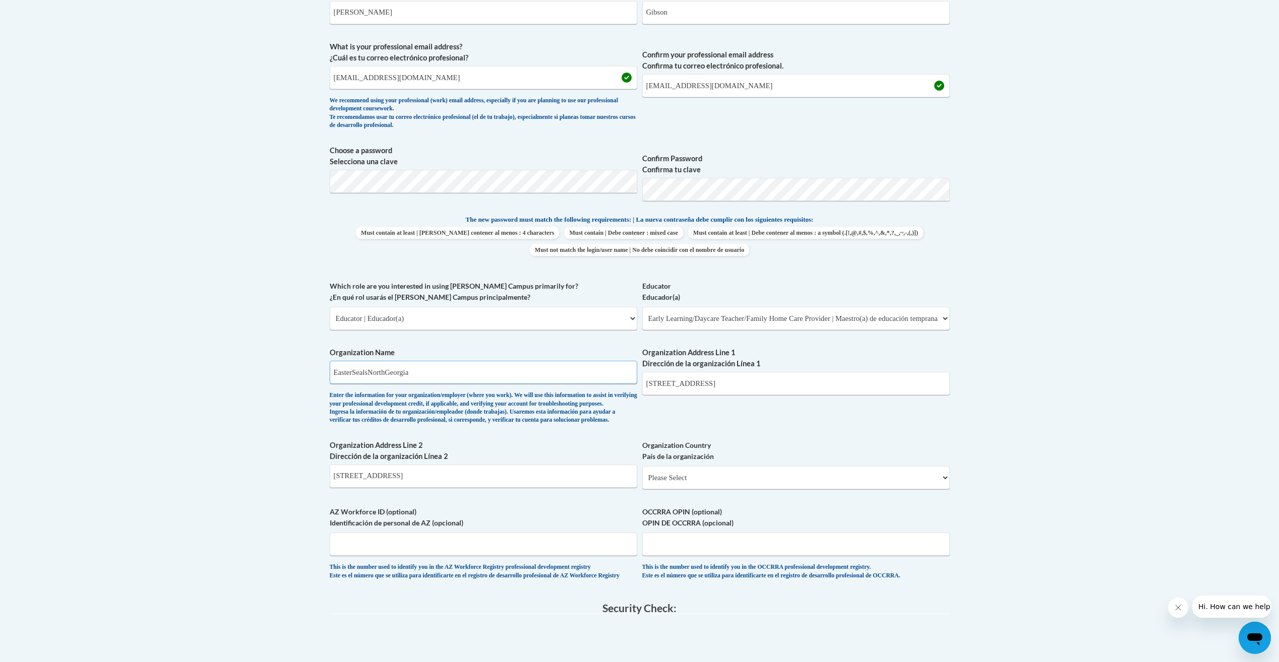
scroll to position [403, 0]
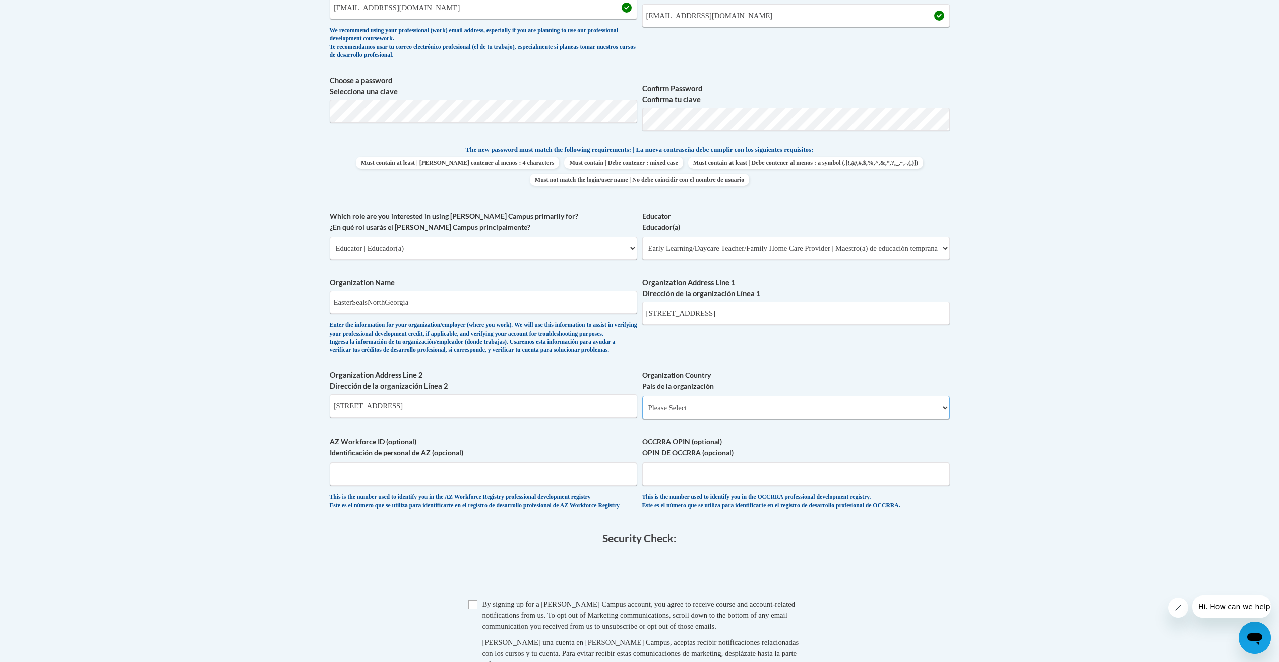
click at [719, 419] on select "Please Select United States | Estados Unidos Outside of the United States | Fue…" at bounding box center [795, 407] width 307 height 23
select select "ad49bcad-a171-4b2e-b99c-48b446064914"
click at [642, 412] on select "Please Select United States | Estados Unidos Outside of the United States | Fue…" at bounding box center [795, 407] width 307 height 23
select select
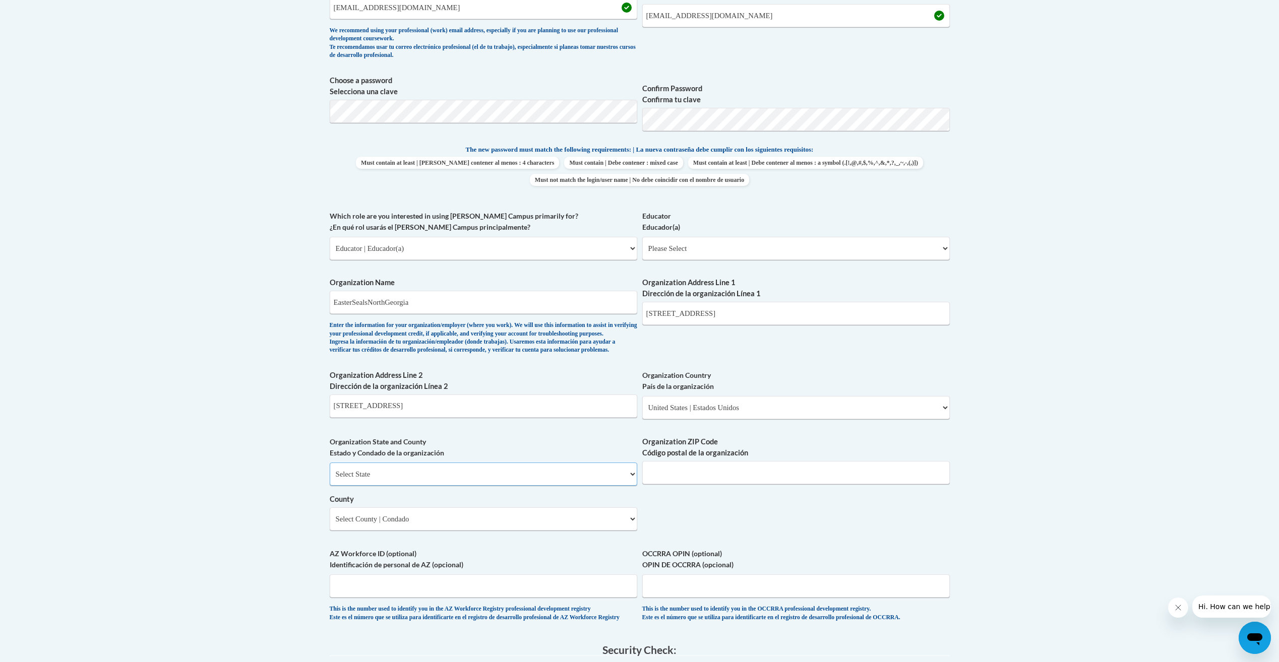
click at [575, 486] on select "Select State Alabama Alaska Arizona Arkansas California Colorado Connecticut De…" at bounding box center [483, 474] width 307 height 23
select select "Georgia"
click at [330, 479] on select "Select State Alabama Alaska Arizona Arkansas California Colorado Connecticut De…" at bounding box center [483, 474] width 307 height 23
click at [694, 484] on input "Organization ZIP Code Código postal de la organización" at bounding box center [795, 472] width 307 height 23
type input "30316"
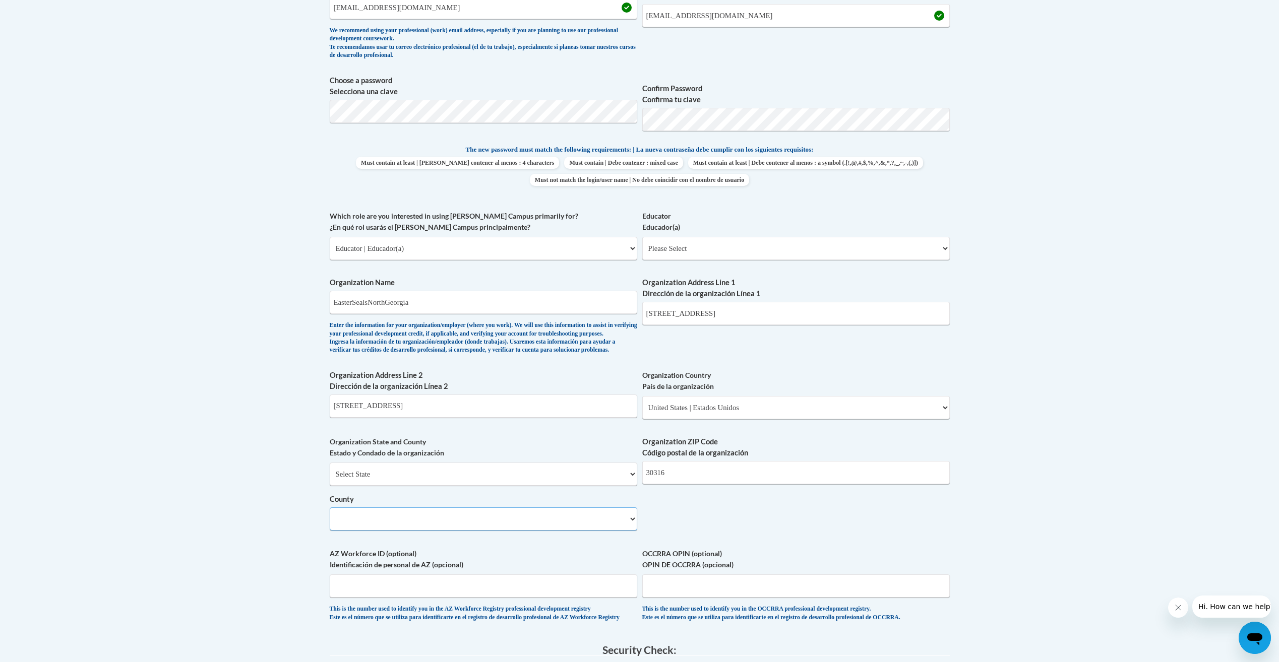
click at [554, 531] on select "Select County Appling Atkinson Bacon Baker Baldwin Banks Barrow Bartow Ben Hill…" at bounding box center [483, 518] width 307 height 23
select select "Fulton"
click at [330, 524] on select "Select County Appling Atkinson Bacon Baker Baldwin Banks Barrow Bartow Ben Hill…" at bounding box center [483, 518] width 307 height 23
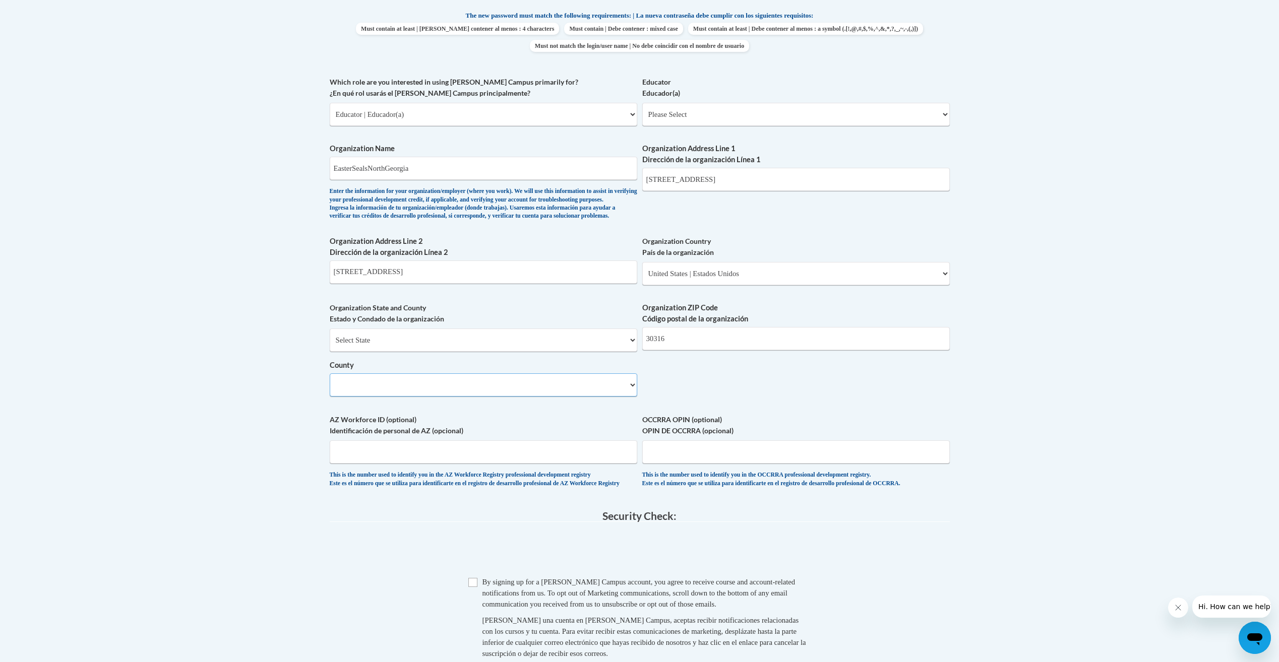
scroll to position [655, 0]
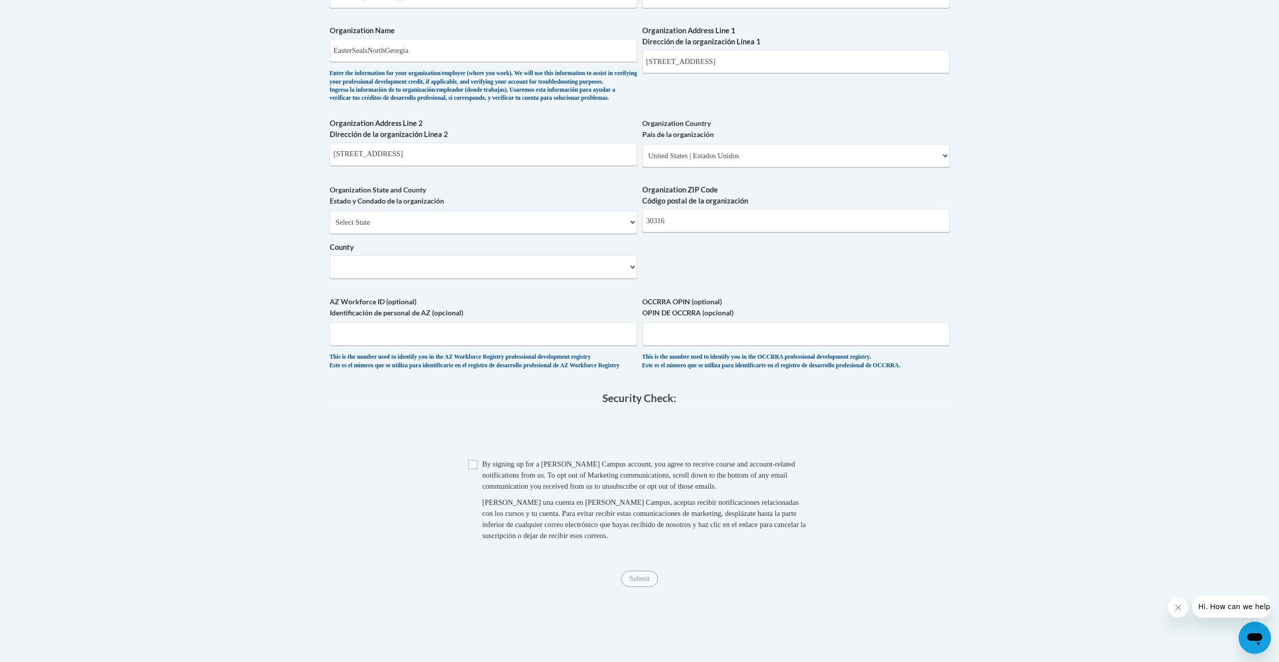
click at [481, 490] on span "Checkbox By signing up for a Cox Campus account, you agree to receive course an…" at bounding box center [639, 505] width 343 height 93
click at [475, 469] on input "Checkbox" at bounding box center [472, 464] width 9 height 9
checkbox input "true"
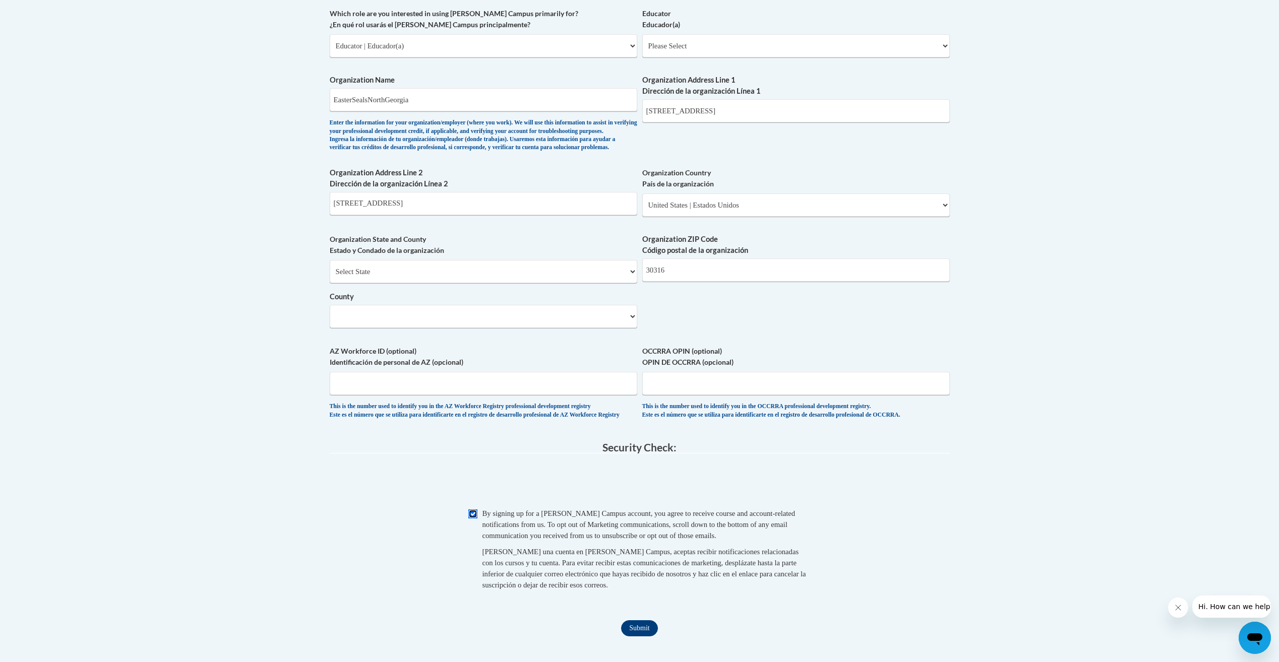
scroll to position [605, 0]
click at [635, 637] on input "Submit" at bounding box center [639, 629] width 36 height 16
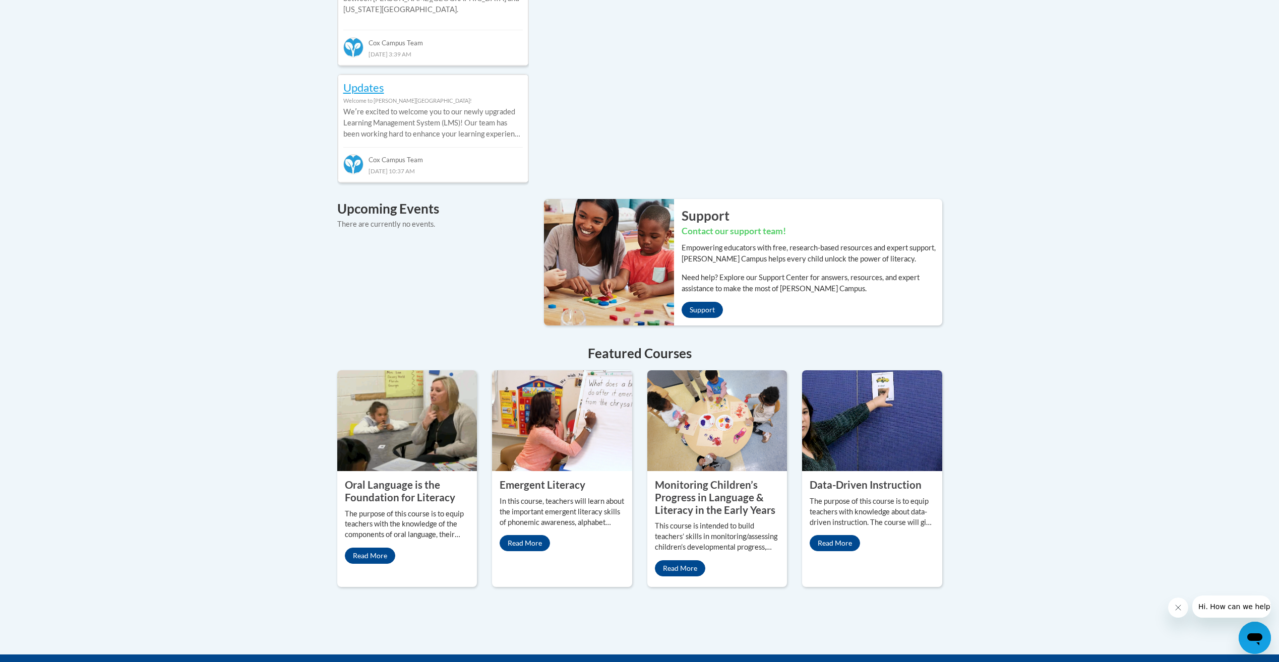
scroll to position [605, 0]
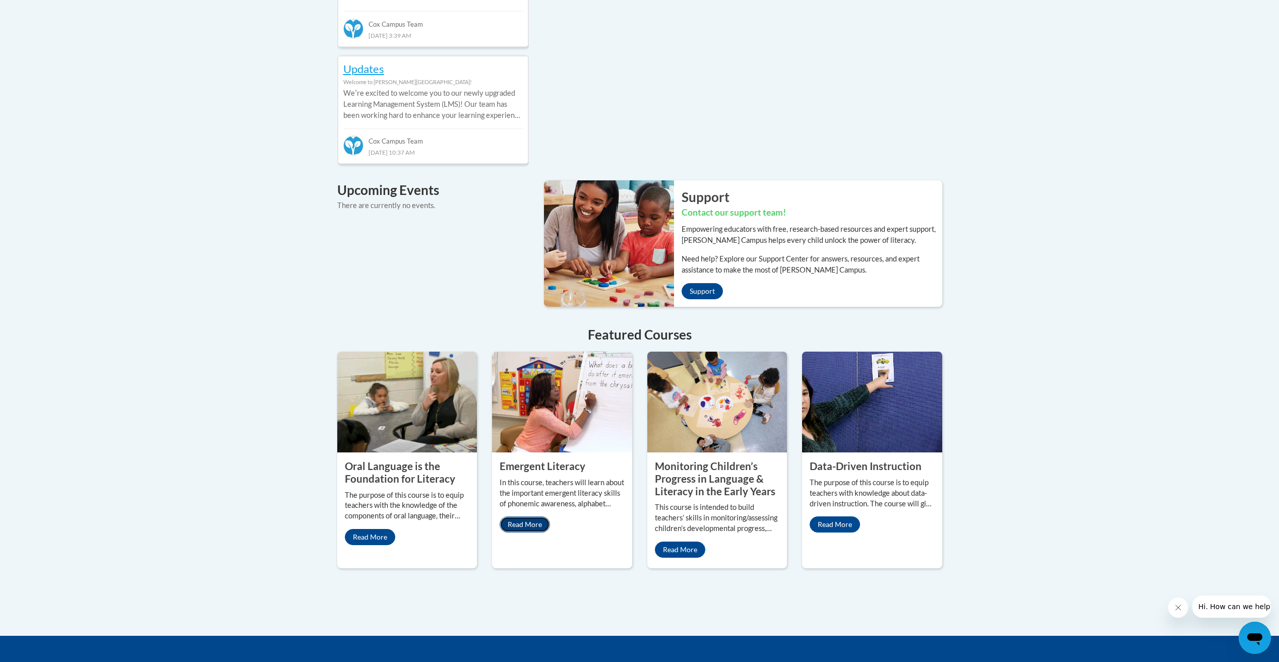
click at [525, 517] on link "Read More" at bounding box center [524, 525] width 50 height 16
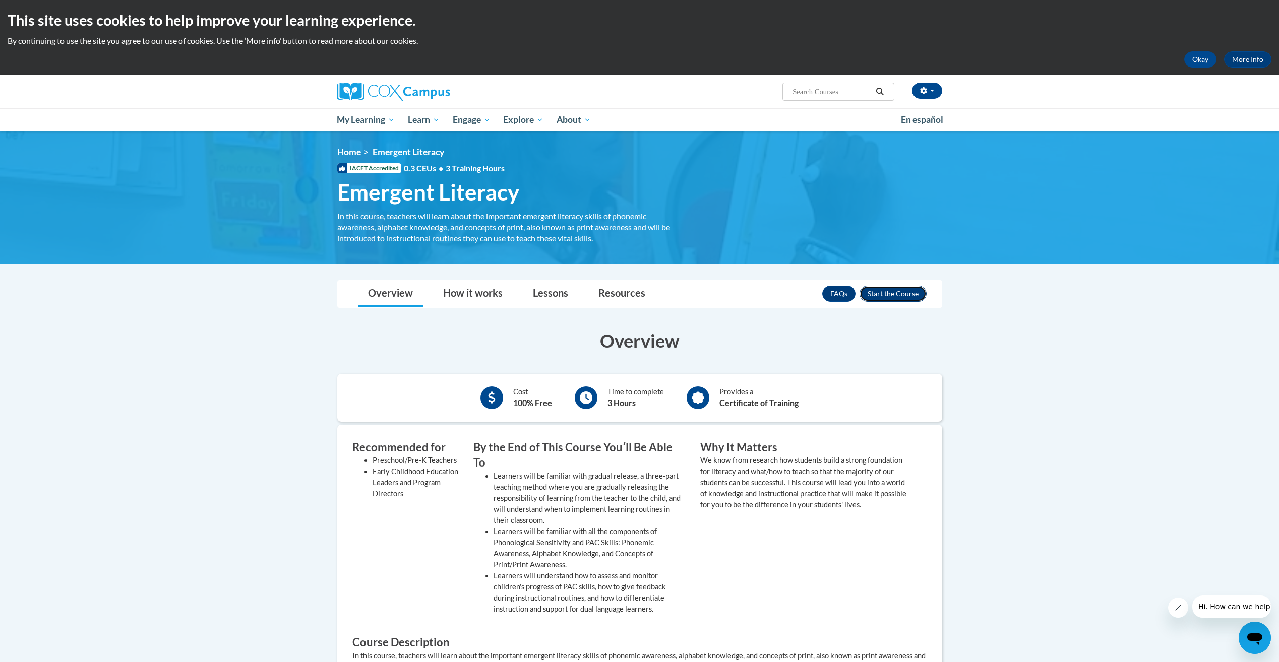
click at [915, 286] on button "Enroll" at bounding box center [892, 294] width 67 height 16
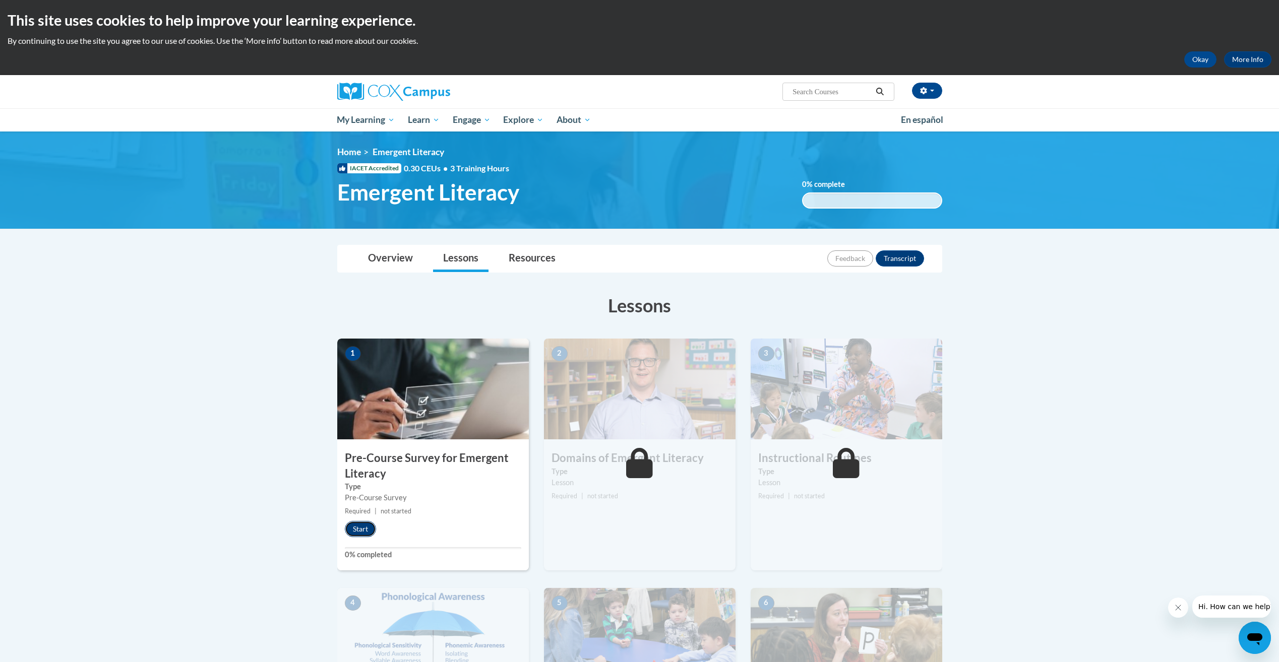
click at [366, 523] on button "Start" at bounding box center [360, 529] width 31 height 16
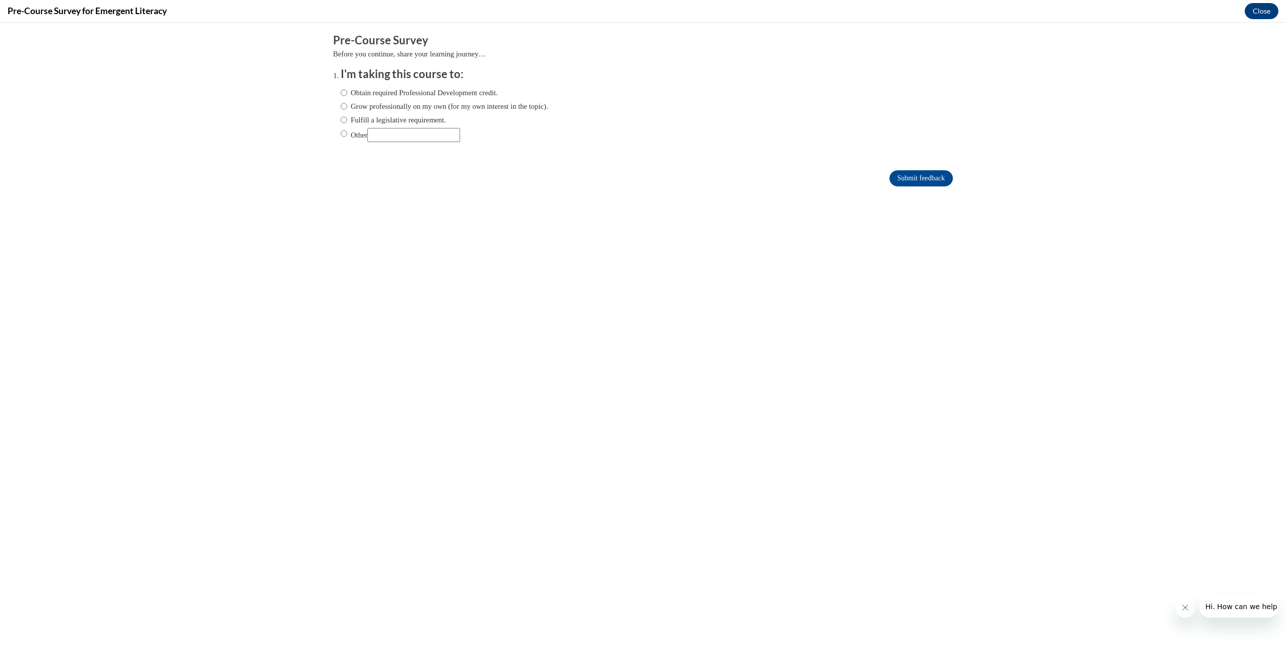
click at [426, 98] on label "Obtain required Professional Development credit." at bounding box center [419, 92] width 157 height 11
click at [347, 98] on input "Obtain required Professional Development credit." at bounding box center [344, 92] width 7 height 11
radio input "true"
click at [895, 174] on input "Submit feedback" at bounding box center [920, 178] width 63 height 16
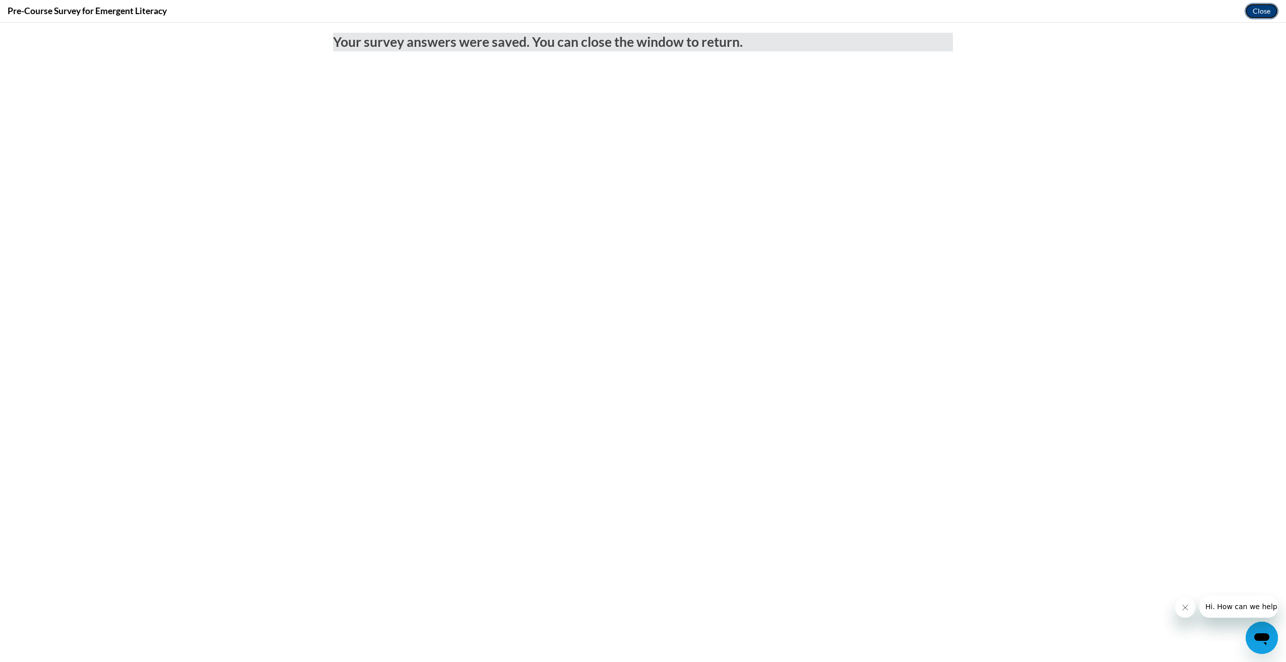
click at [1257, 13] on button "Close" at bounding box center [1262, 11] width 34 height 16
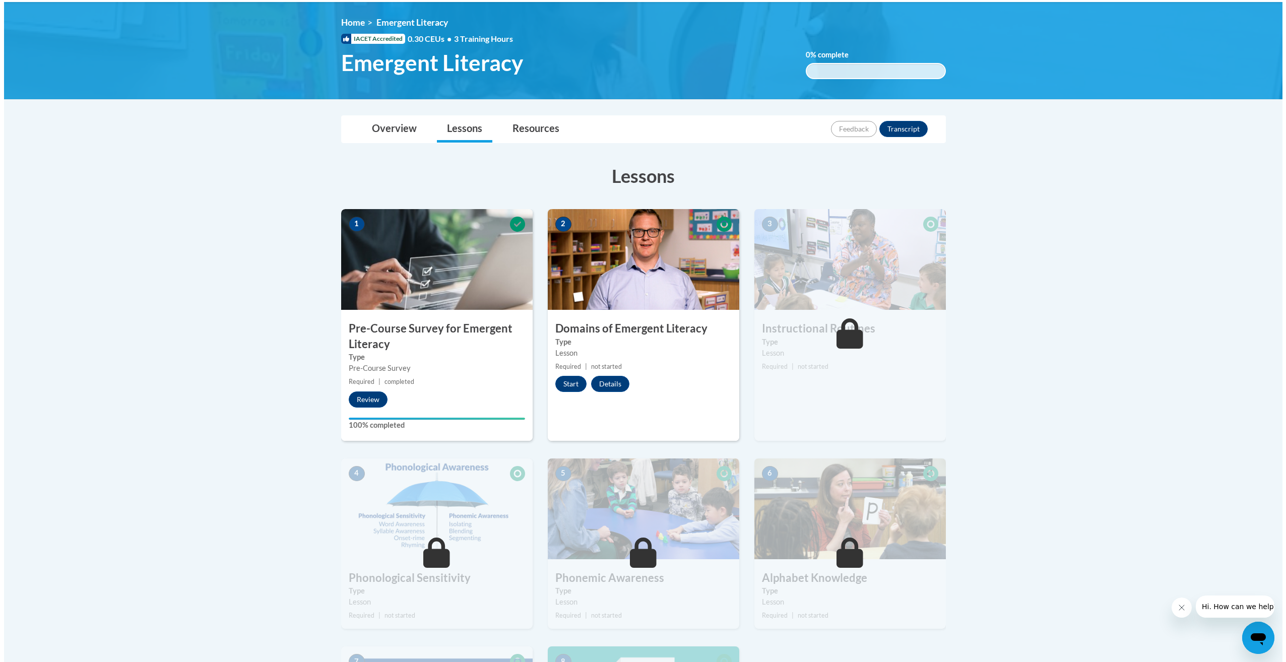
scroll to position [202, 0]
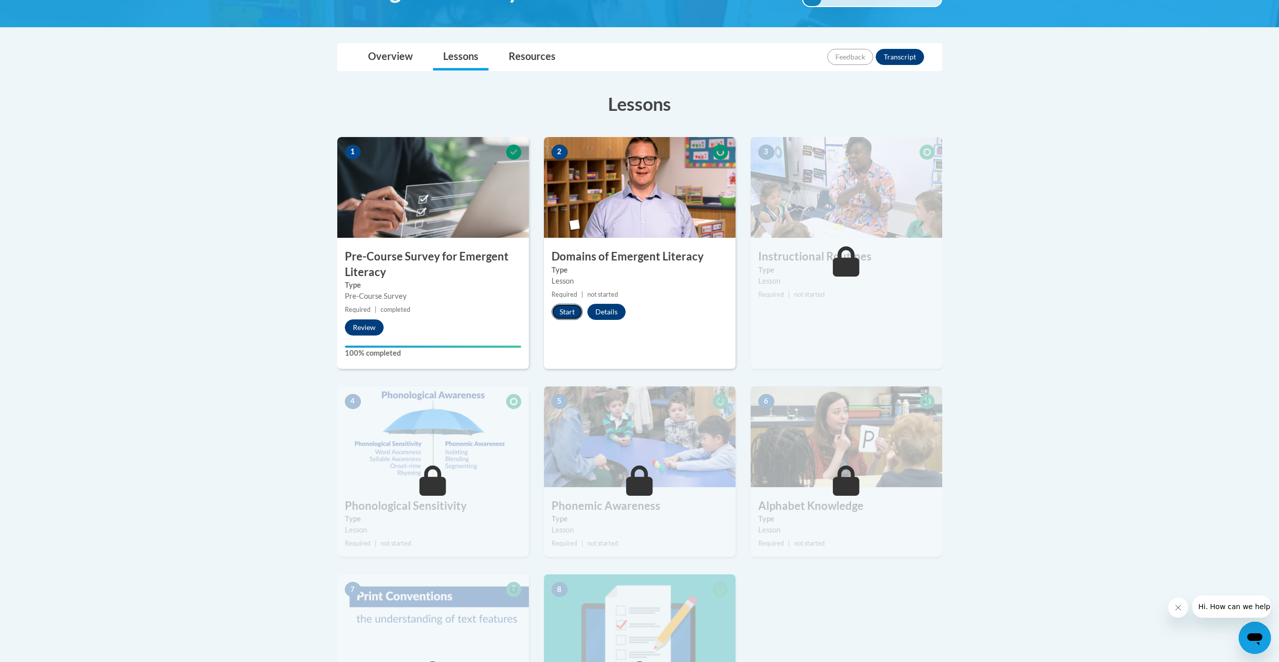
click at [562, 315] on button "Start" at bounding box center [566, 312] width 31 height 16
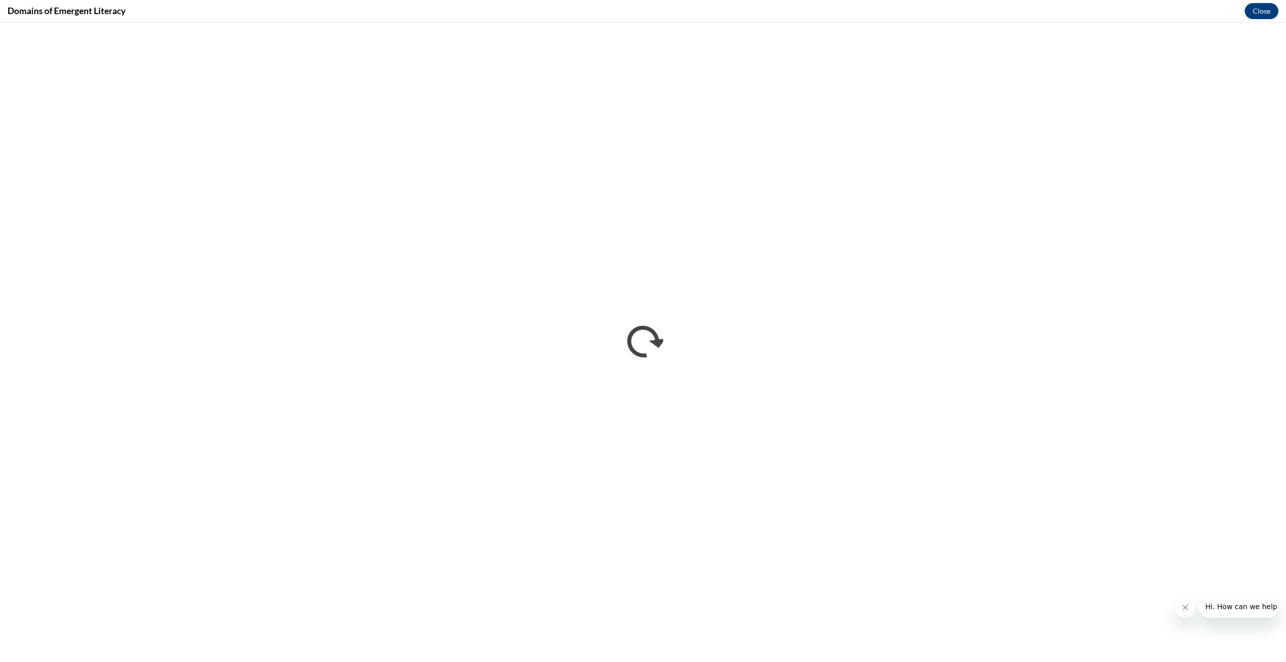
scroll to position [0, 0]
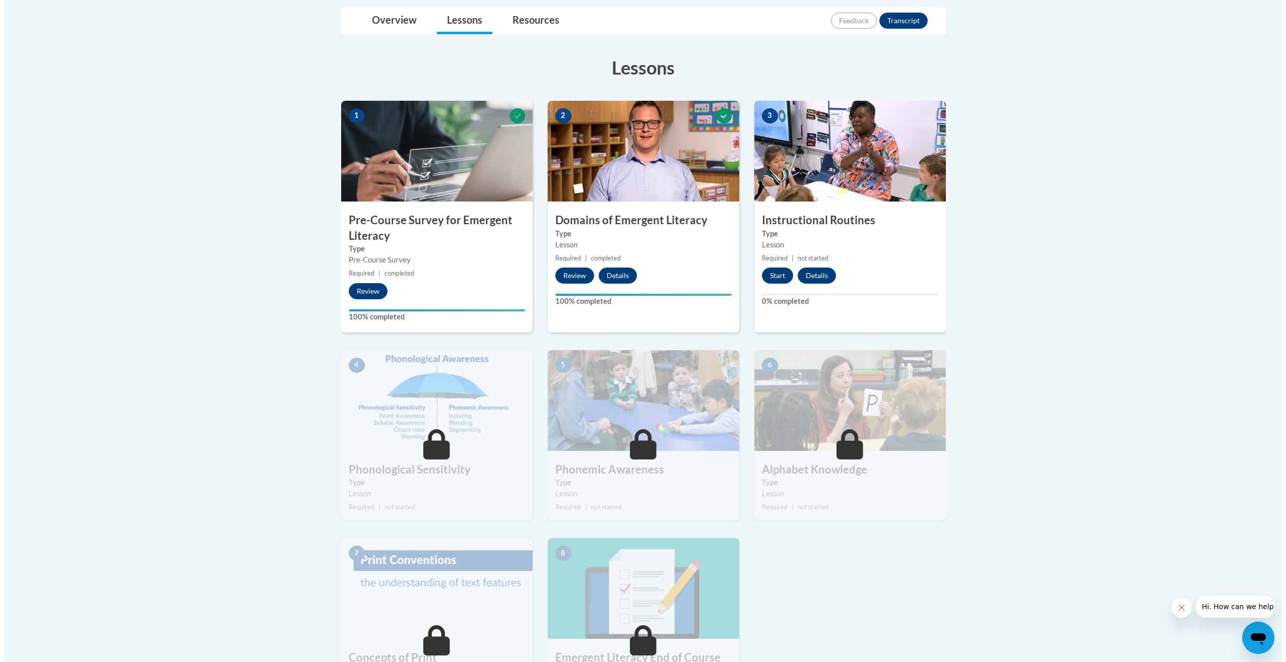
scroll to position [202, 0]
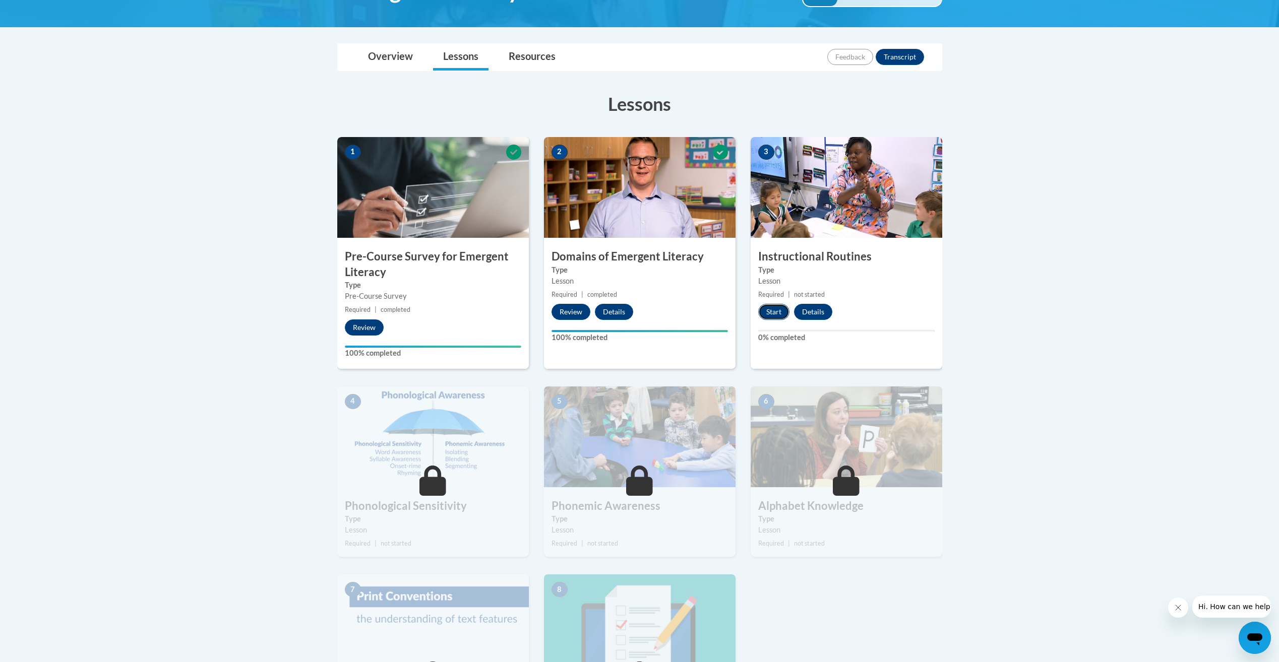
click at [766, 306] on button "Start" at bounding box center [773, 312] width 31 height 16
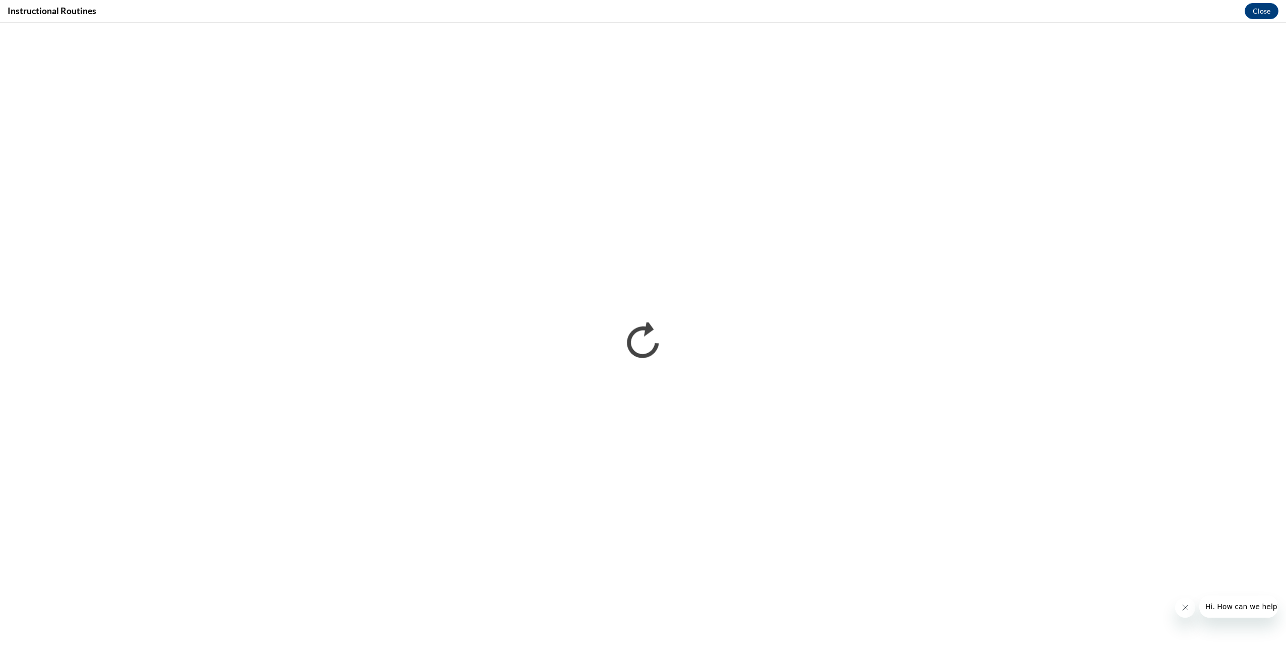
scroll to position [0, 0]
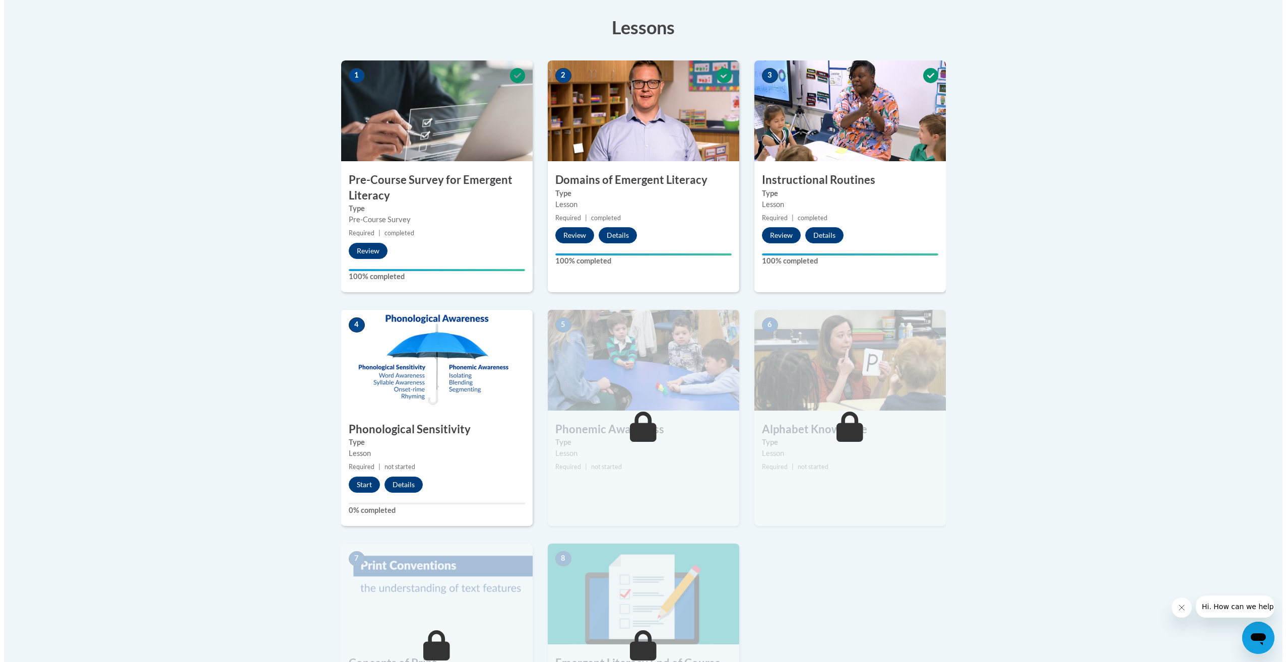
scroll to position [353, 0]
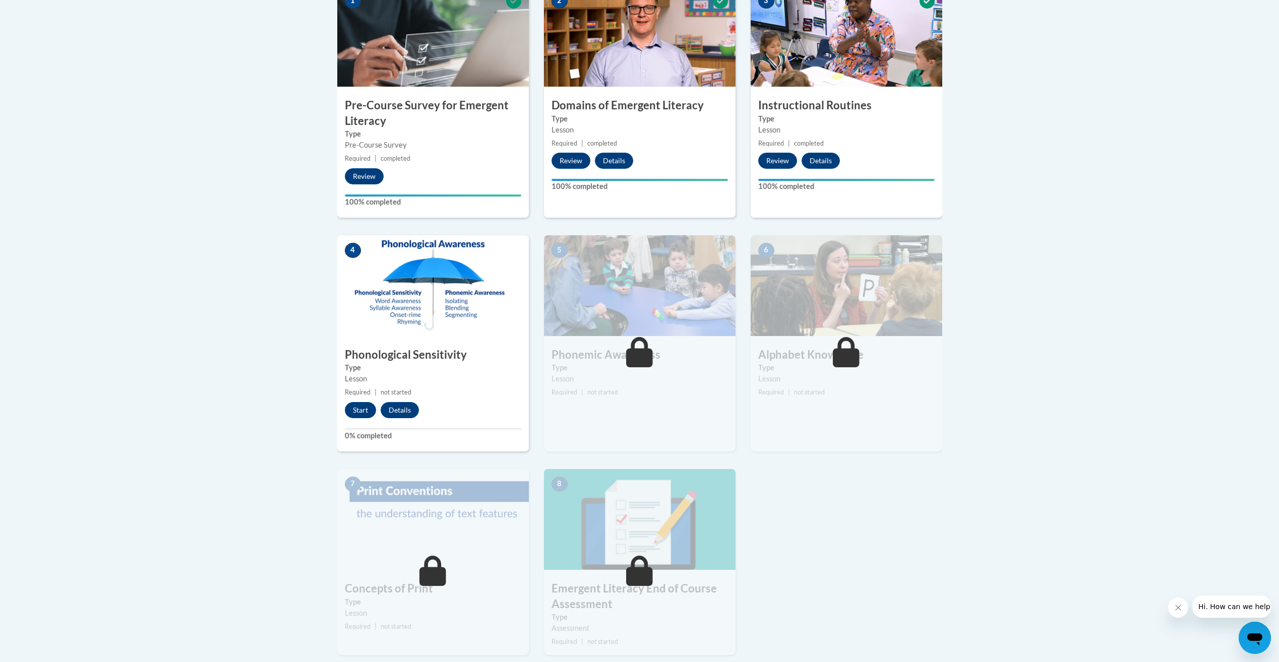
drag, startPoint x: 254, startPoint y: 362, endPoint x: 308, endPoint y: 289, distance: 91.1
click at [308, 289] on body "This site uses cookies to help improve your learning experience. By continuing …" at bounding box center [639, 286] width 1279 height 1278
click at [362, 405] on button "Start" at bounding box center [360, 410] width 31 height 16
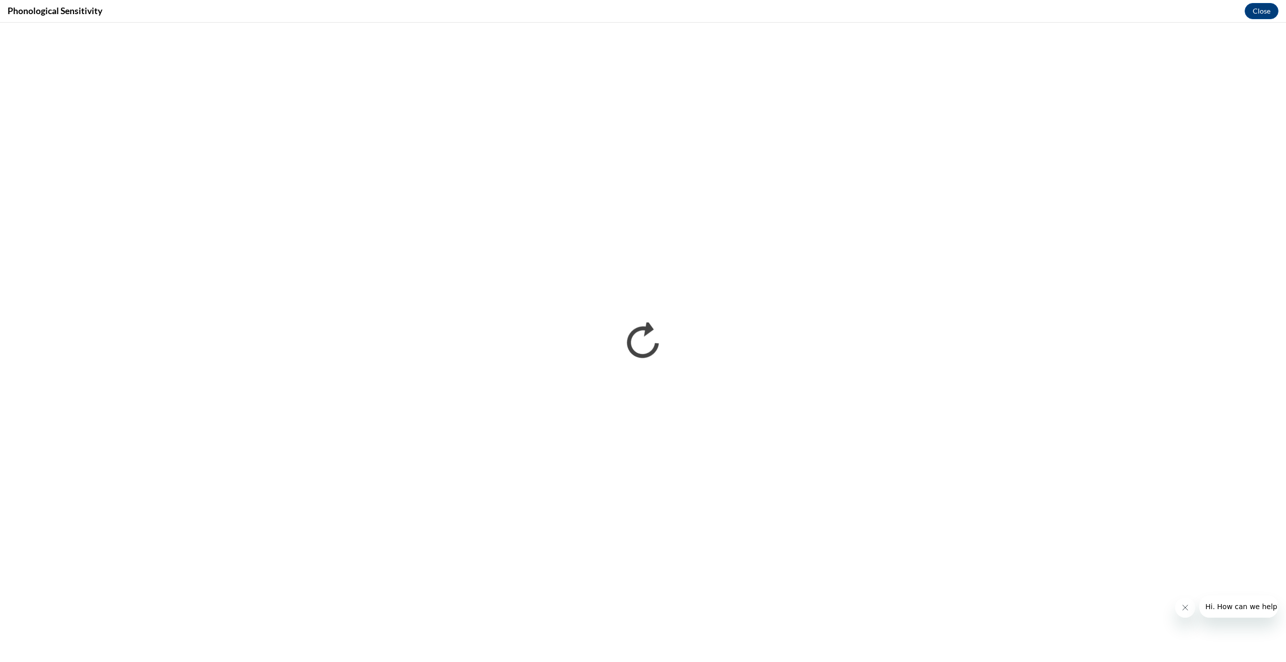
scroll to position [0, 0]
